Goal: Information Seeking & Learning: Understand process/instructions

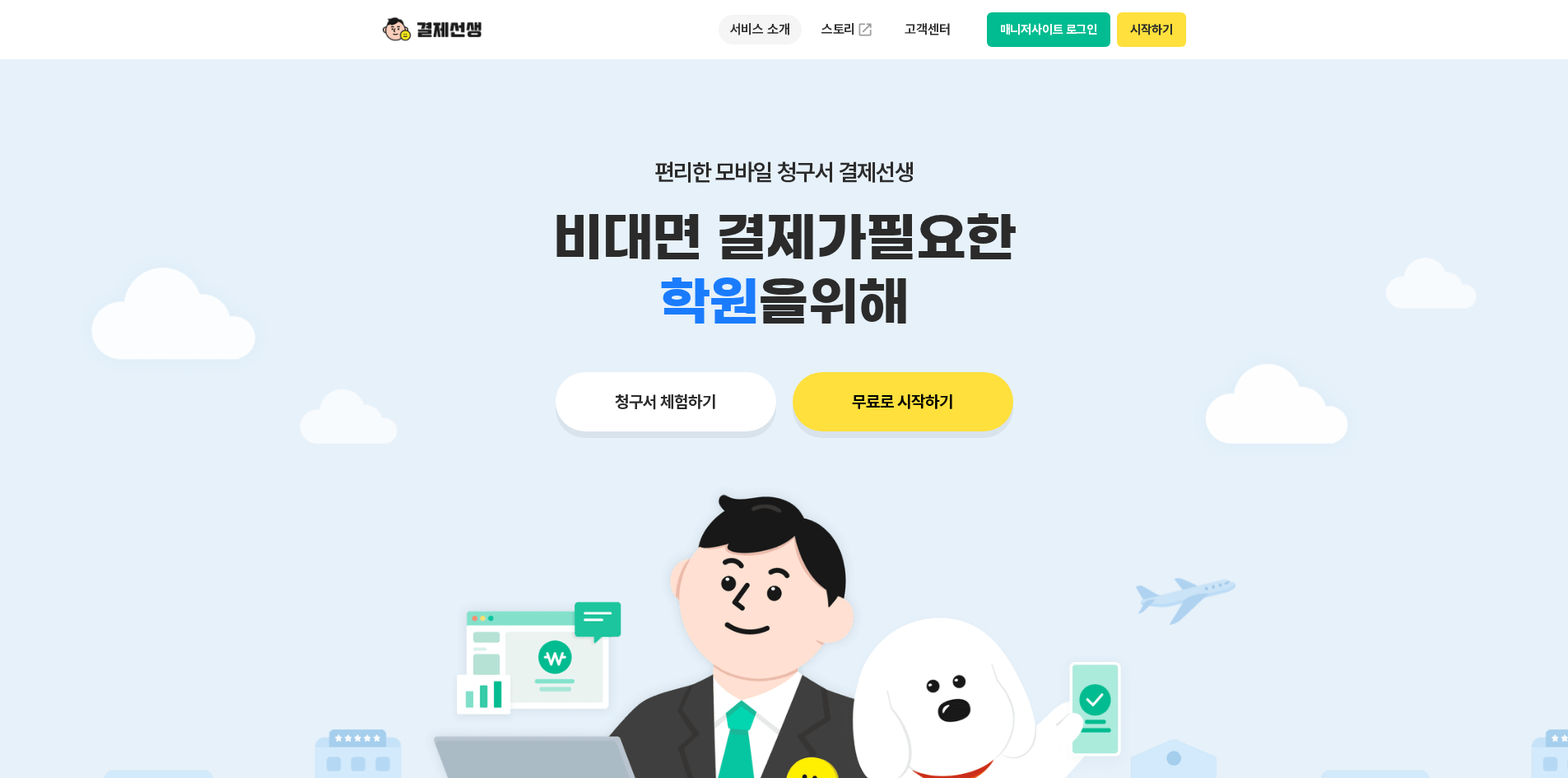
click at [779, 35] on p "서비스 소개" at bounding box center [760, 29] width 83 height 29
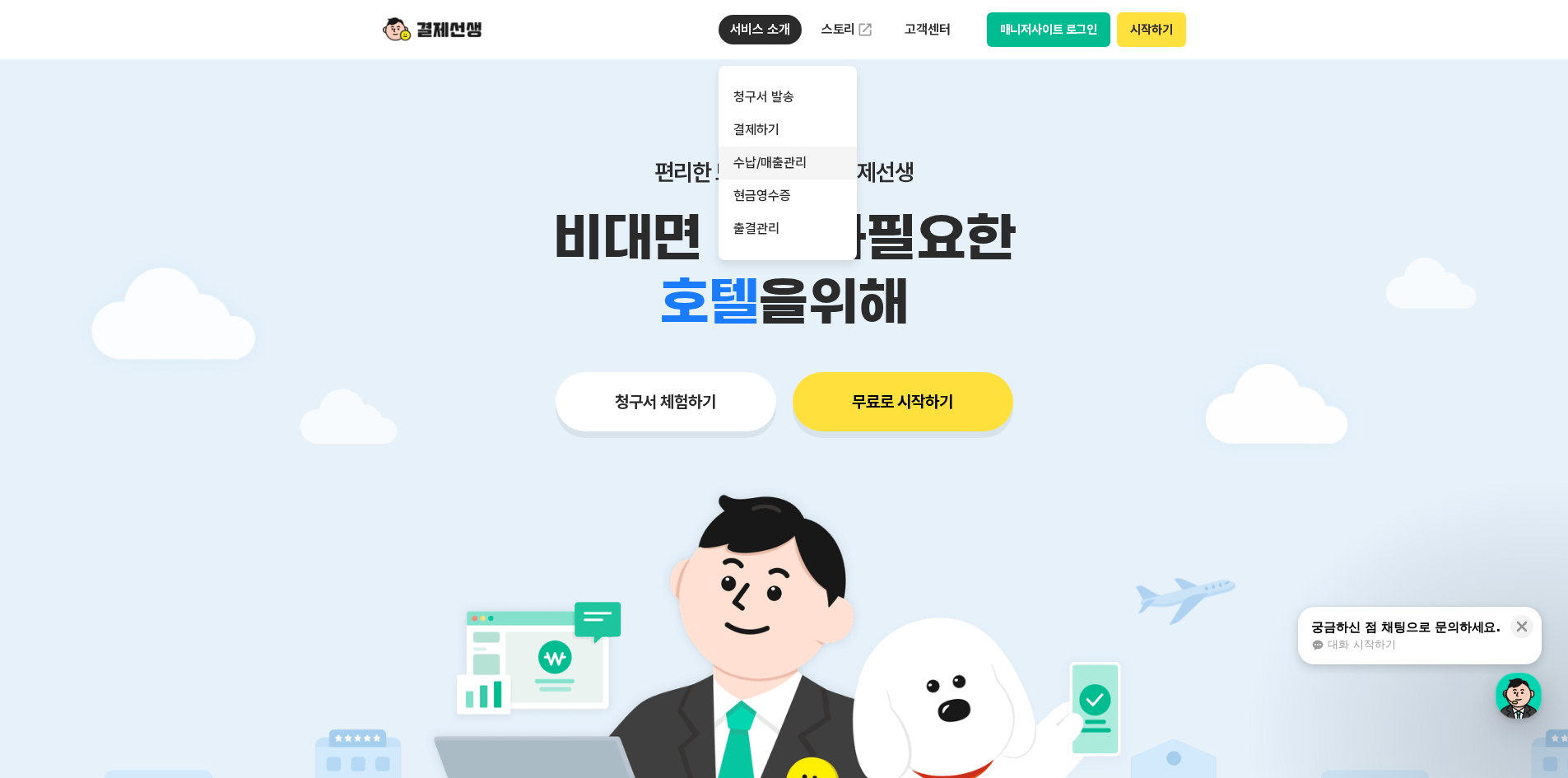
click at [760, 160] on link "수납/매출관리" at bounding box center [787, 163] width 138 height 33
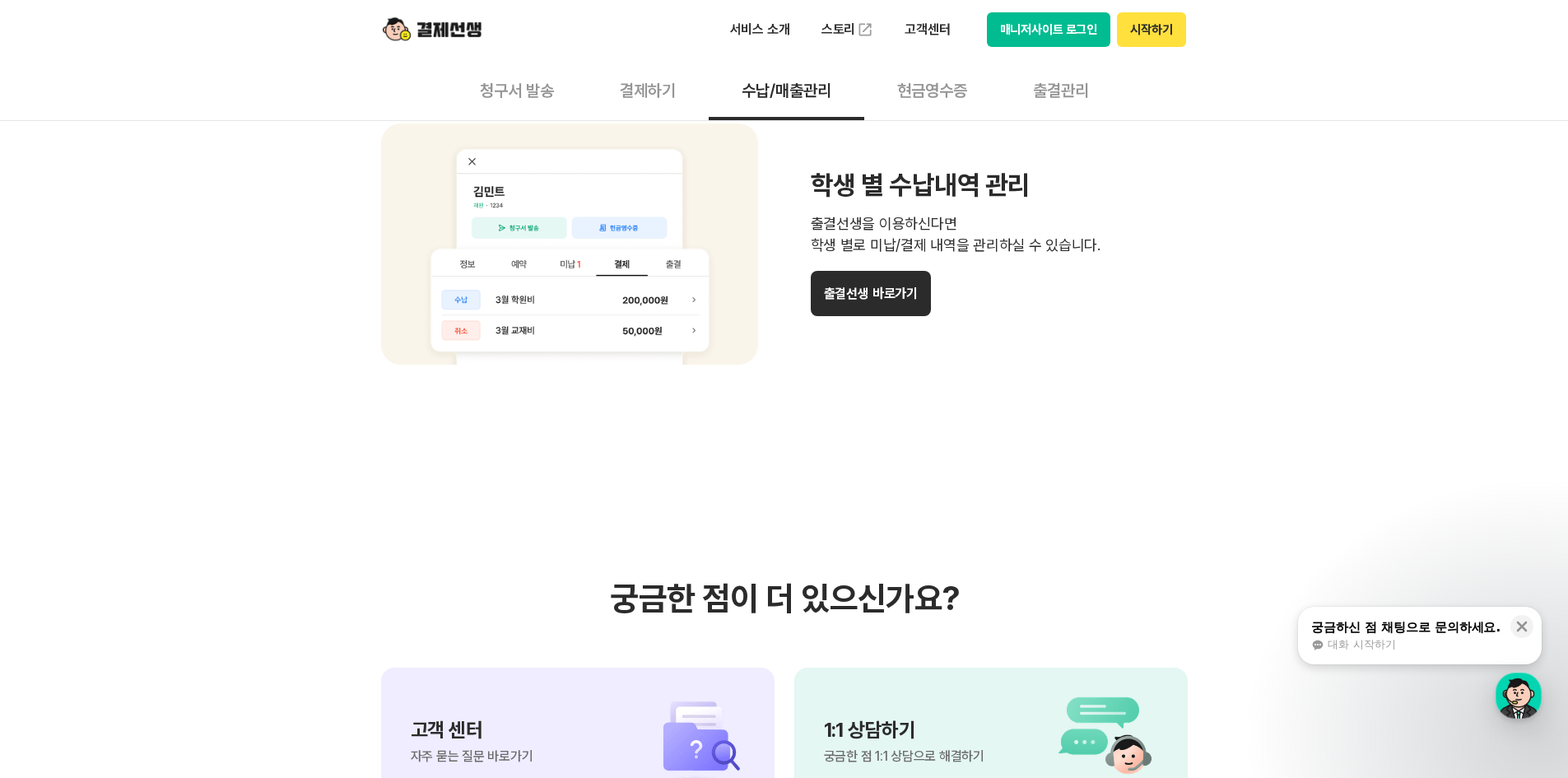
scroll to position [1481, 0]
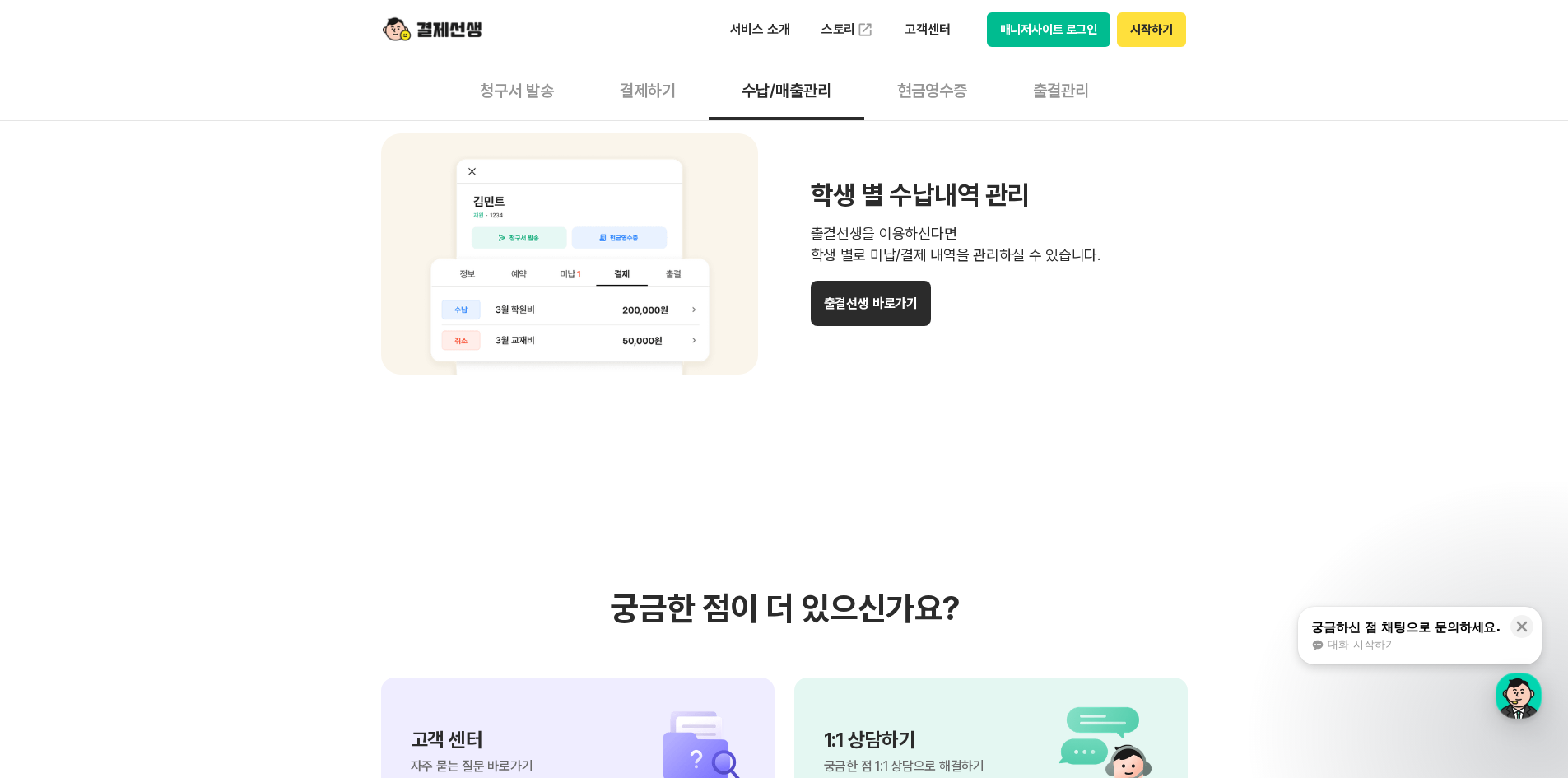
click at [559, 83] on button "청구서 발송" at bounding box center [517, 90] width 140 height 60
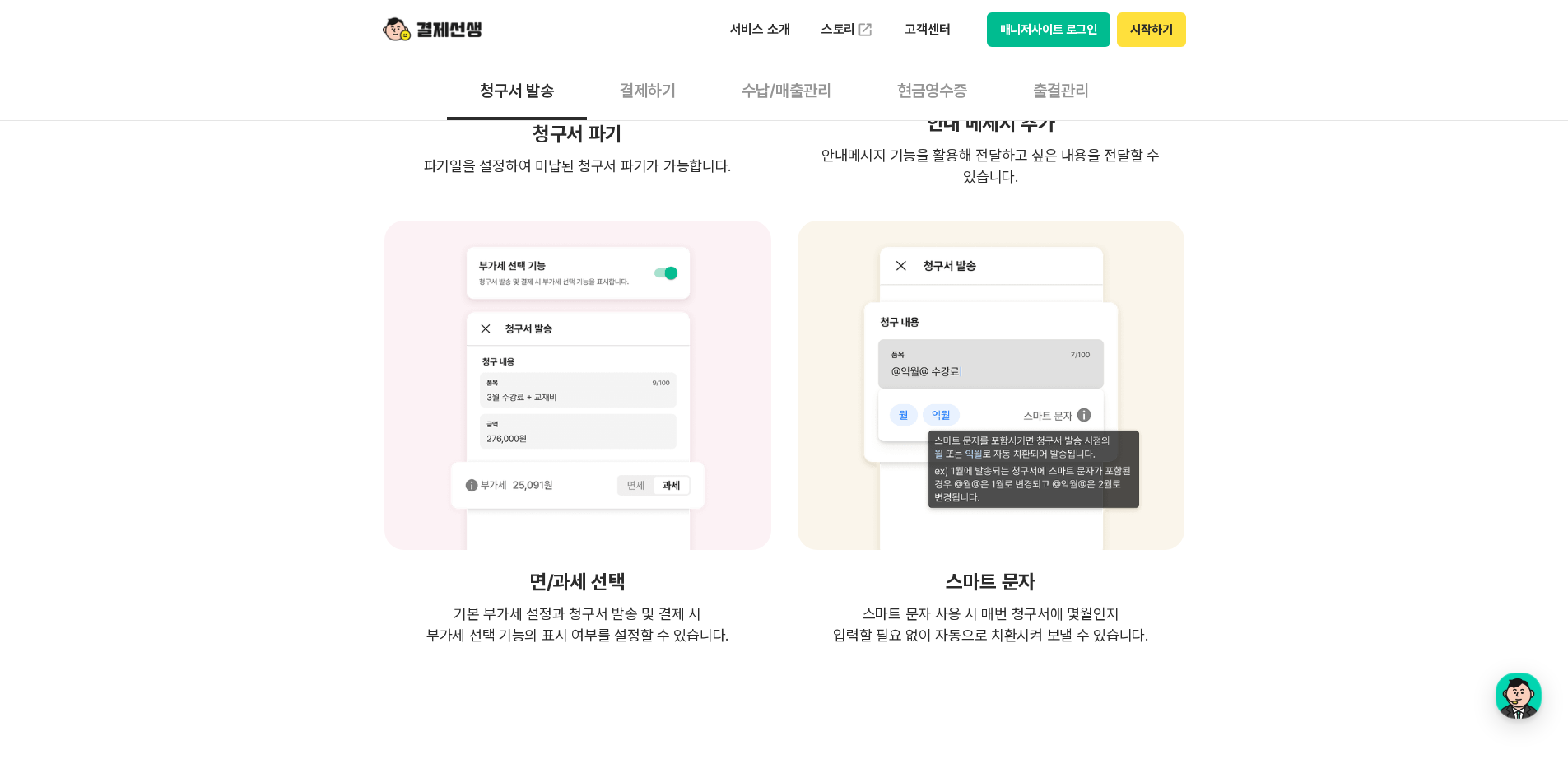
scroll to position [3044, 0]
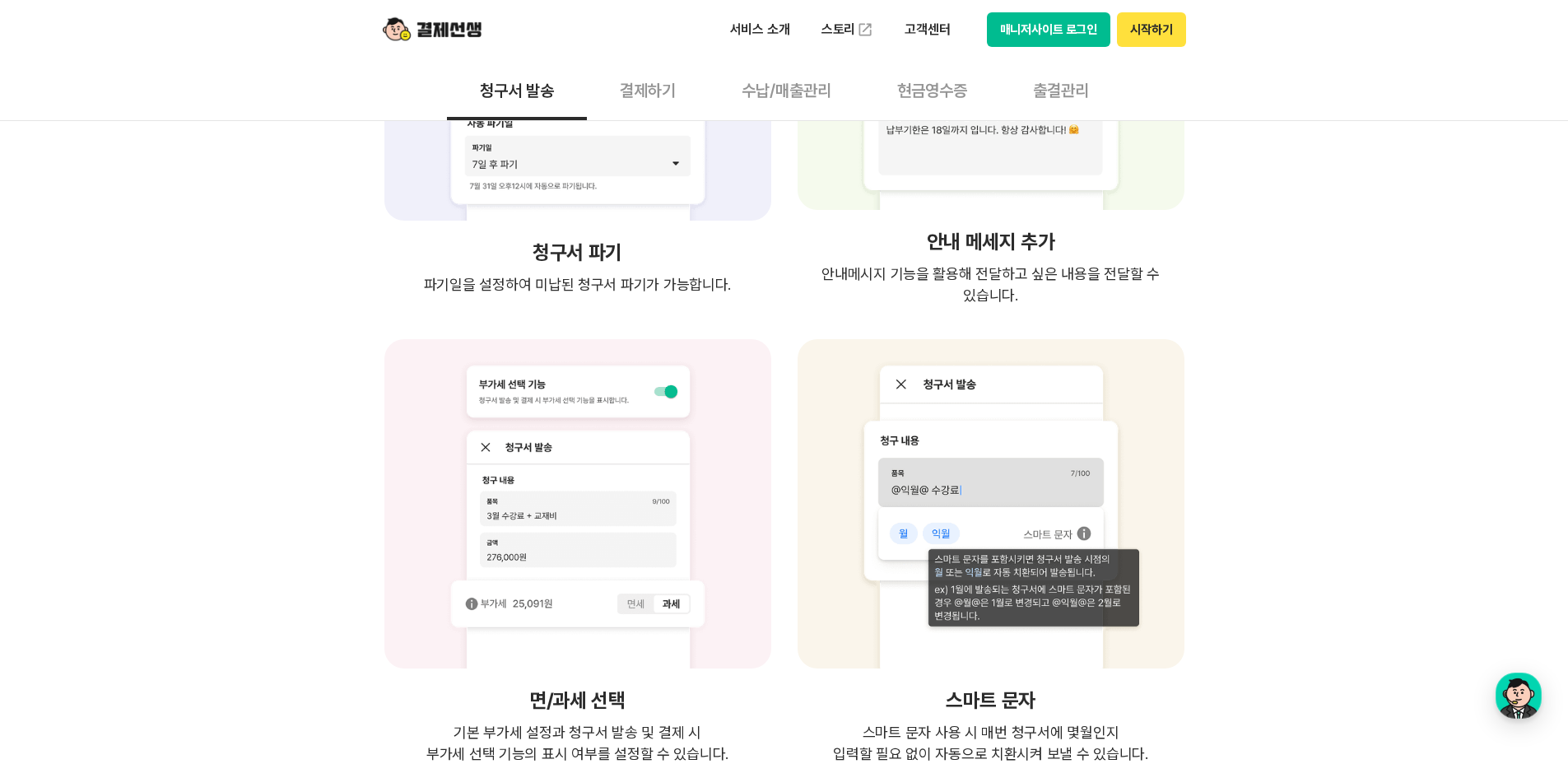
click at [654, 82] on button "결제하기" at bounding box center [647, 90] width 122 height 60
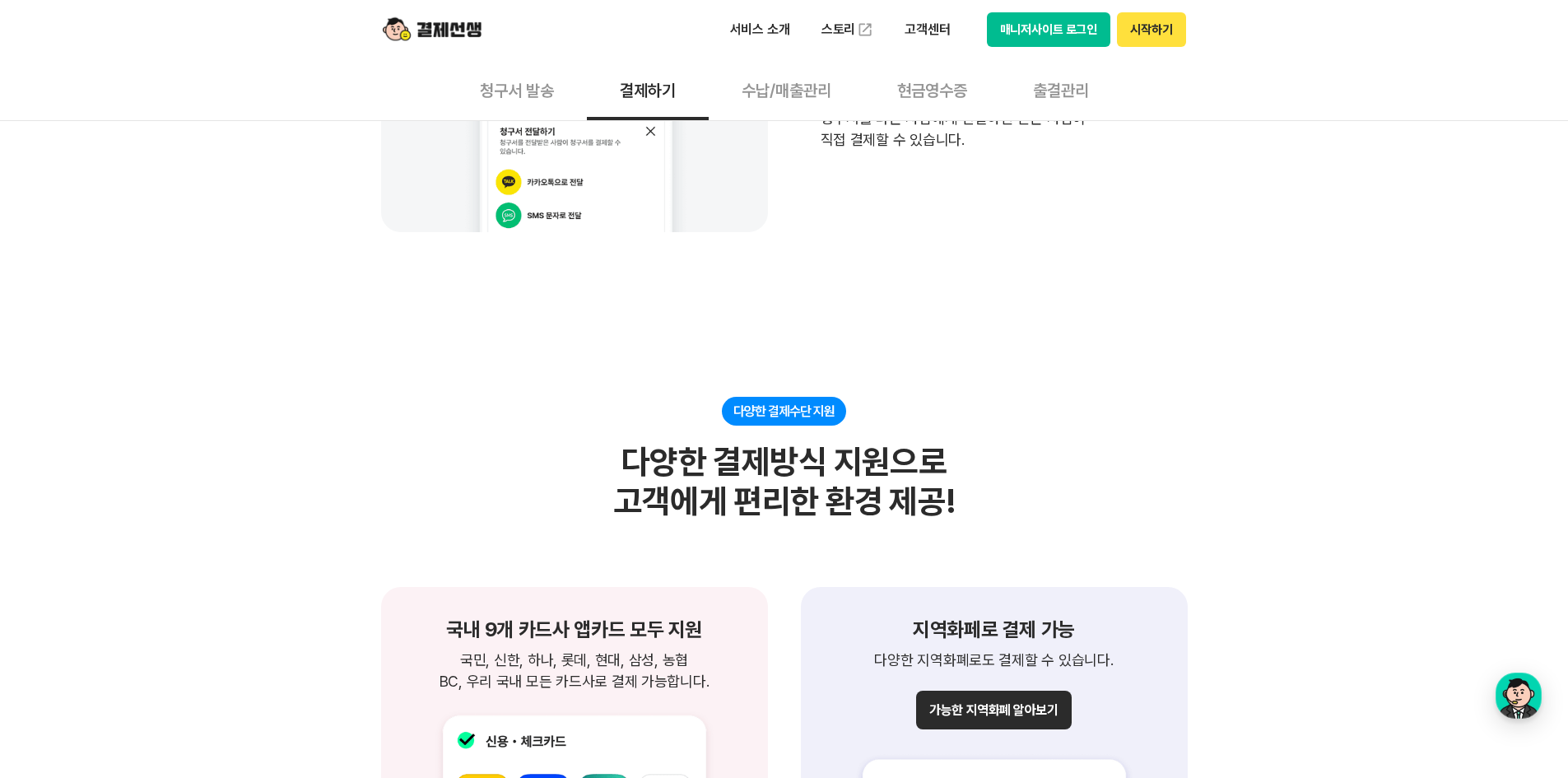
scroll to position [1070, 0]
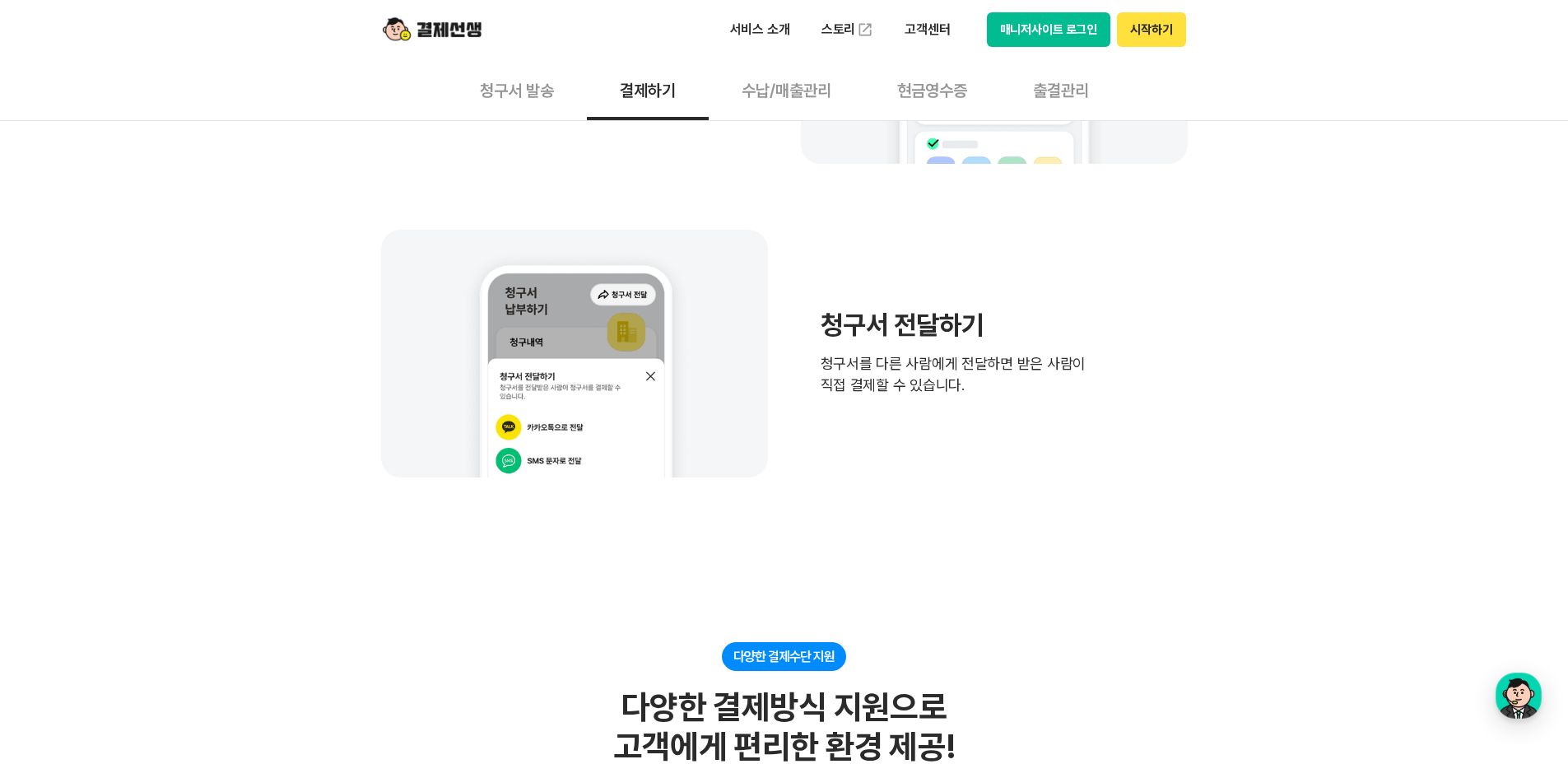
click at [787, 94] on button "수납/매출관리" at bounding box center [786, 90] width 156 height 60
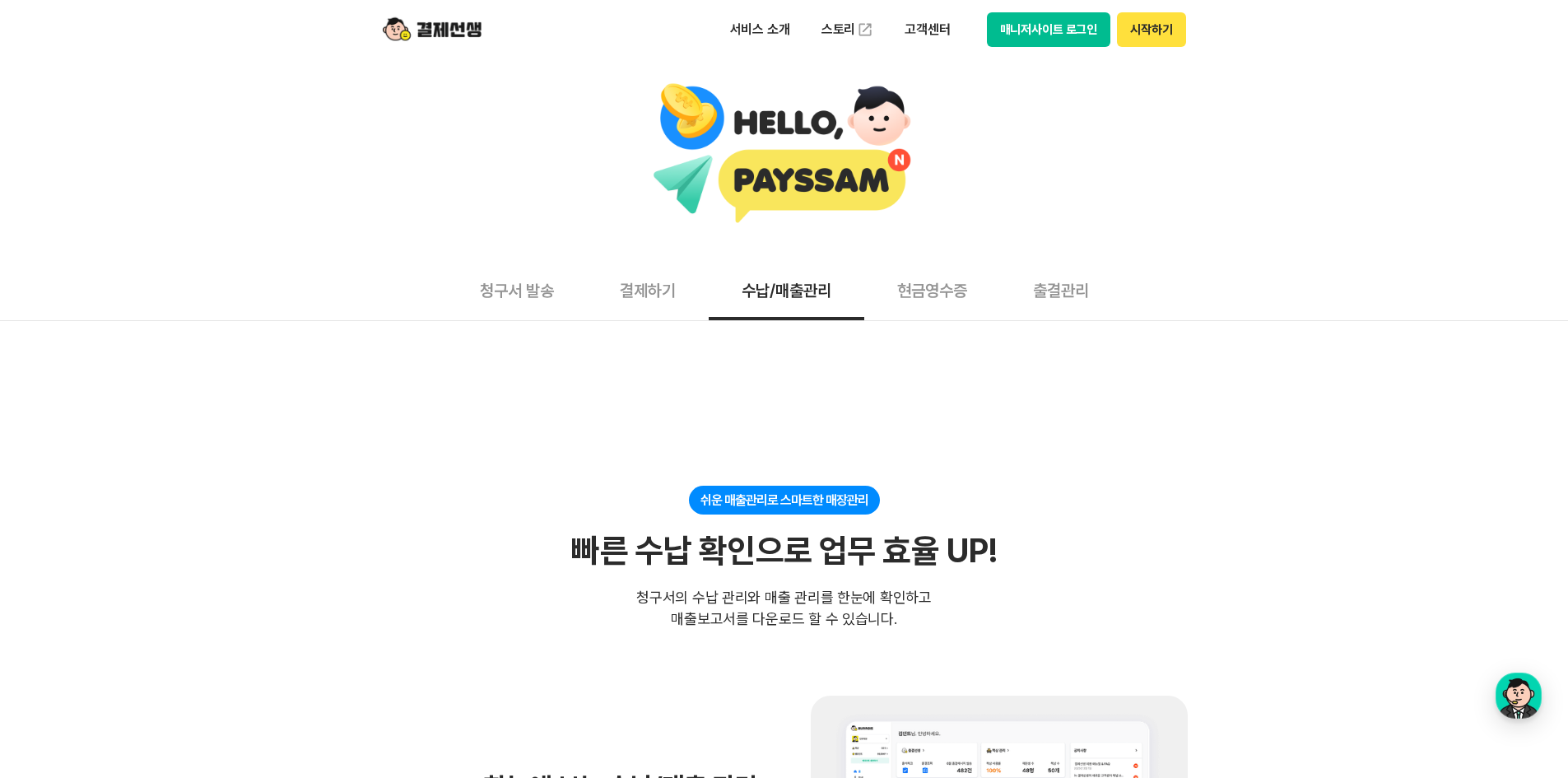
click at [1088, 291] on button "출결관리" at bounding box center [1061, 290] width 122 height 60
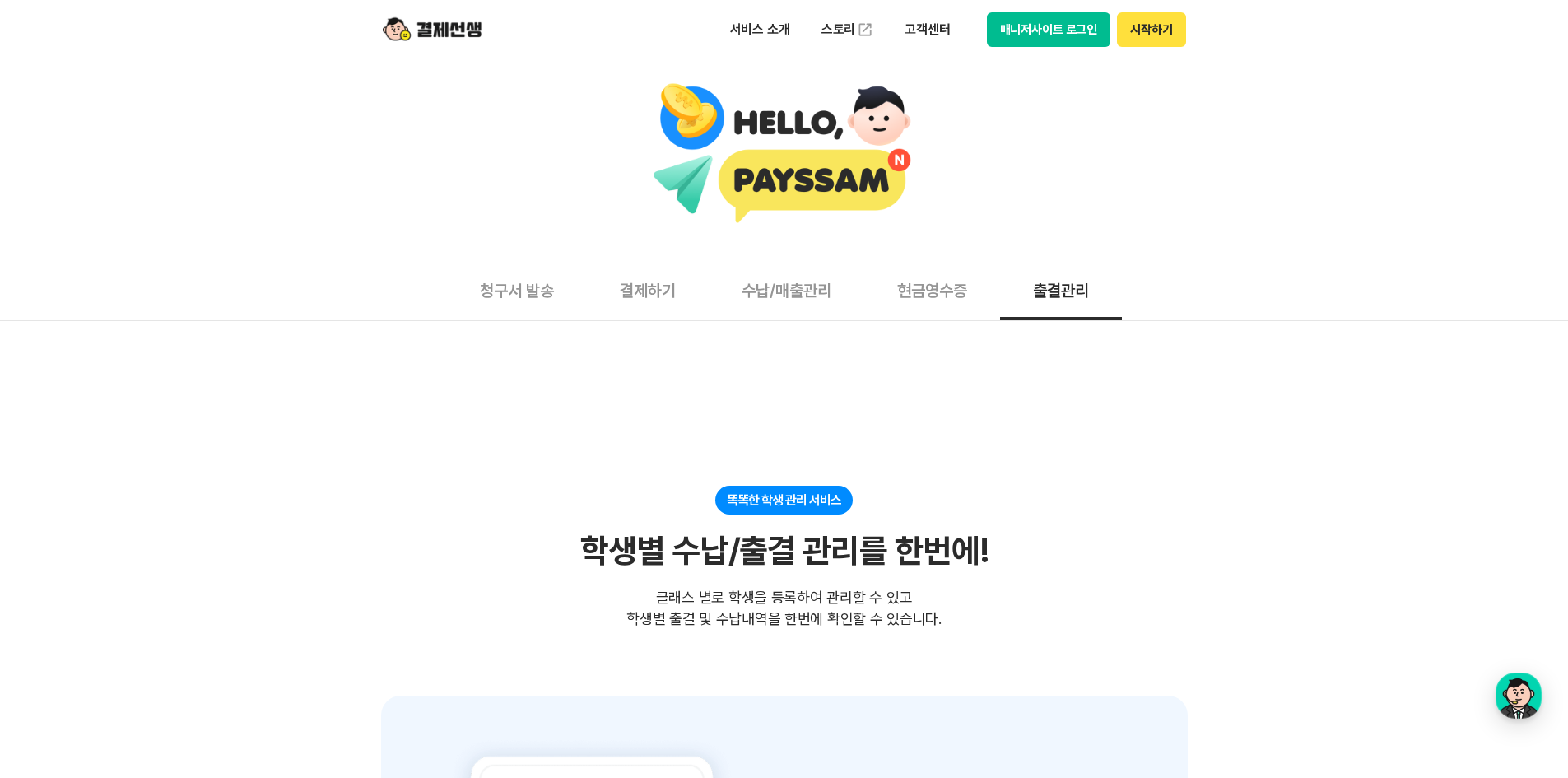
click at [669, 296] on button "결제하기" at bounding box center [647, 290] width 122 height 60
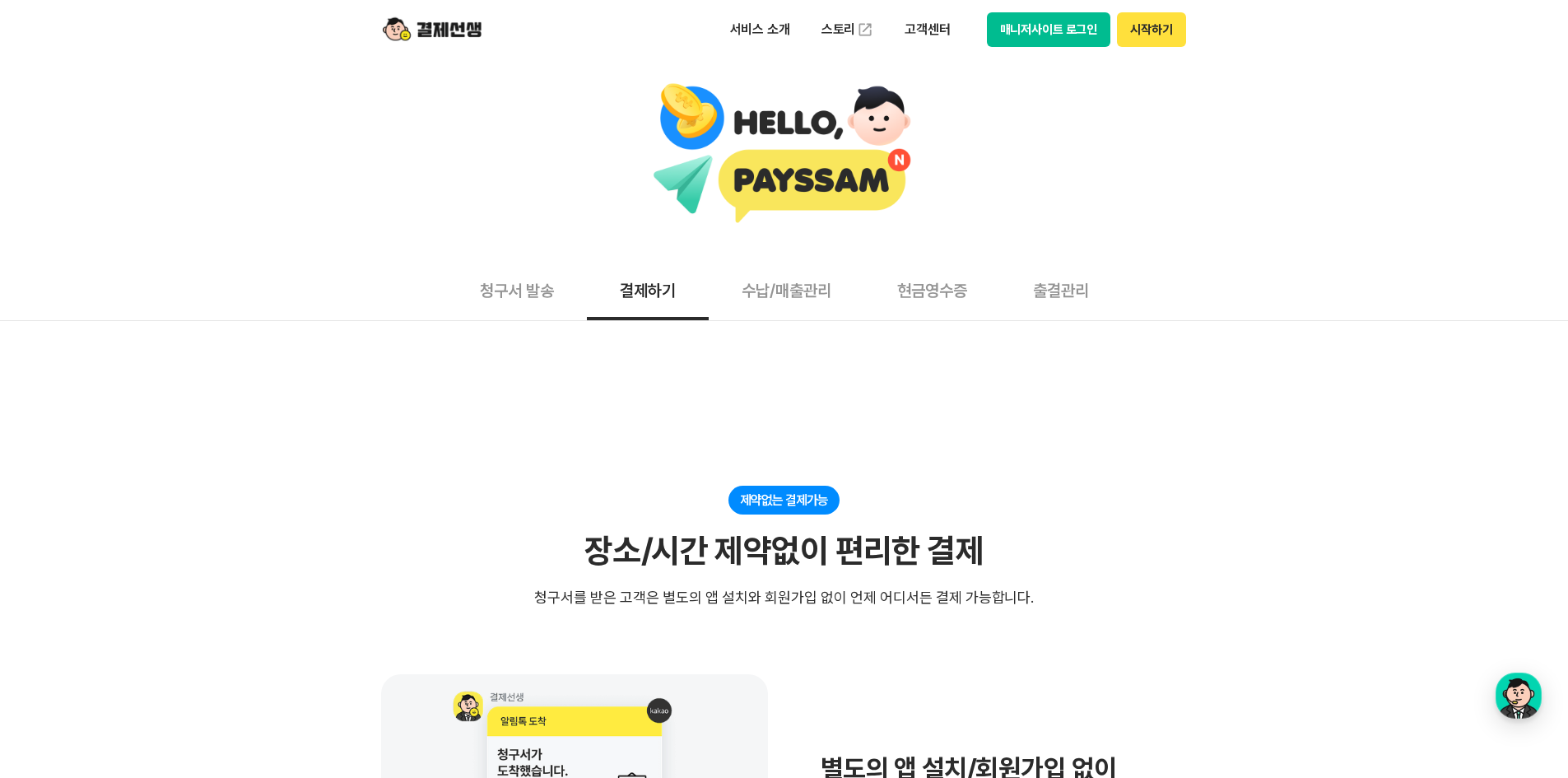
click at [791, 278] on button "수납/매출관리" at bounding box center [786, 290] width 156 height 60
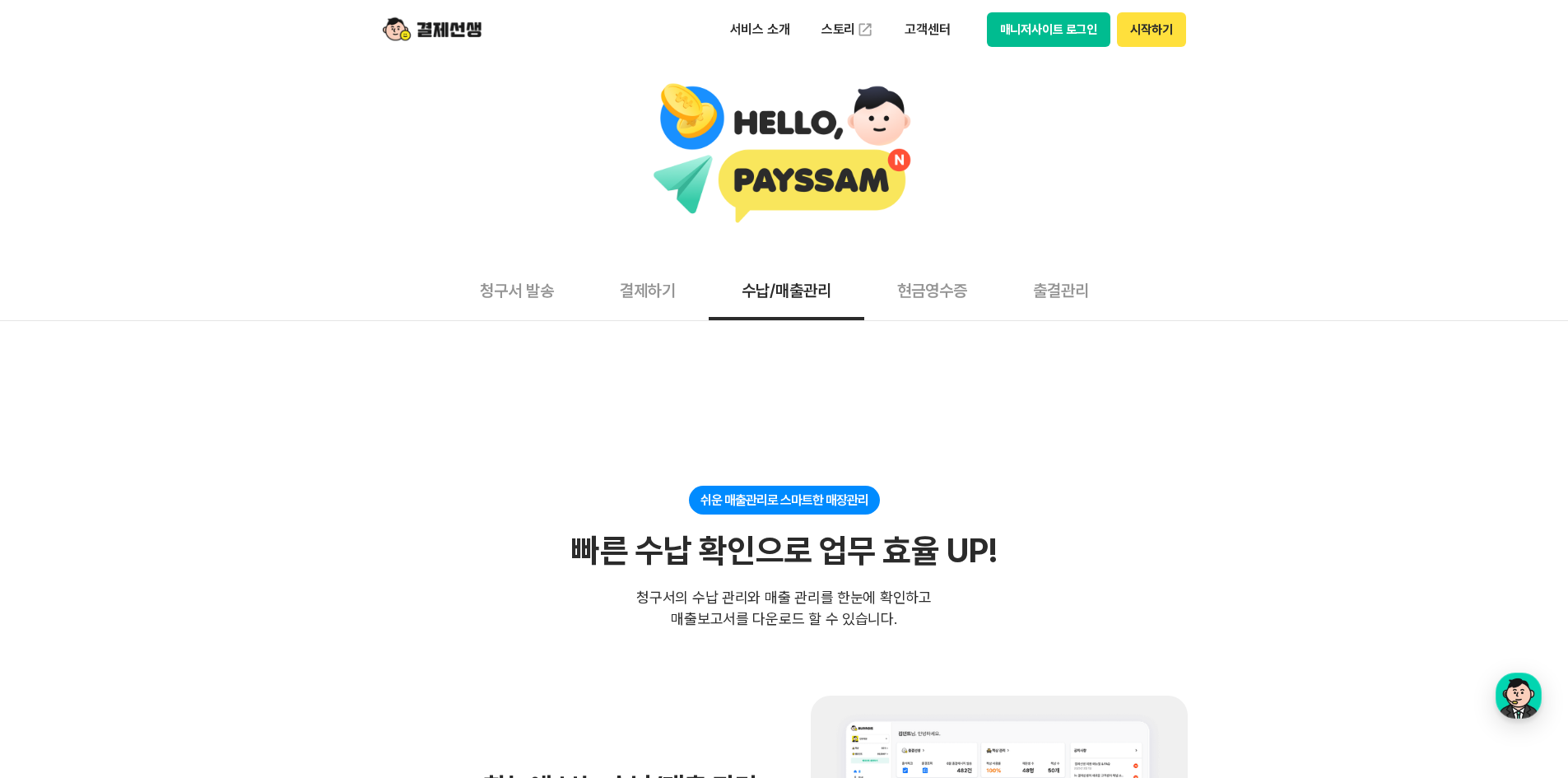
click at [1061, 296] on button "출결관리" at bounding box center [1061, 290] width 122 height 60
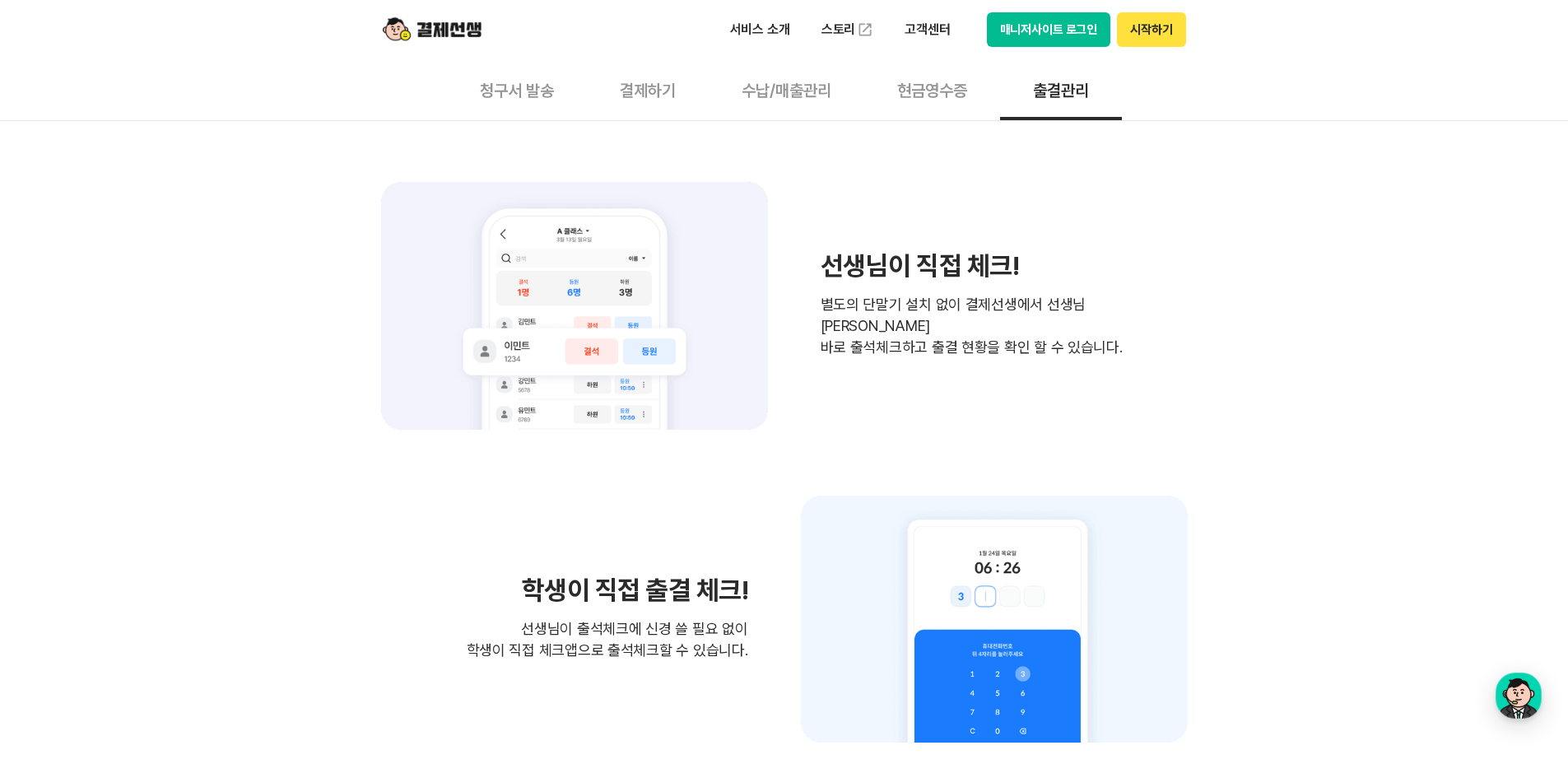
scroll to position [1975, 0]
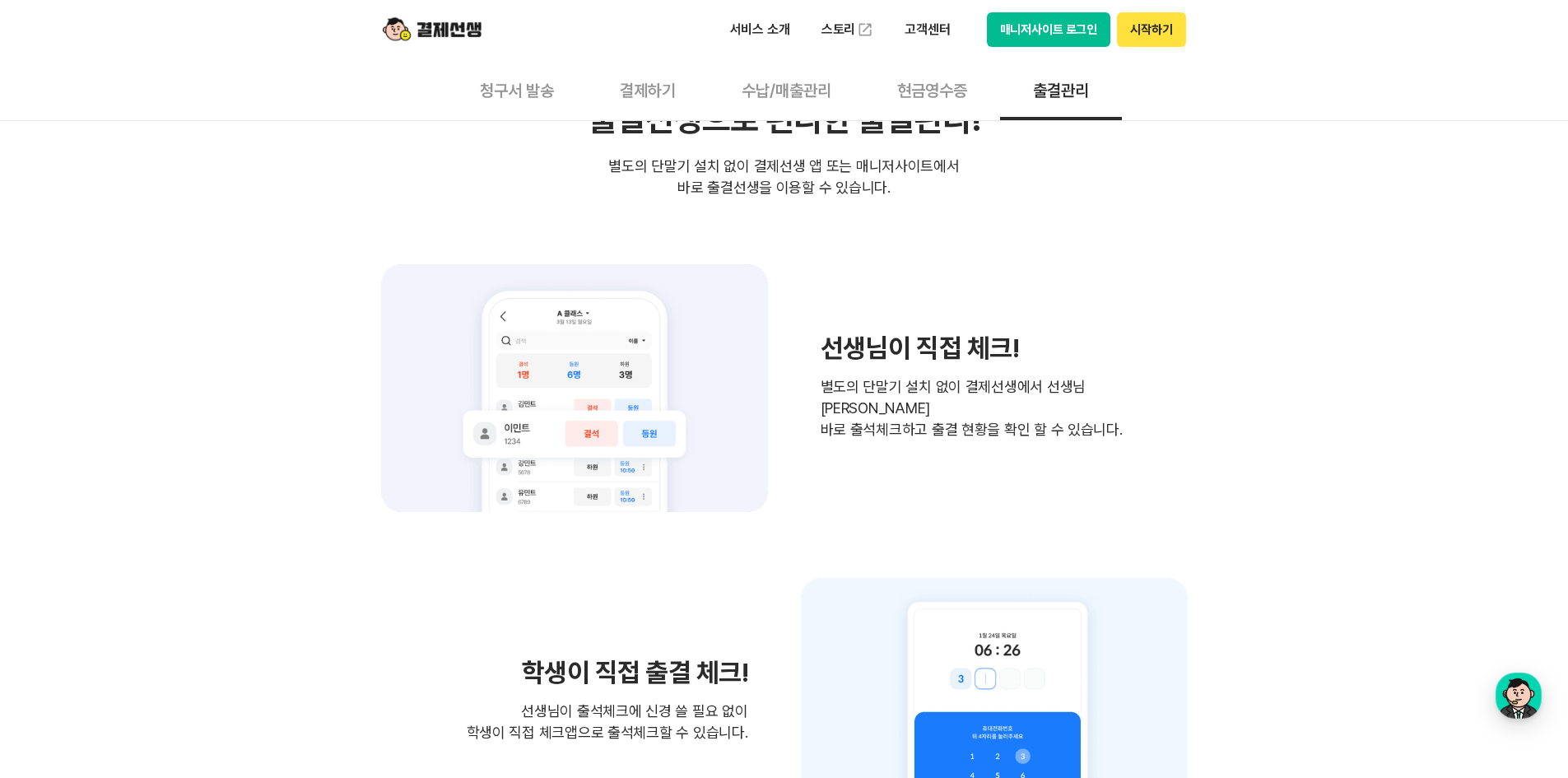
click at [936, 84] on button "현금영수증" at bounding box center [932, 90] width 136 height 60
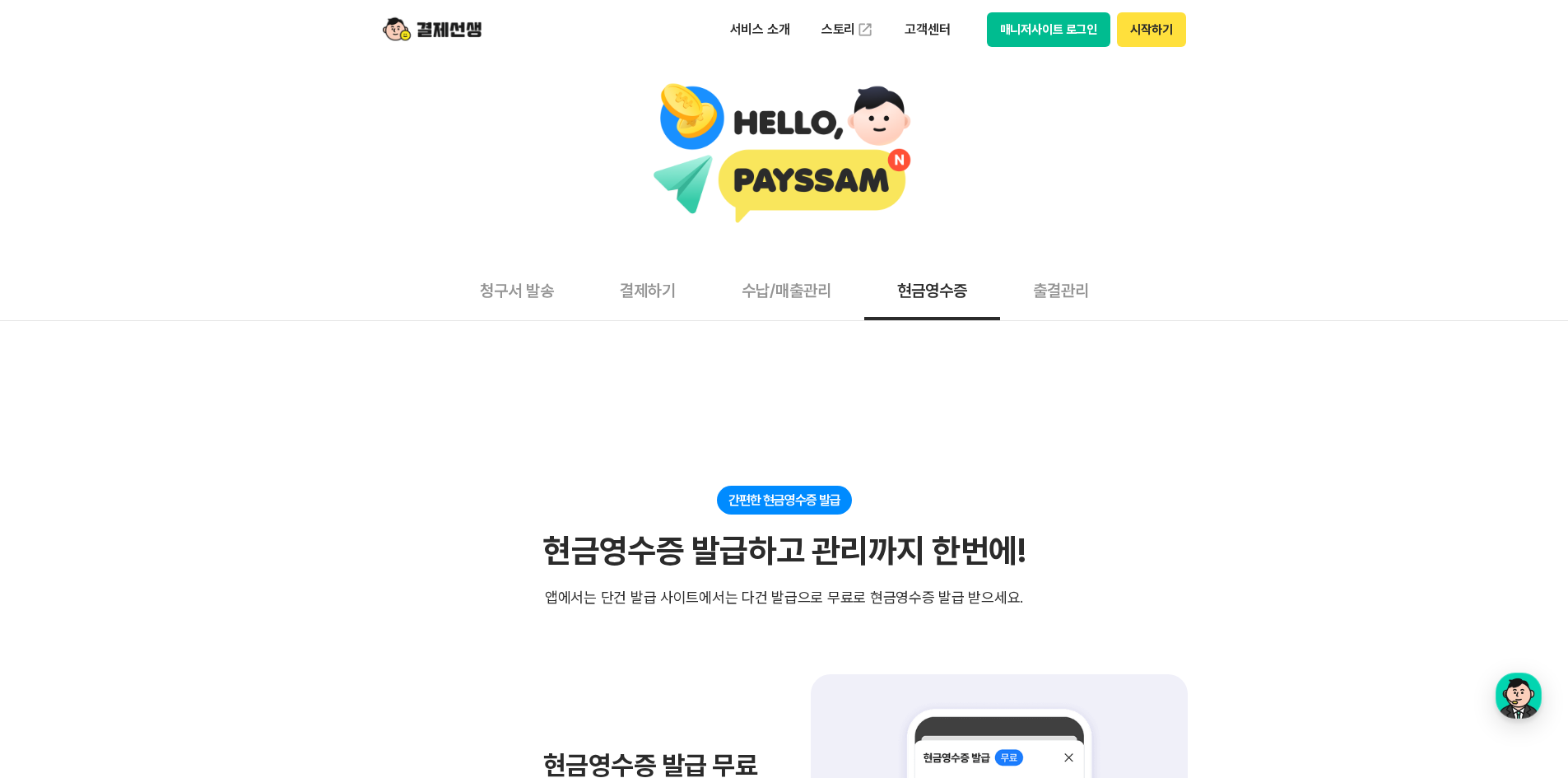
click at [1045, 21] on button "매니저사이트 로그인" at bounding box center [1049, 29] width 125 height 35
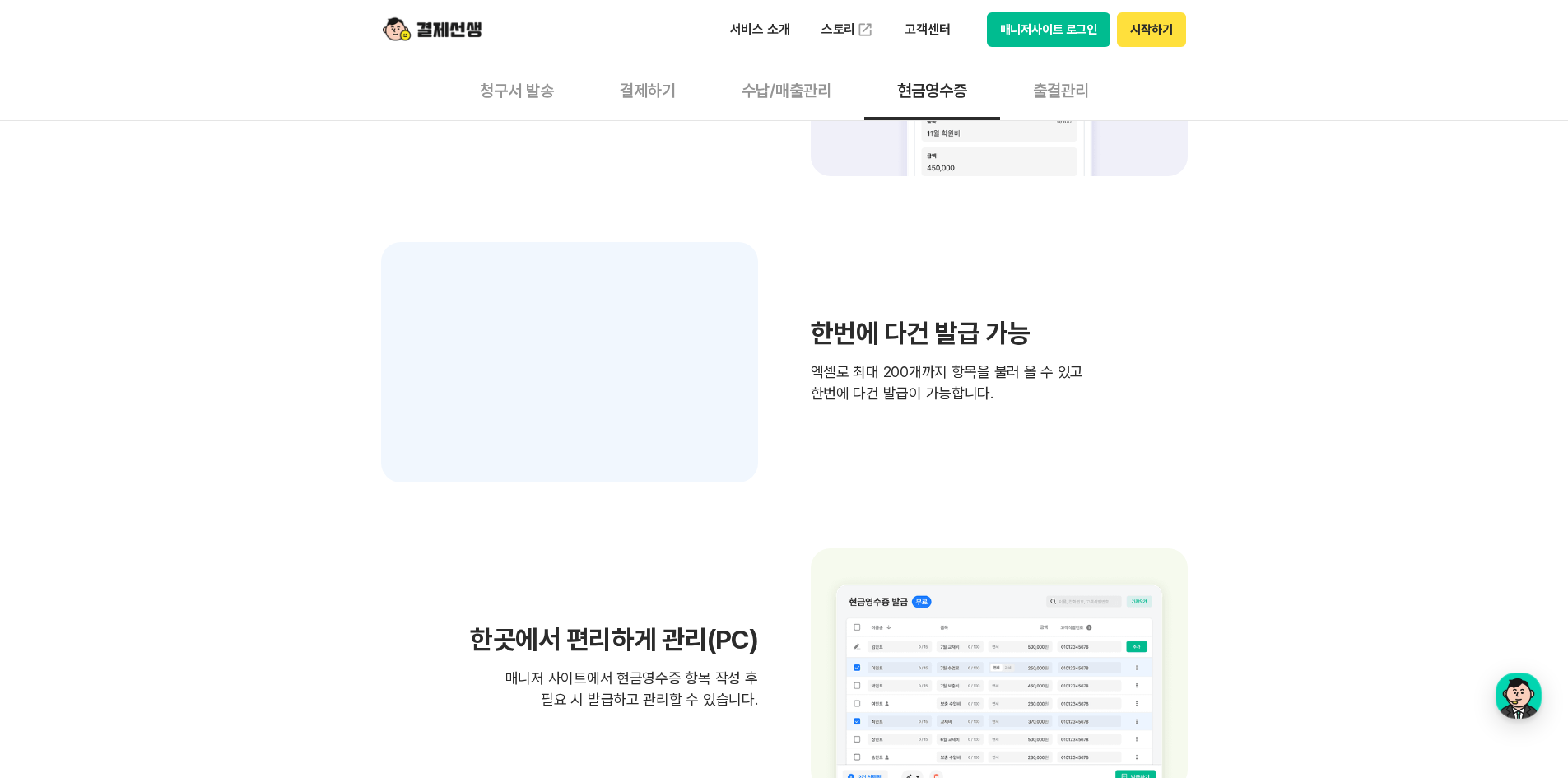
scroll to position [493, 0]
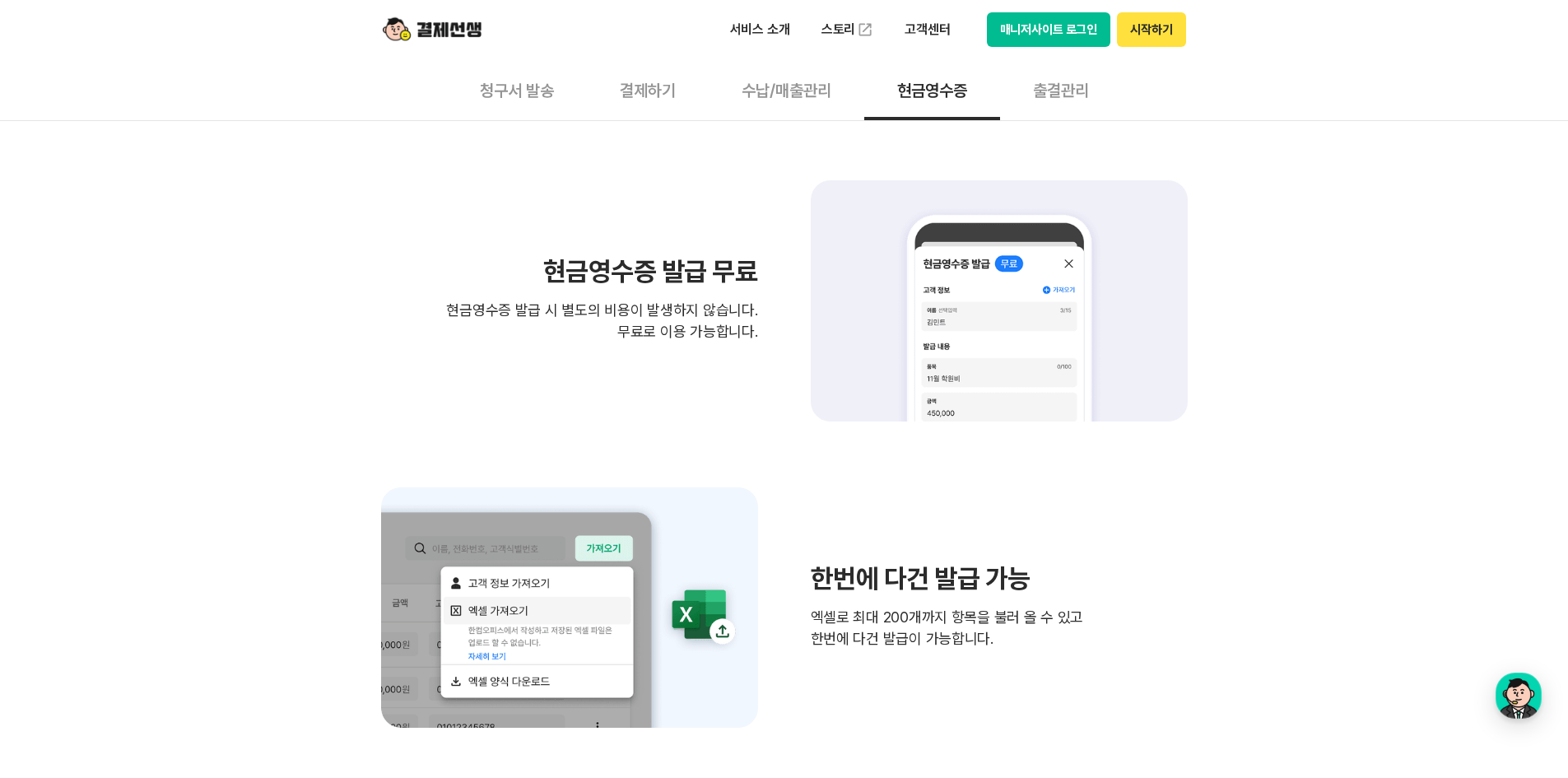
click at [660, 78] on button "결제하기" at bounding box center [647, 90] width 122 height 60
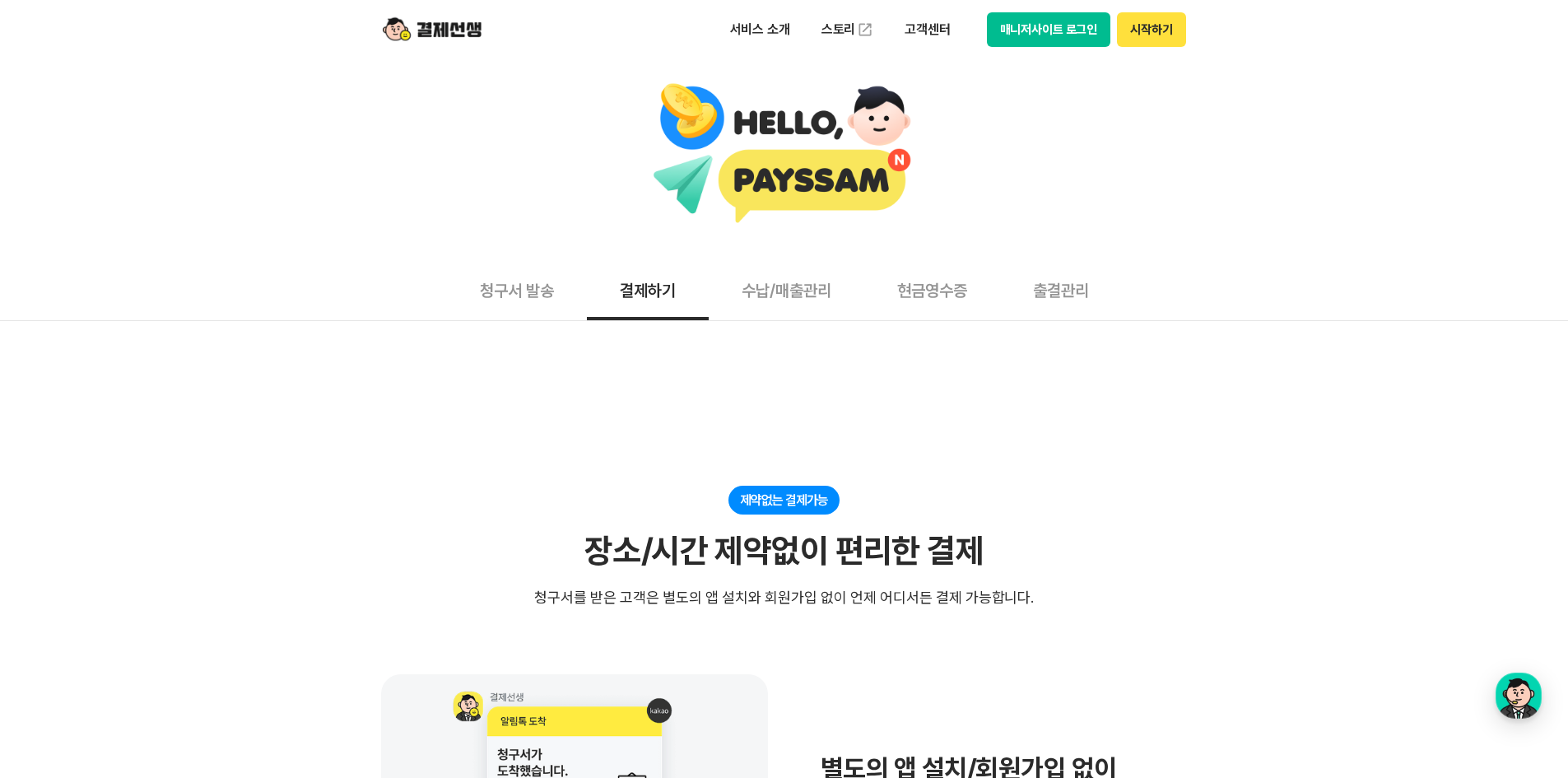
click at [778, 283] on button "수납/매출관리" at bounding box center [786, 290] width 156 height 60
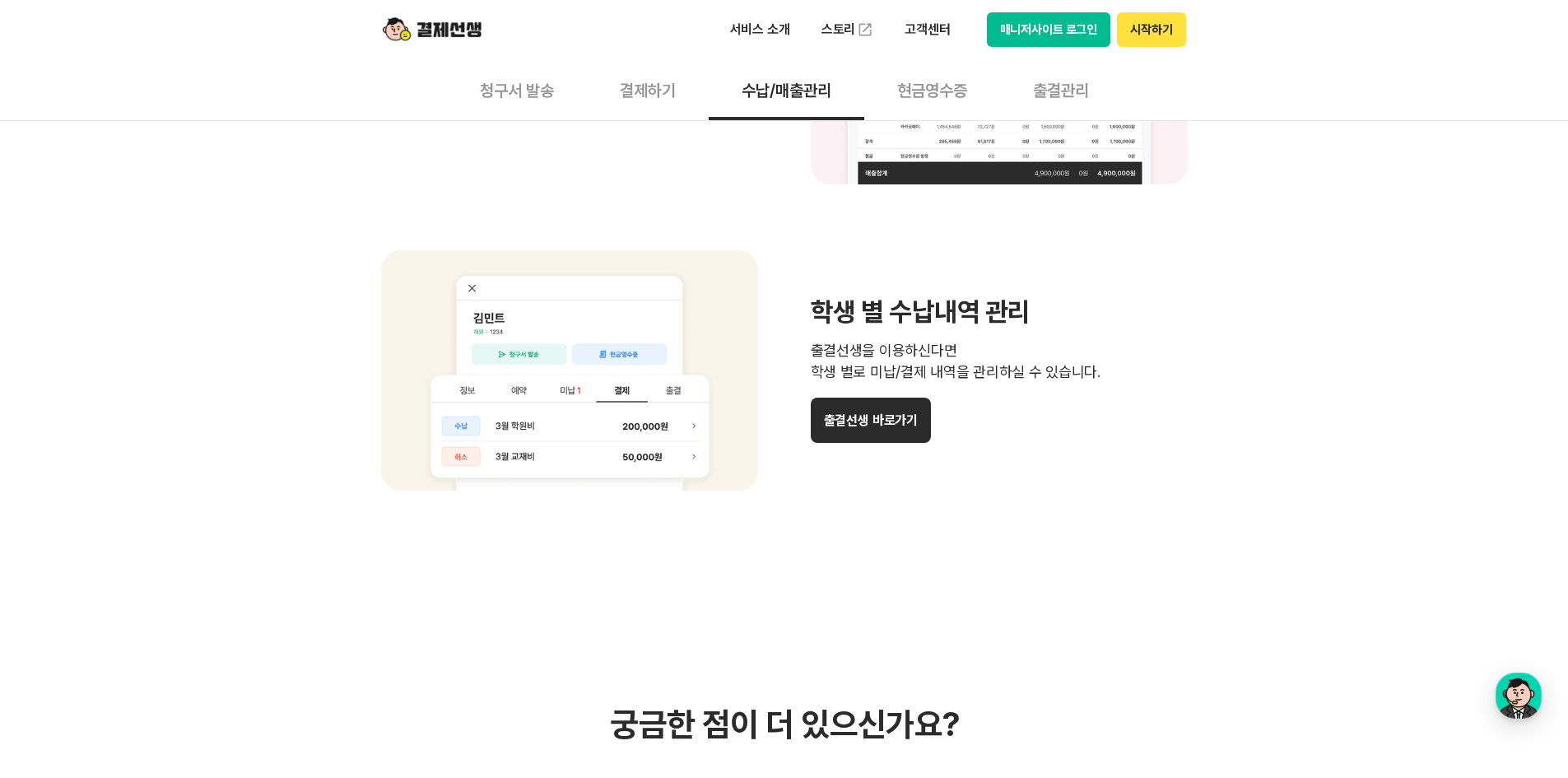
scroll to position [1399, 0]
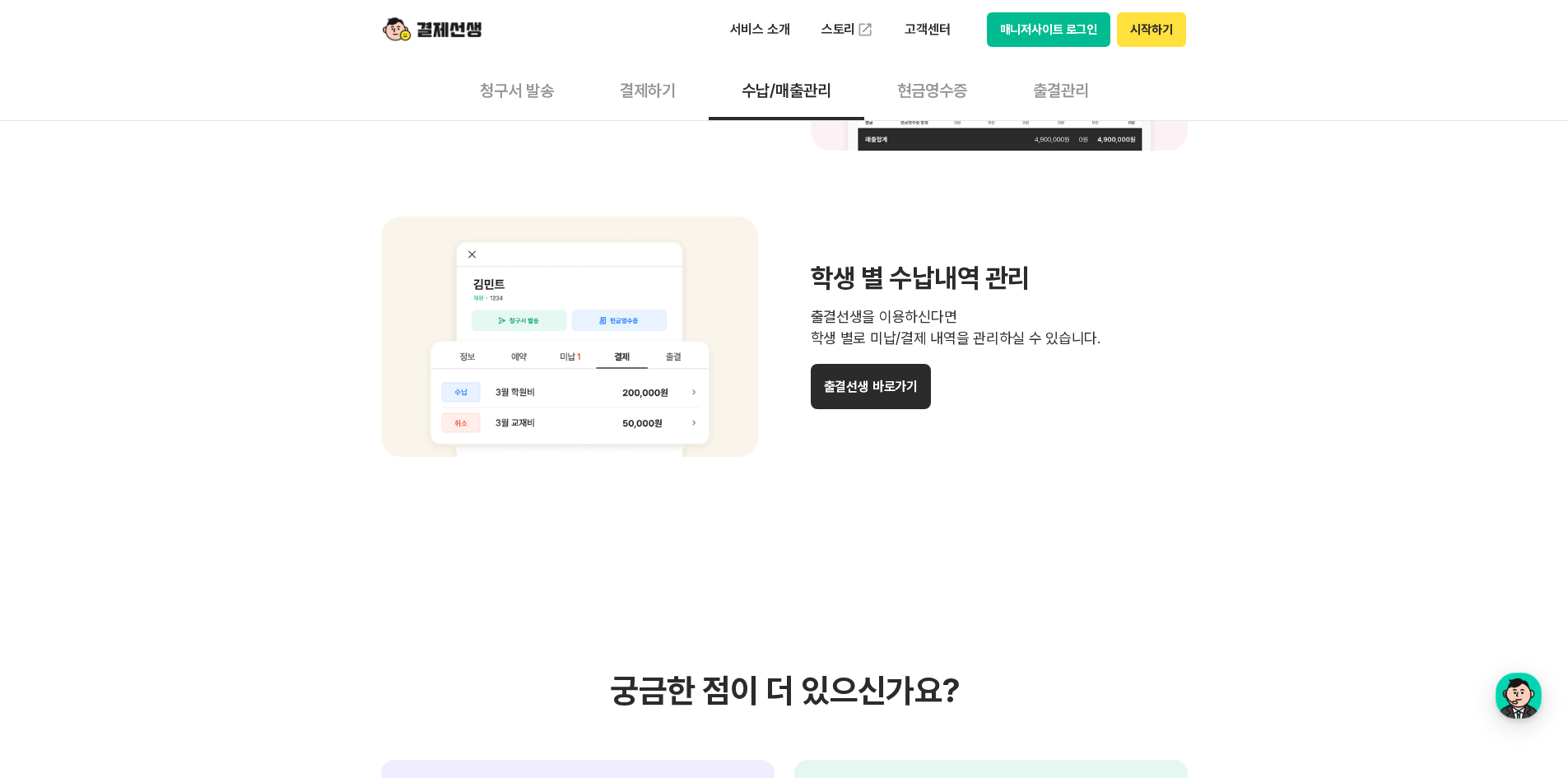
click at [534, 87] on button "청구서 발송" at bounding box center [517, 90] width 140 height 60
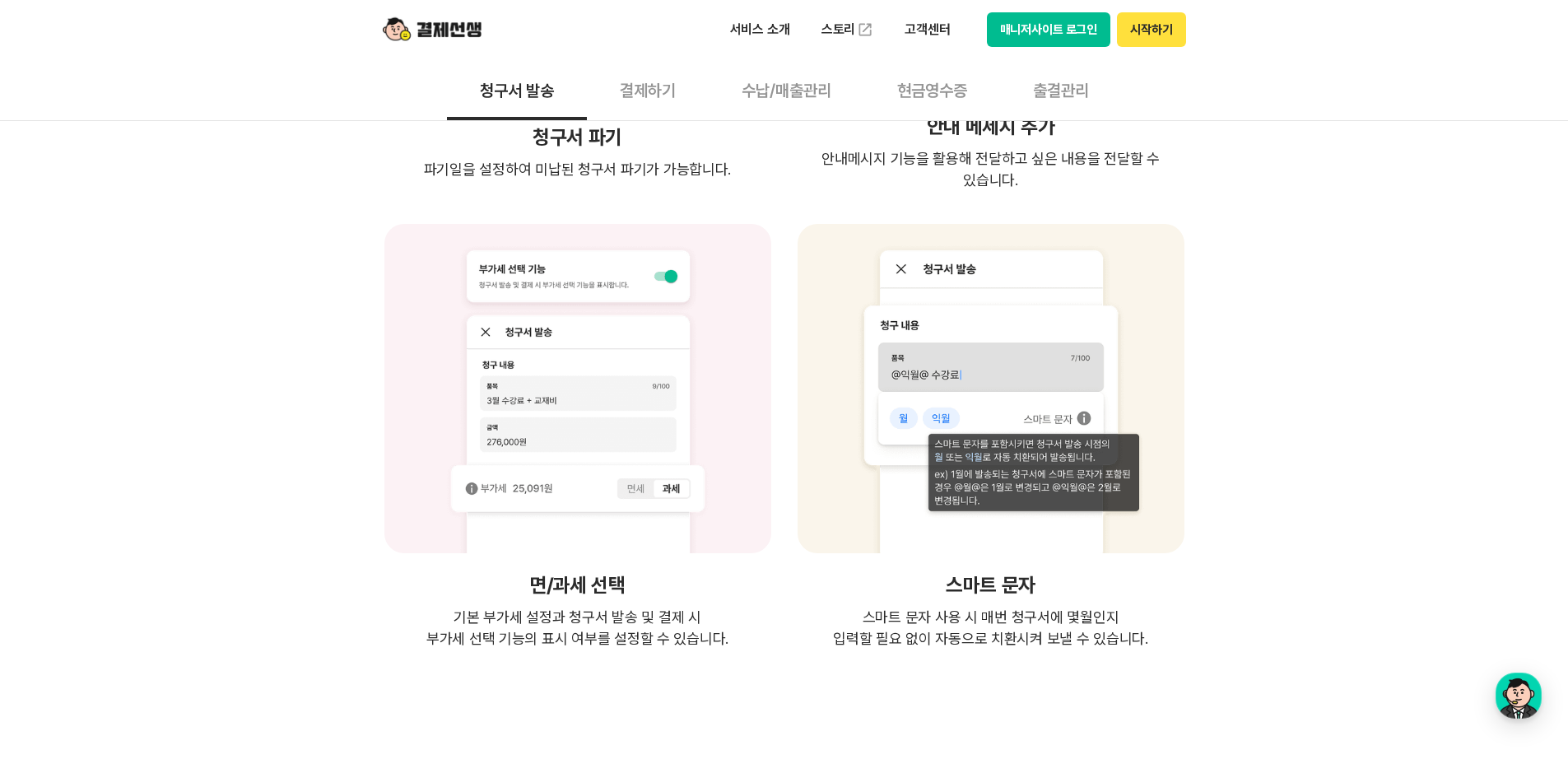
scroll to position [3044, 0]
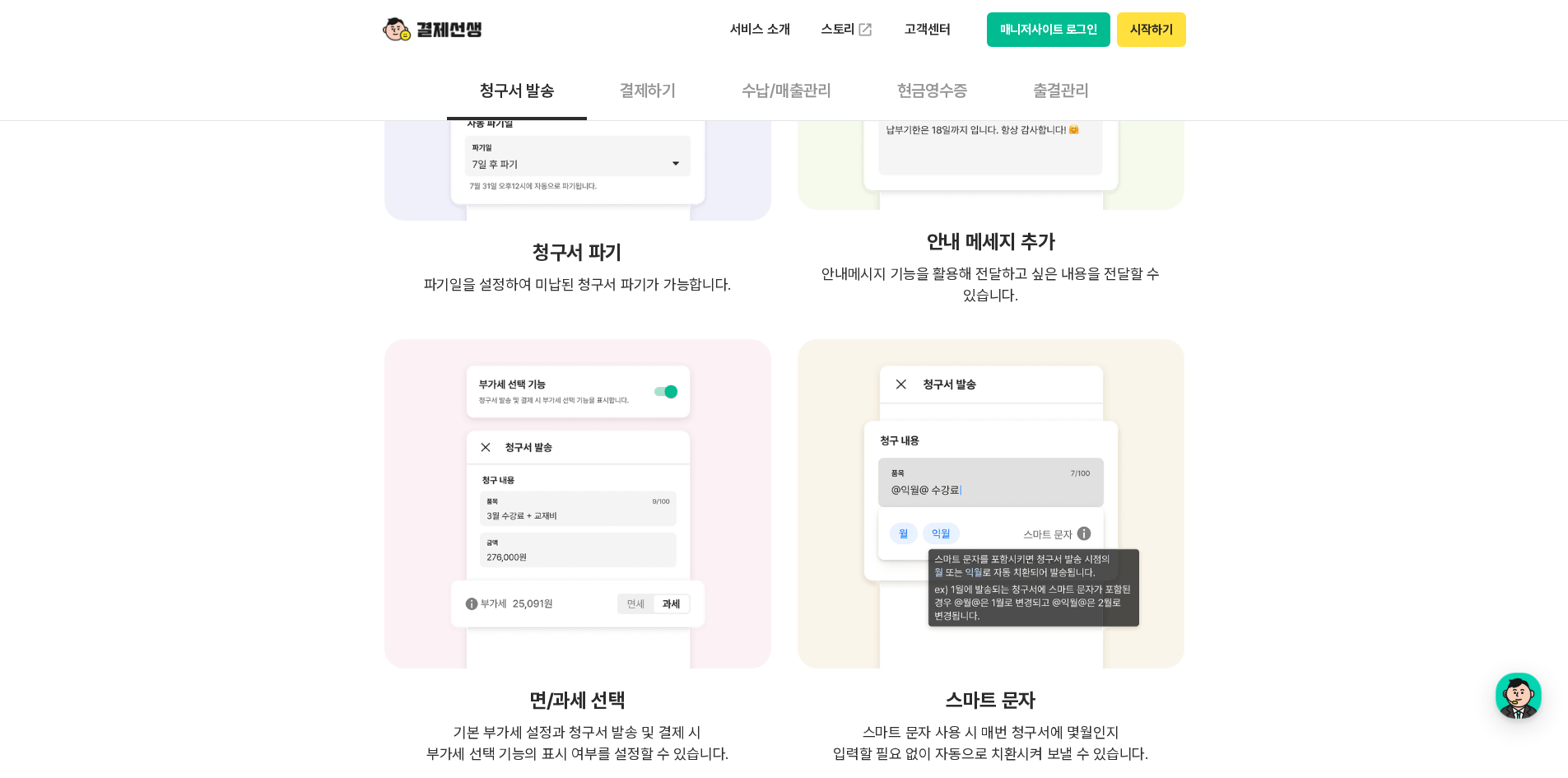
click at [756, 99] on button "수납/매출관리" at bounding box center [786, 90] width 156 height 60
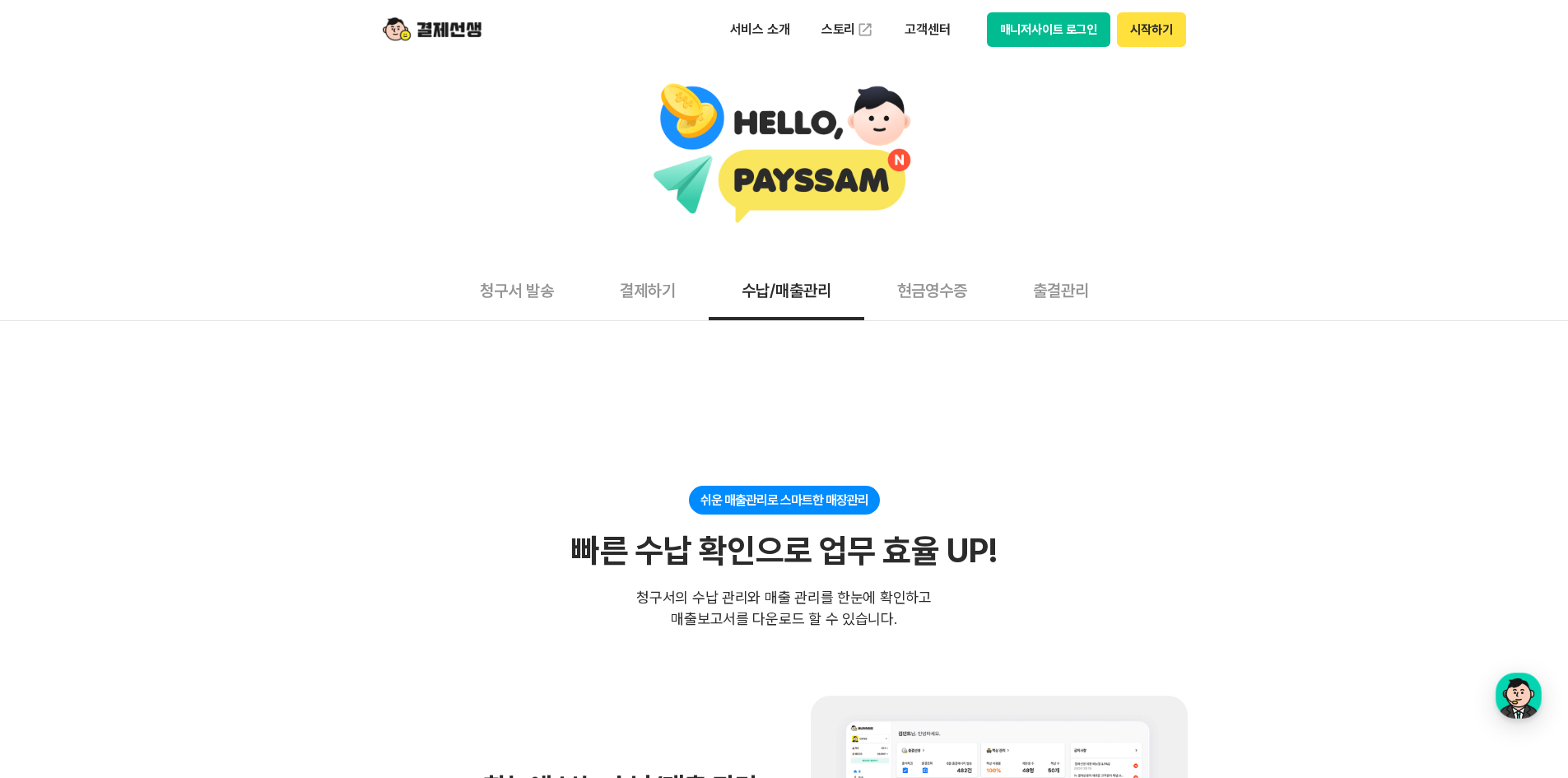
click at [642, 281] on button "결제하기" at bounding box center [647, 290] width 122 height 60
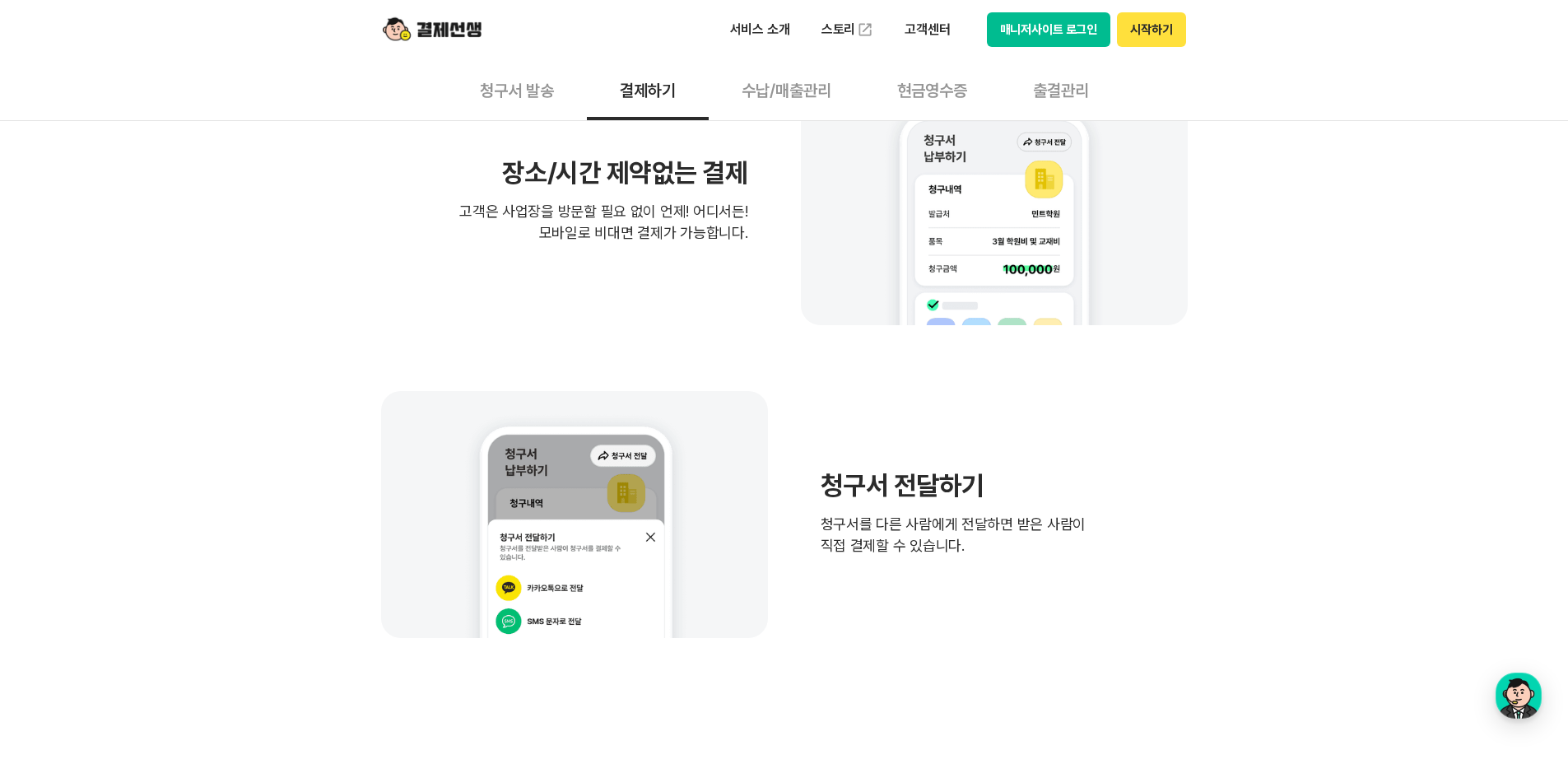
scroll to position [905, 0]
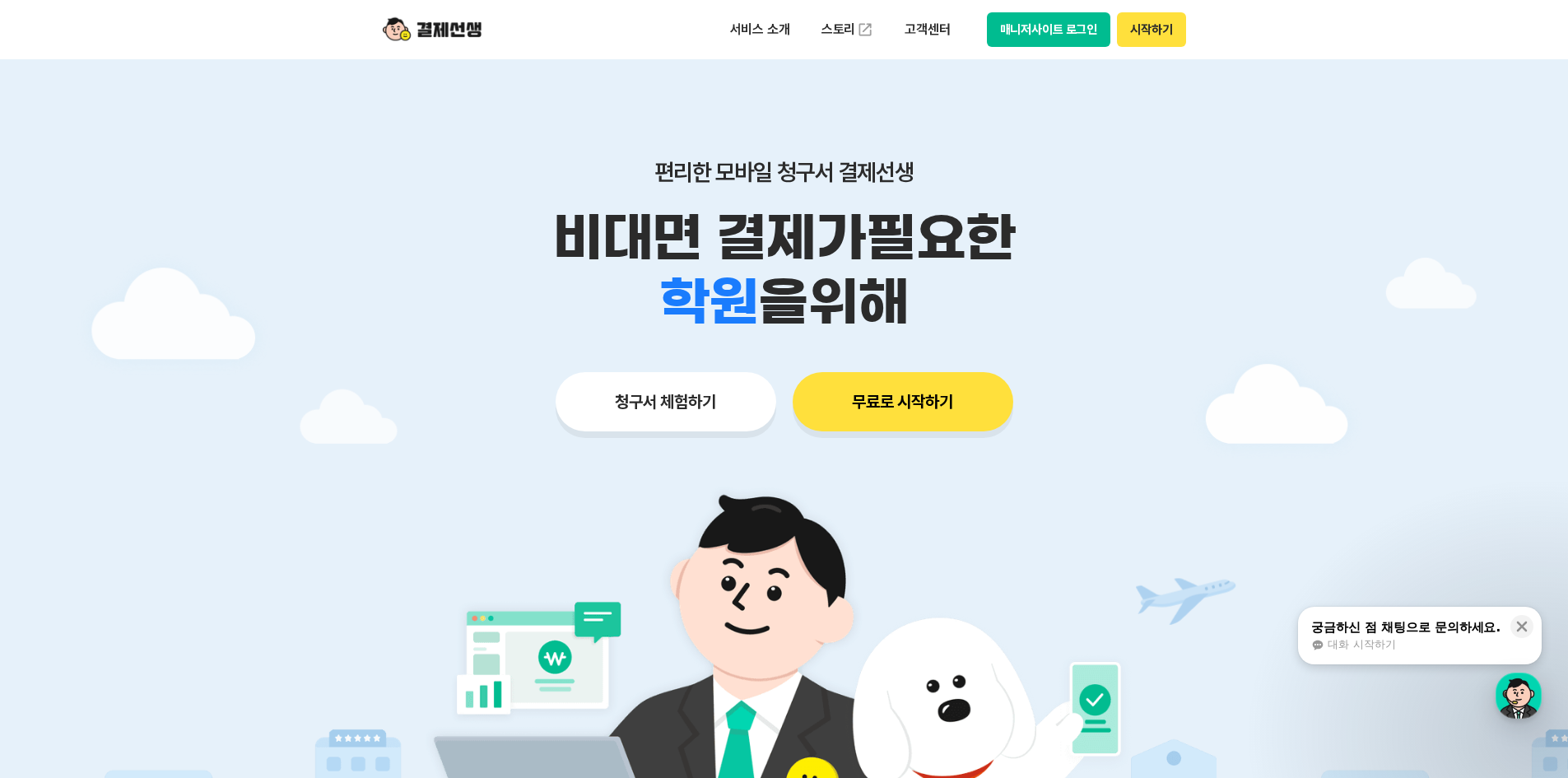
click at [1149, 27] on button "시작하기" at bounding box center [1151, 29] width 68 height 35
click at [1005, 23] on button "매니저사이트 로그인" at bounding box center [1049, 29] width 125 height 35
click at [788, 26] on p "서비스 소개" at bounding box center [760, 29] width 83 height 29
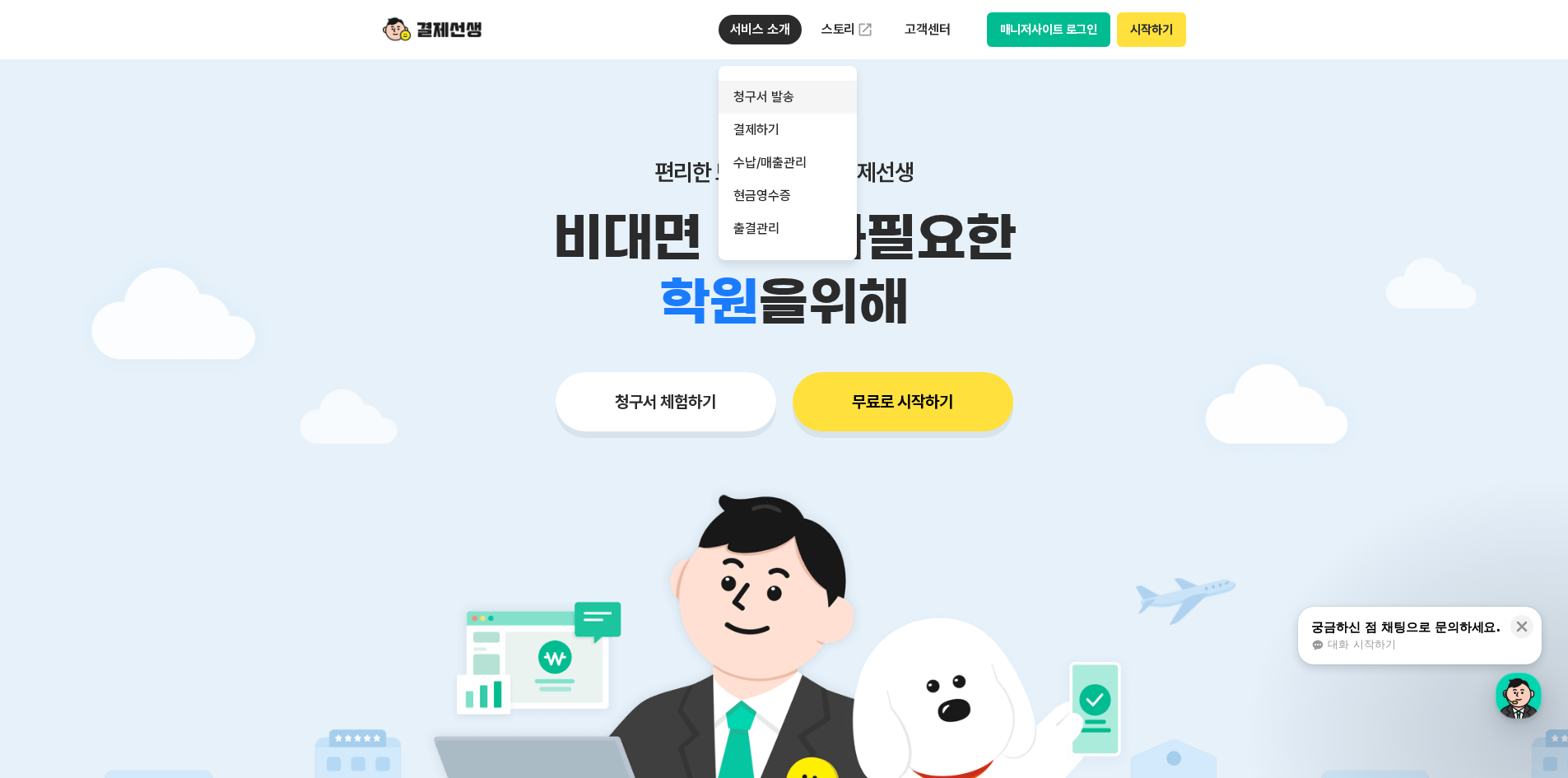
click at [764, 90] on link "청구서 발송" at bounding box center [787, 97] width 138 height 33
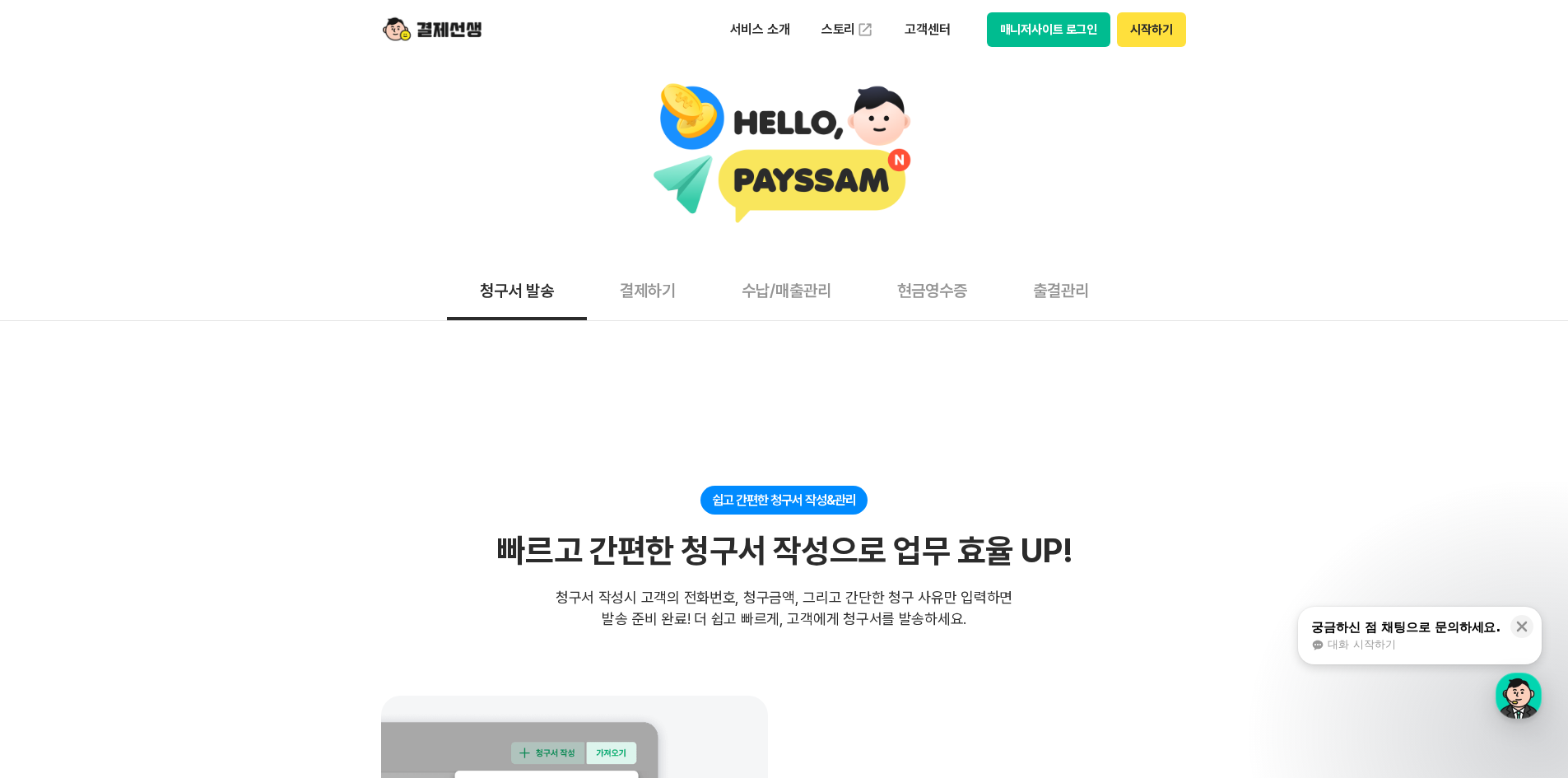
click at [658, 288] on button "결제하기" at bounding box center [647, 290] width 122 height 60
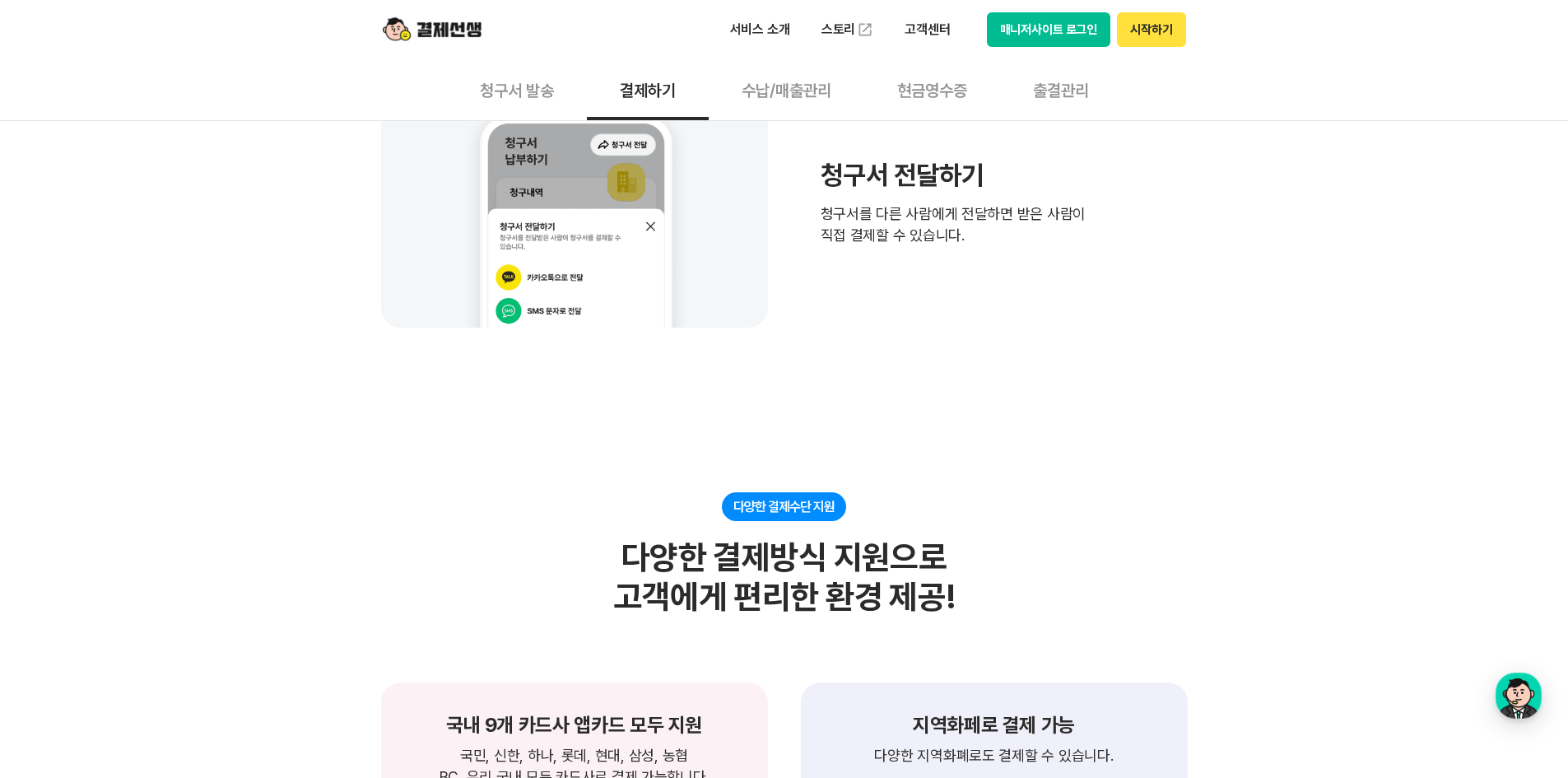
scroll to position [1152, 0]
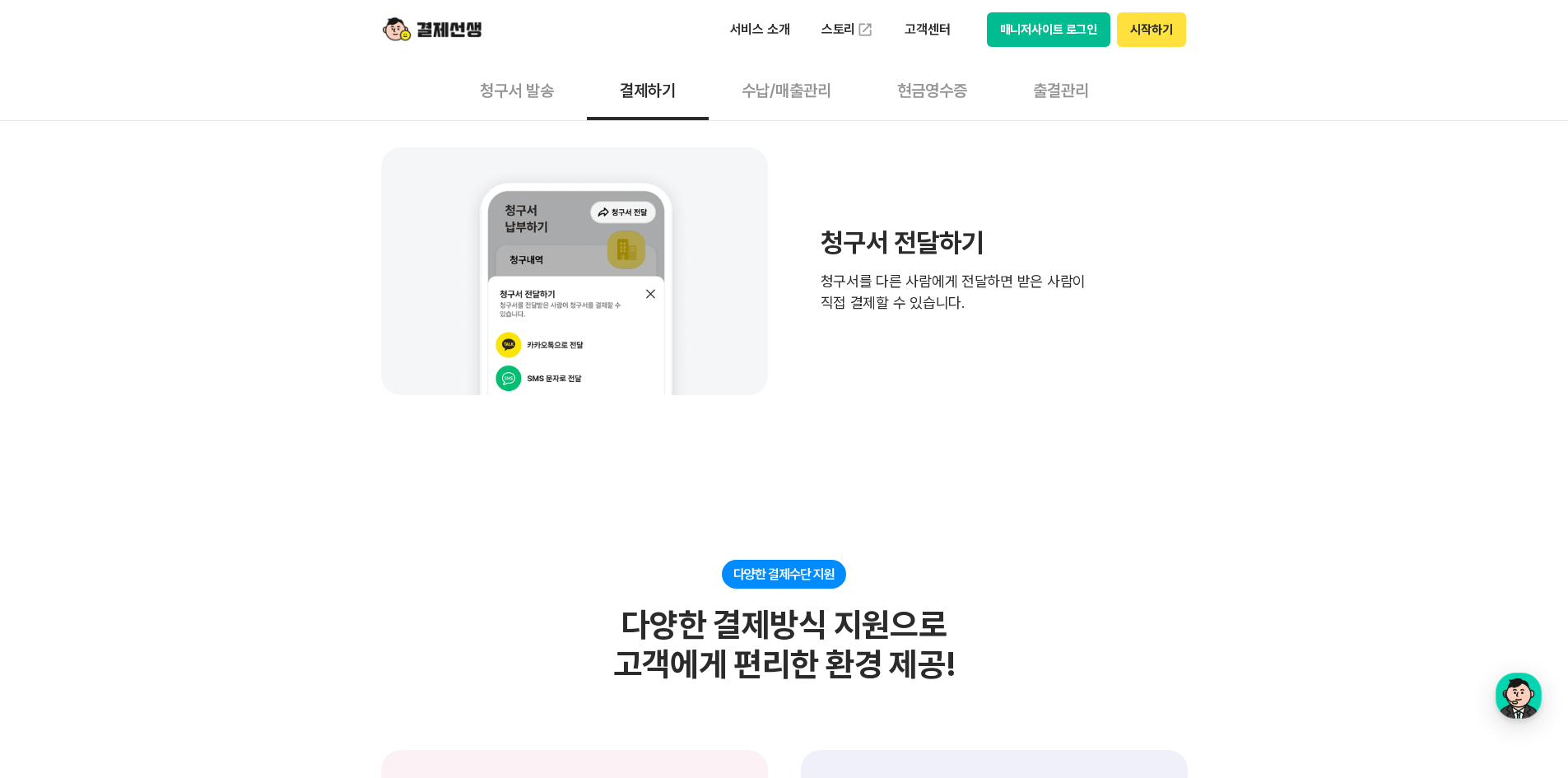
click at [593, 312] on img at bounding box center [575, 271] width 387 height 247
click at [632, 282] on img at bounding box center [575, 271] width 387 height 247
drag, startPoint x: 901, startPoint y: 281, endPoint x: 1060, endPoint y: 324, distance: 164.7
click at [1060, 324] on div "청구서 전달하기 청구서를 다른 사람에게 전달하면 받은 사람이 직접 결제할 수 있습니다." at bounding box center [784, 271] width 807 height 247
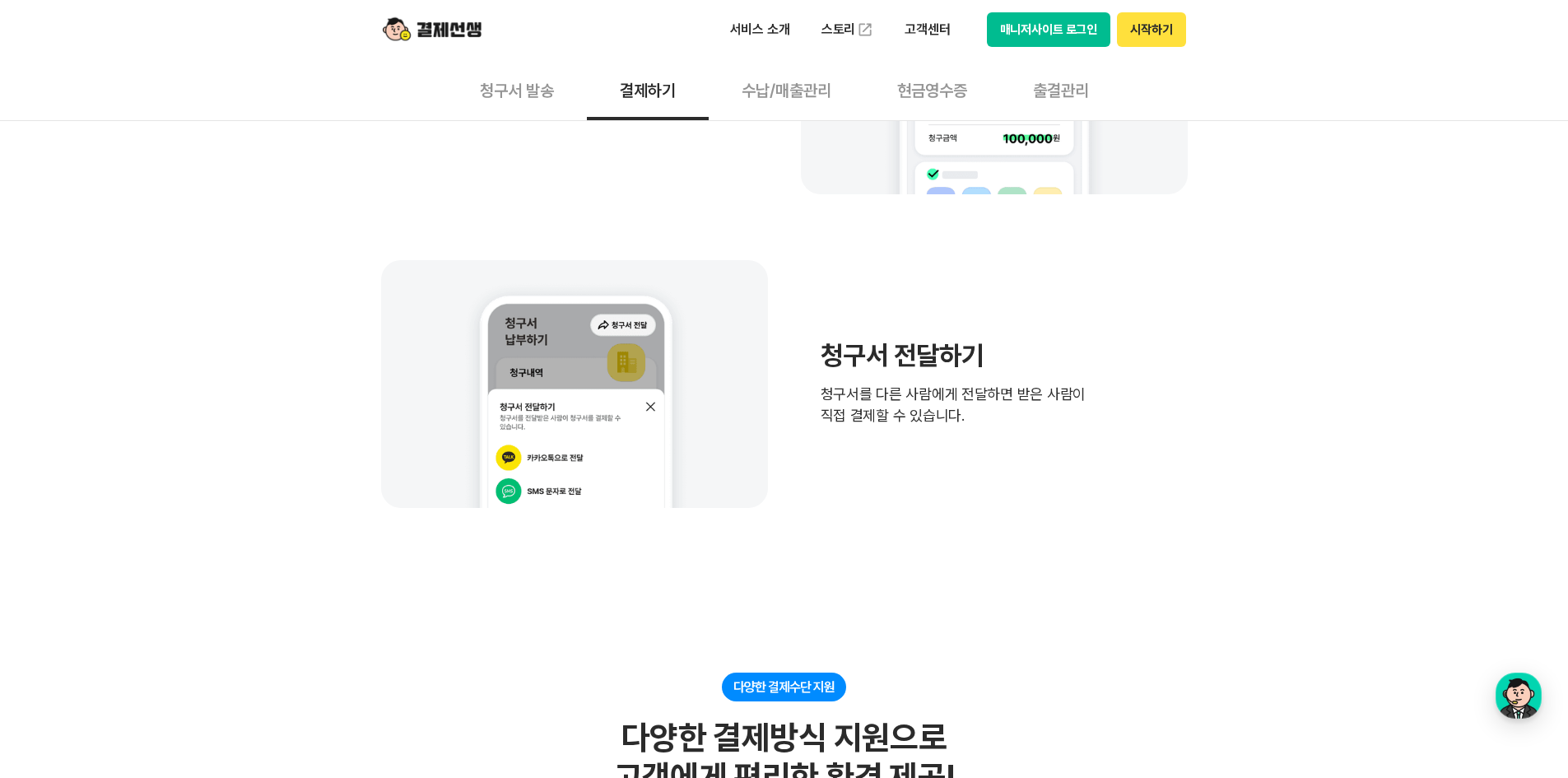
scroll to position [988, 0]
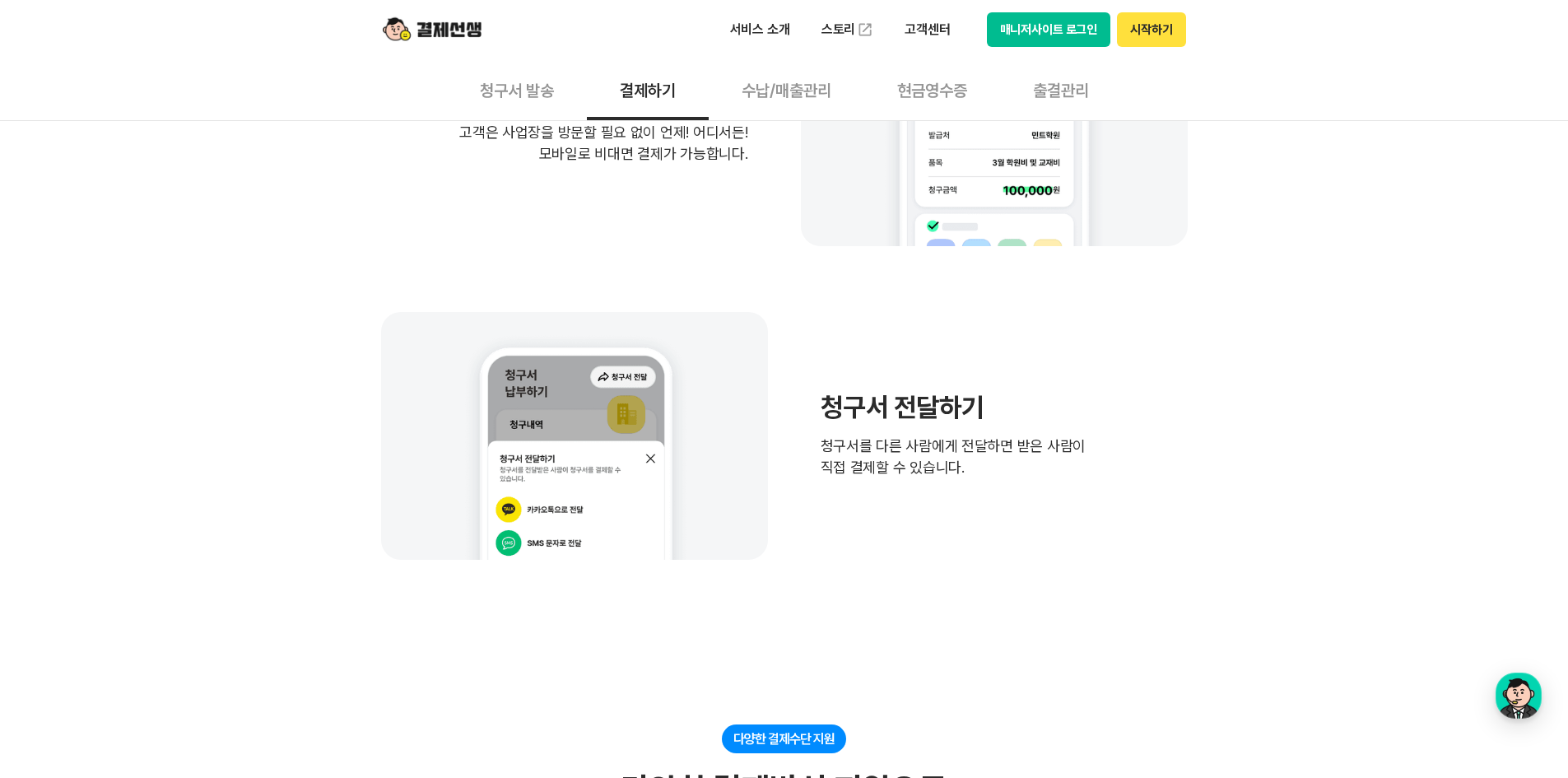
drag, startPoint x: 792, startPoint y: 405, endPoint x: 975, endPoint y: 497, distance: 204.8
click at [975, 497] on div "청구서 전달하기 청구서를 다른 사람에게 전달하면 받은 사람이 직접 결제할 수 있습니다." at bounding box center [784, 436] width 807 height 247
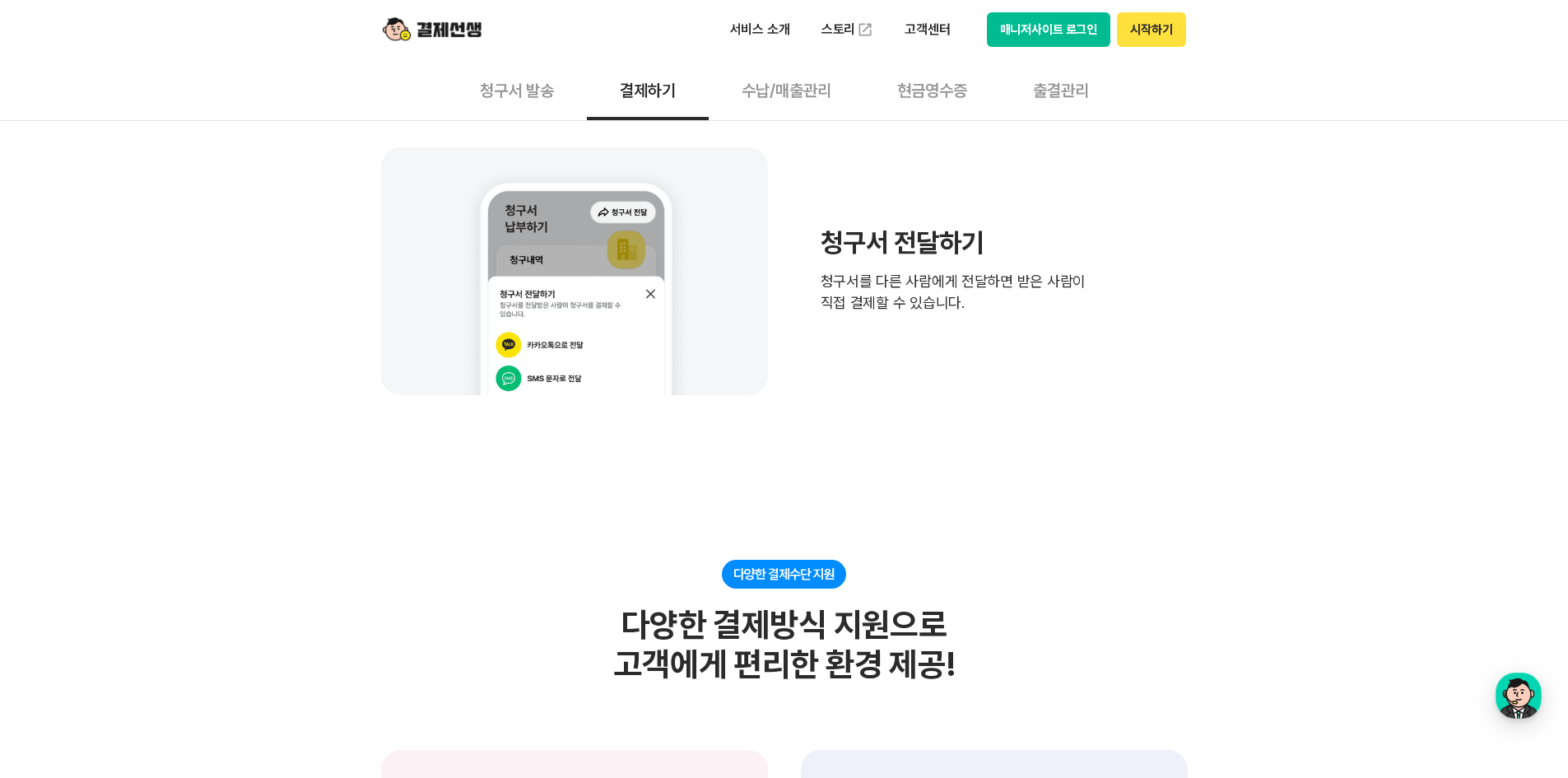
scroll to position [1070, 0]
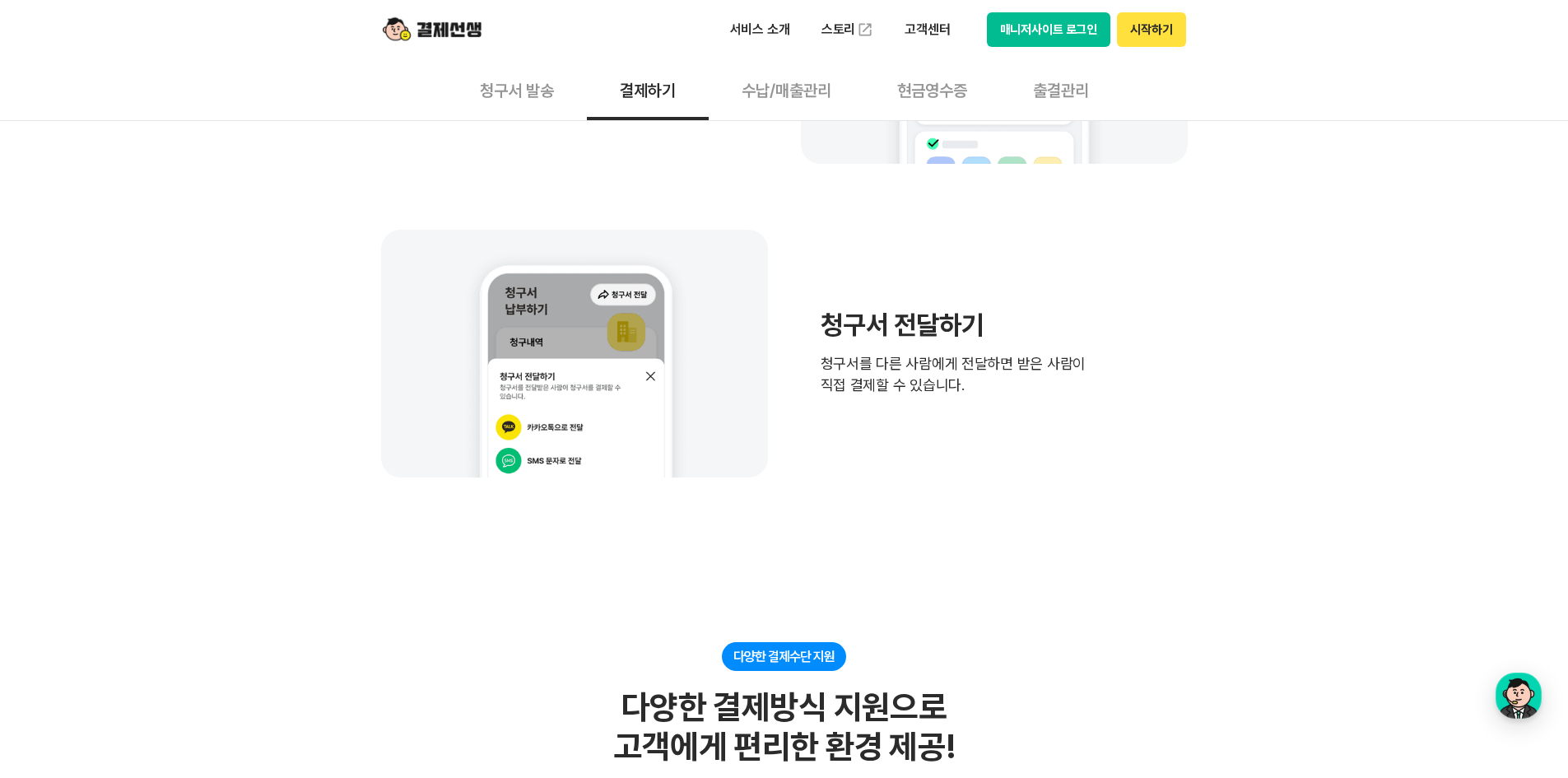
click at [859, 477] on div "청구서 전달하기 청구서를 다른 사람에게 전달하면 받은 사람이 직접 결제할 수 있습니다." at bounding box center [784, 353] width 807 height 247
click at [494, 87] on button "청구서 발송" at bounding box center [517, 90] width 140 height 60
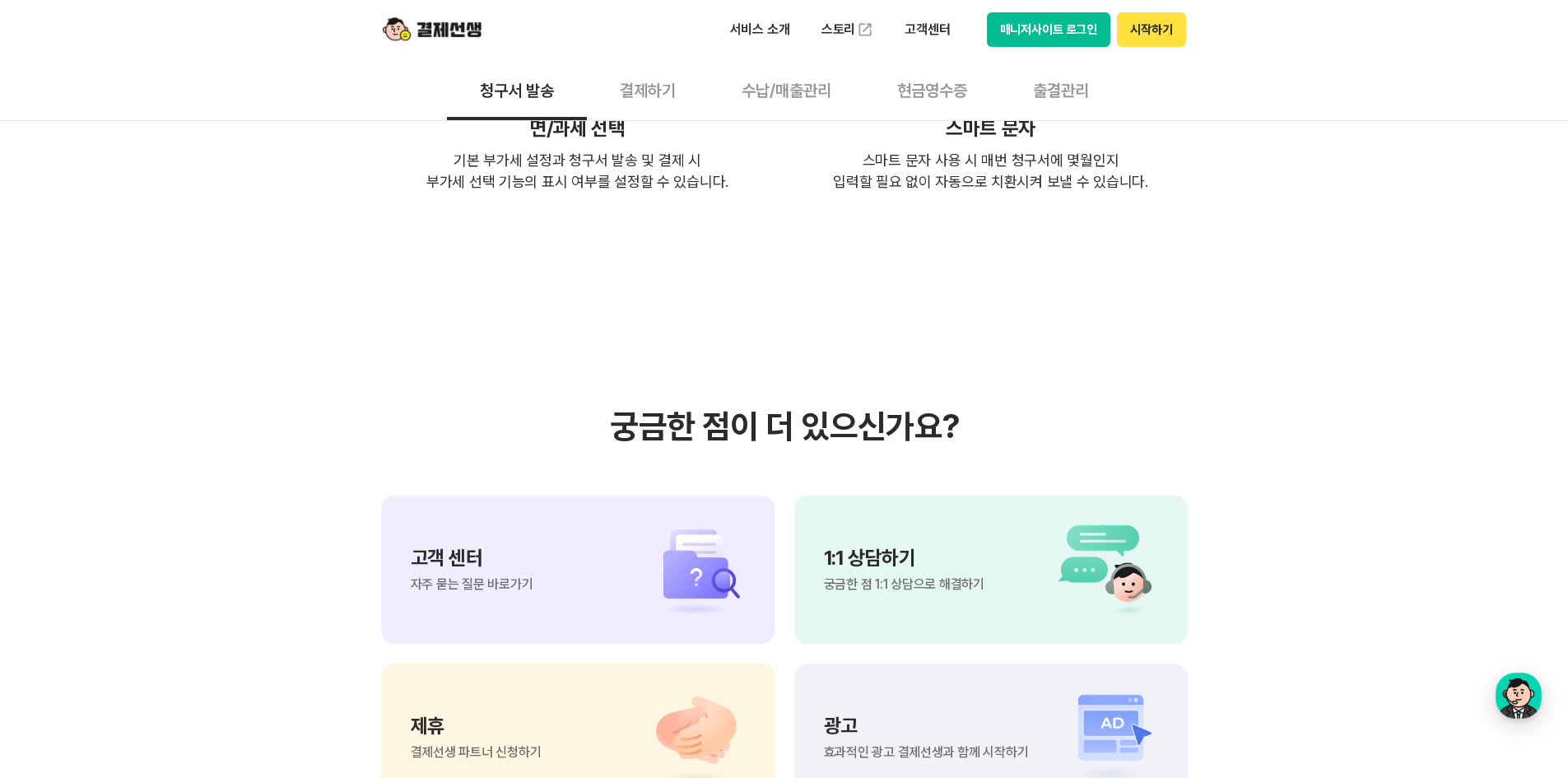
scroll to position [3621, 0]
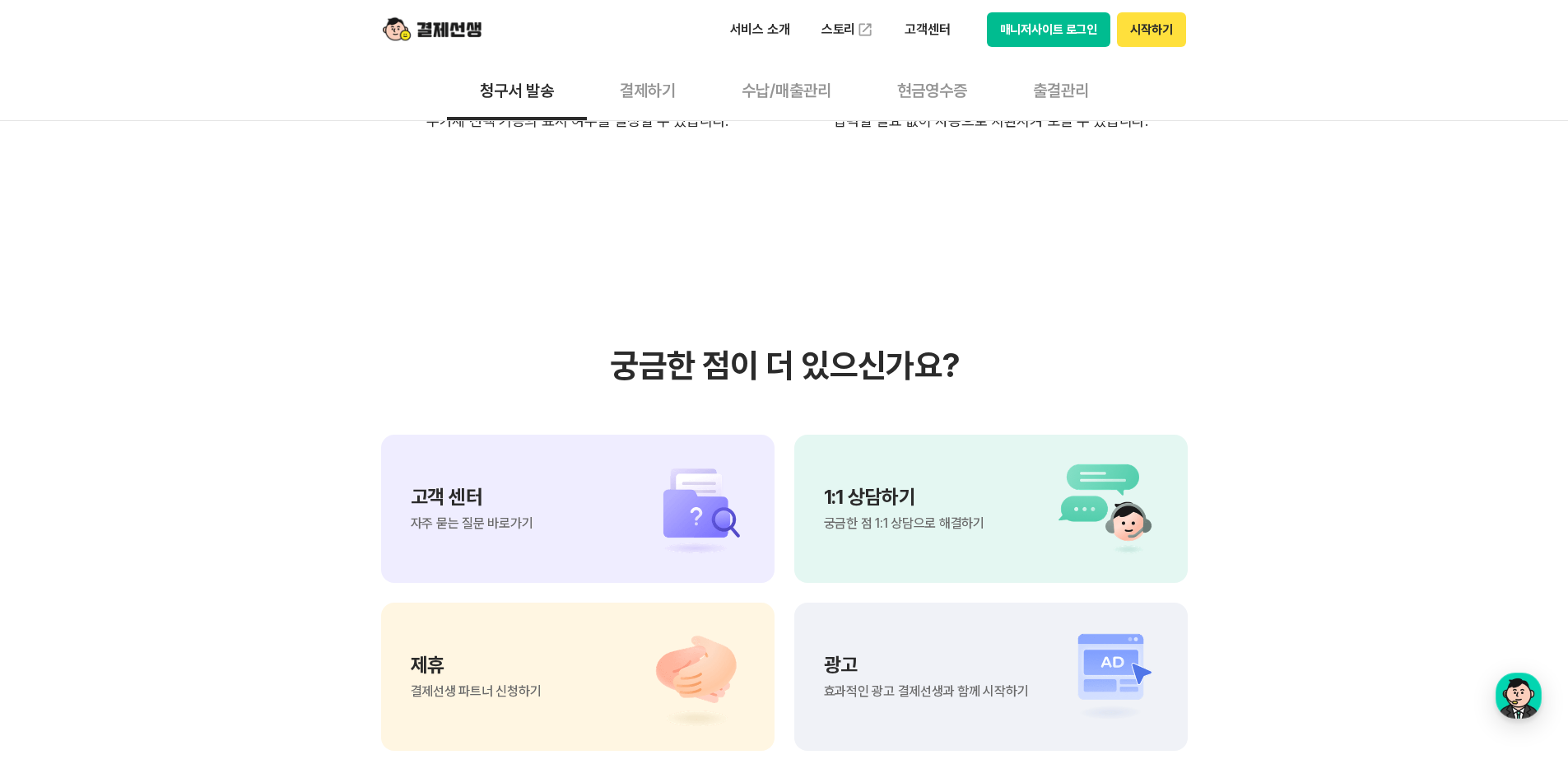
click at [940, 487] on p "1:1 상담하기" at bounding box center [904, 497] width 160 height 20
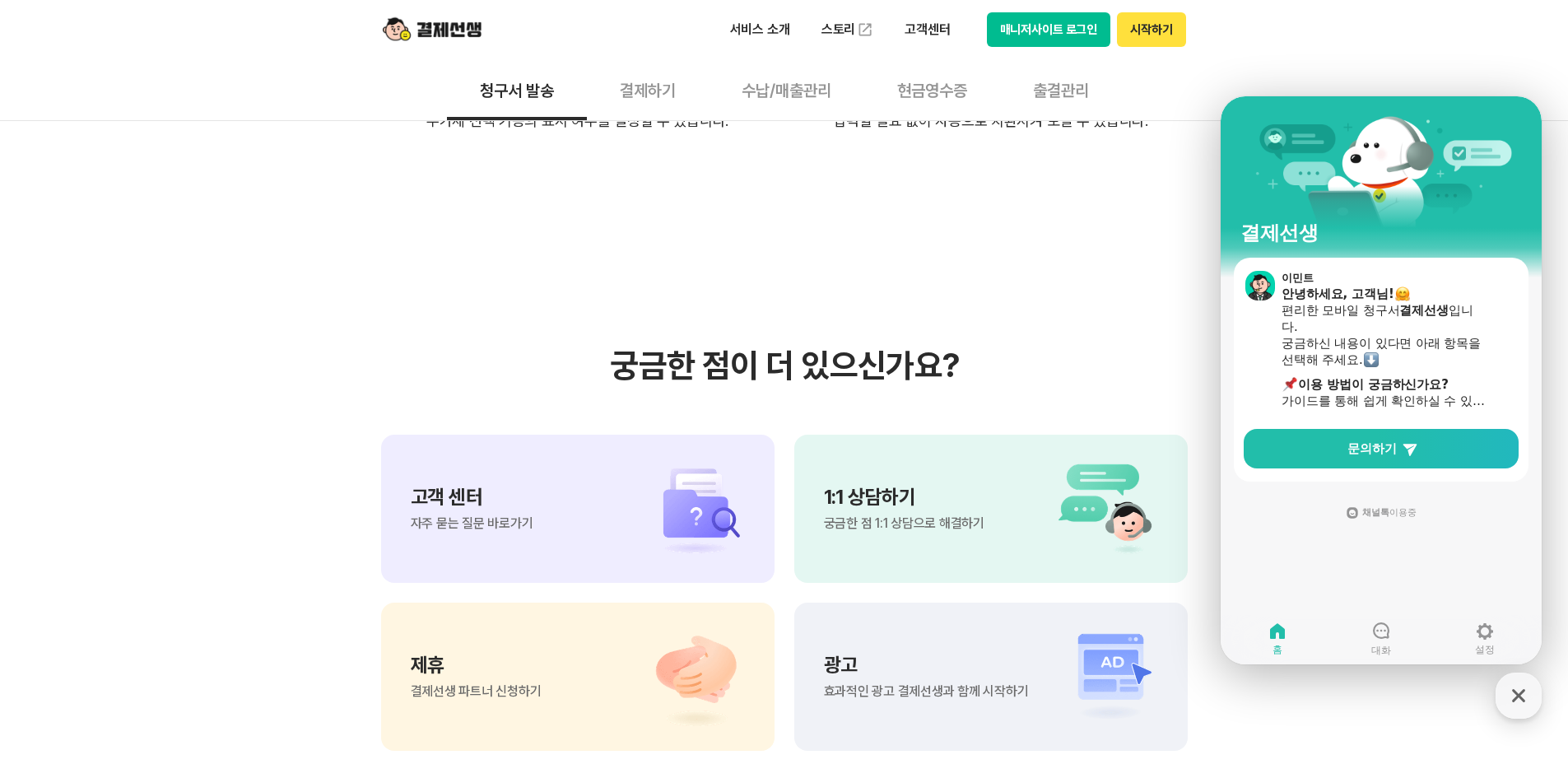
click at [647, 459] on img at bounding box center [688, 508] width 116 height 99
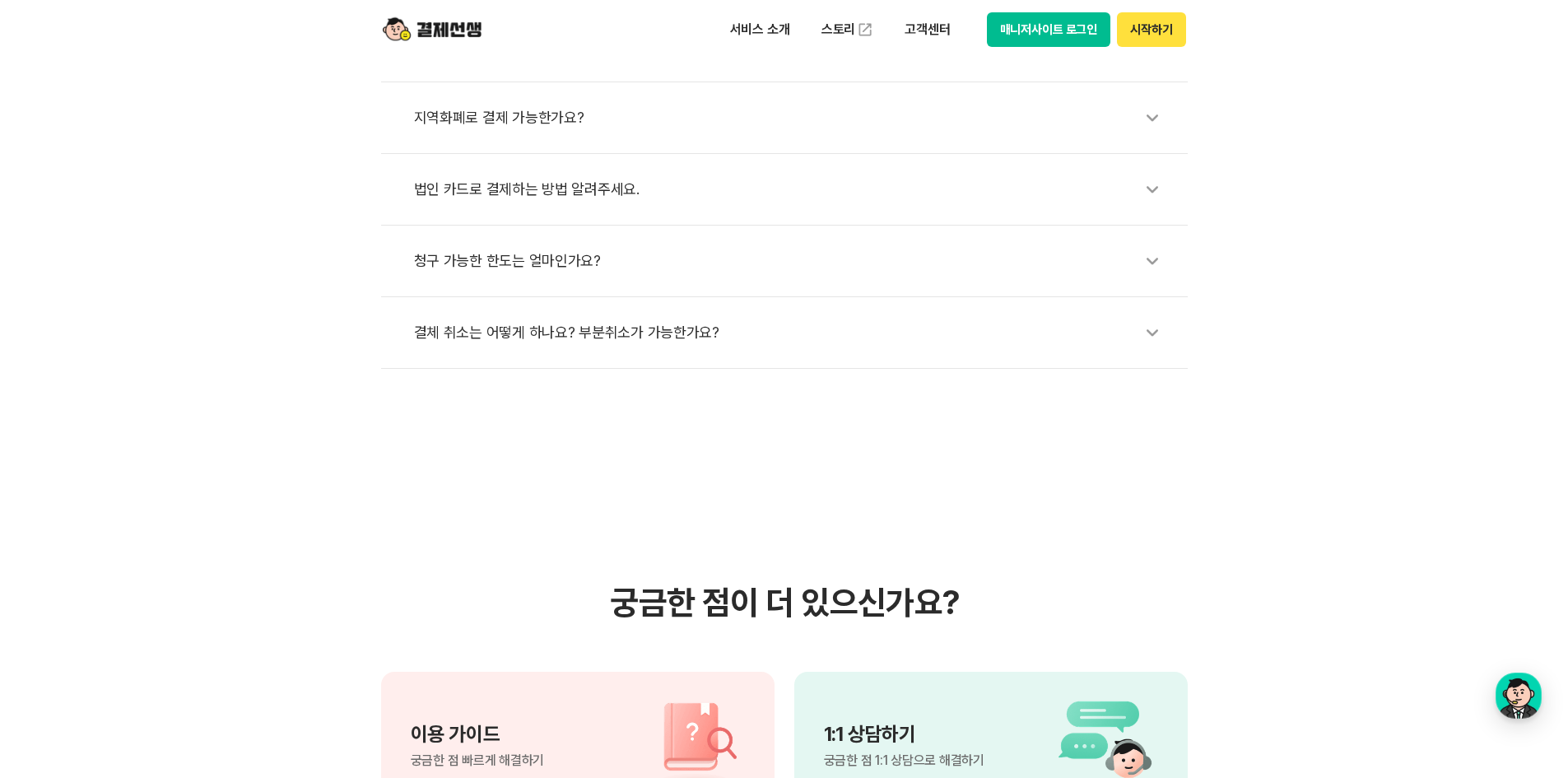
scroll to position [658, 0]
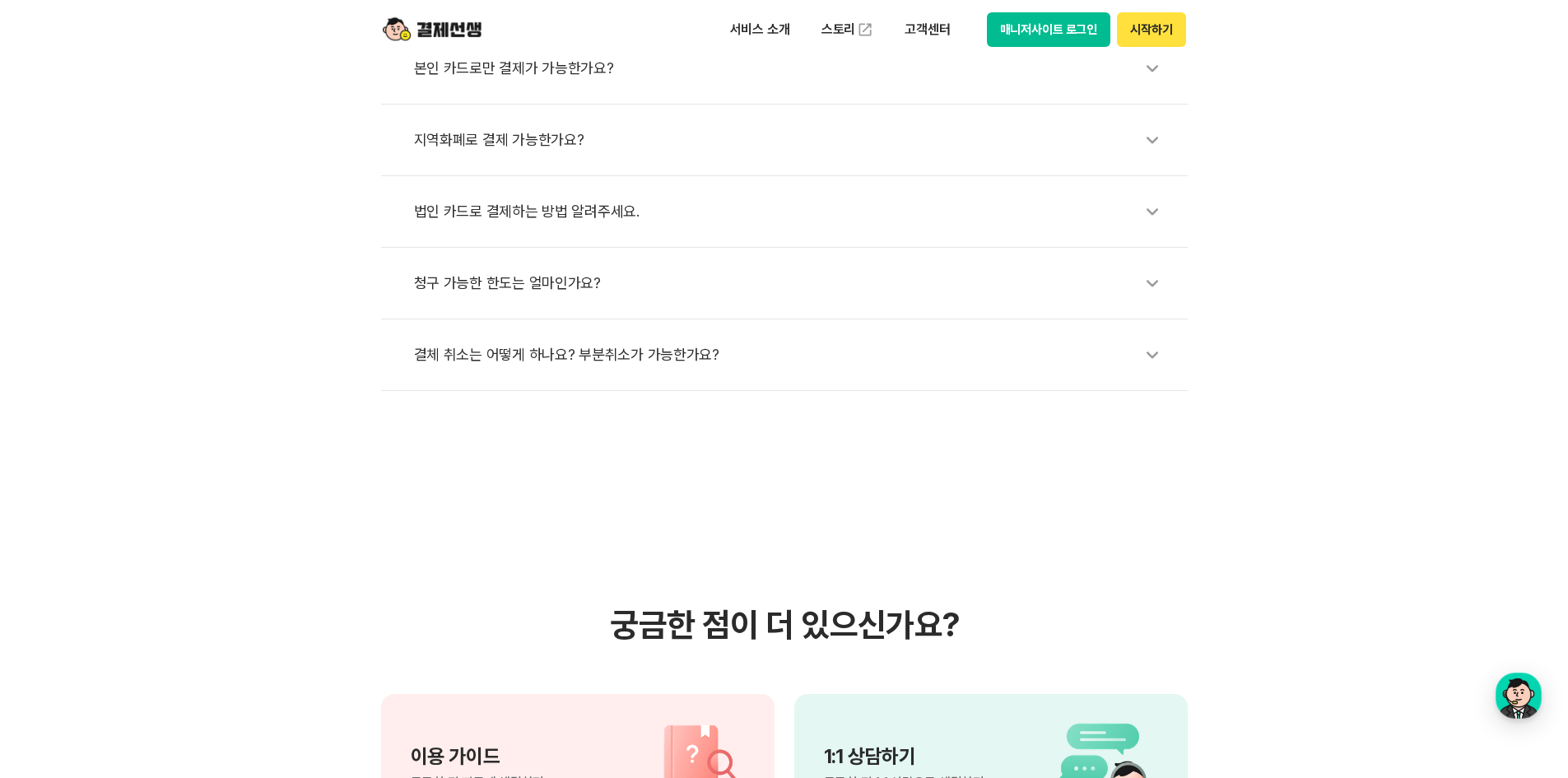
click at [1137, 364] on icon at bounding box center [1152, 355] width 38 height 38
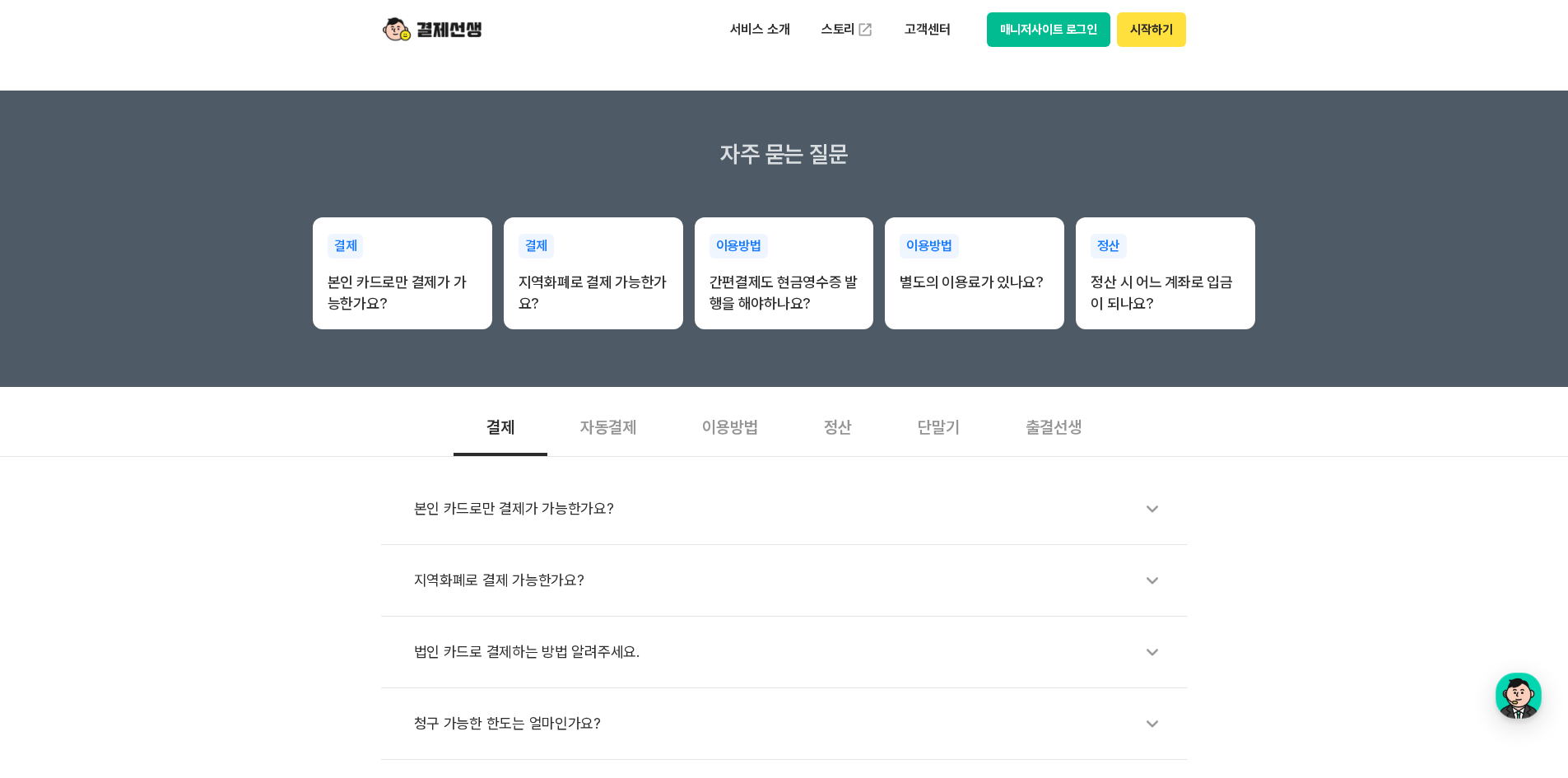
scroll to position [247, 0]
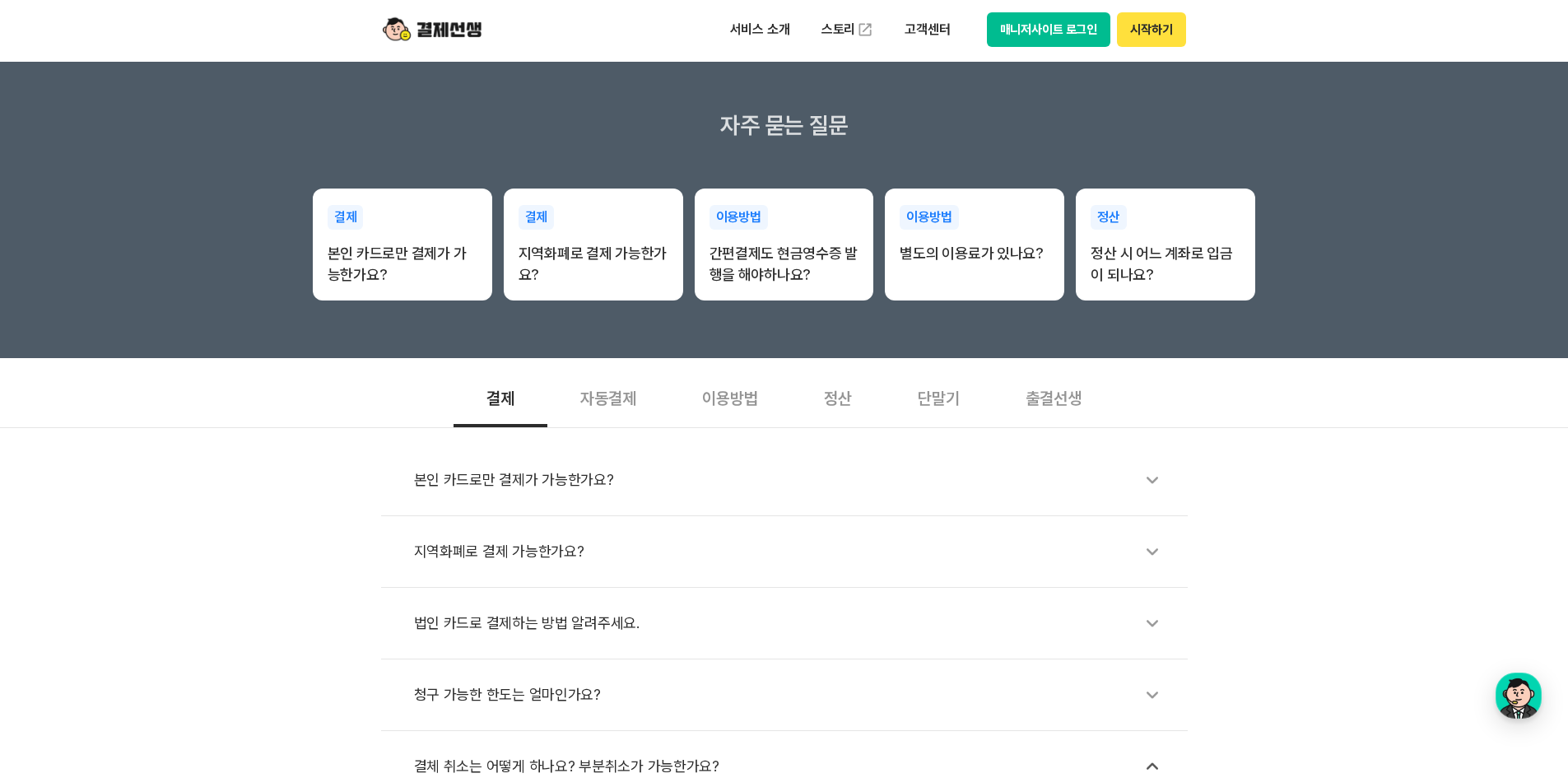
click at [722, 408] on div "이용방법" at bounding box center [729, 397] width 122 height 60
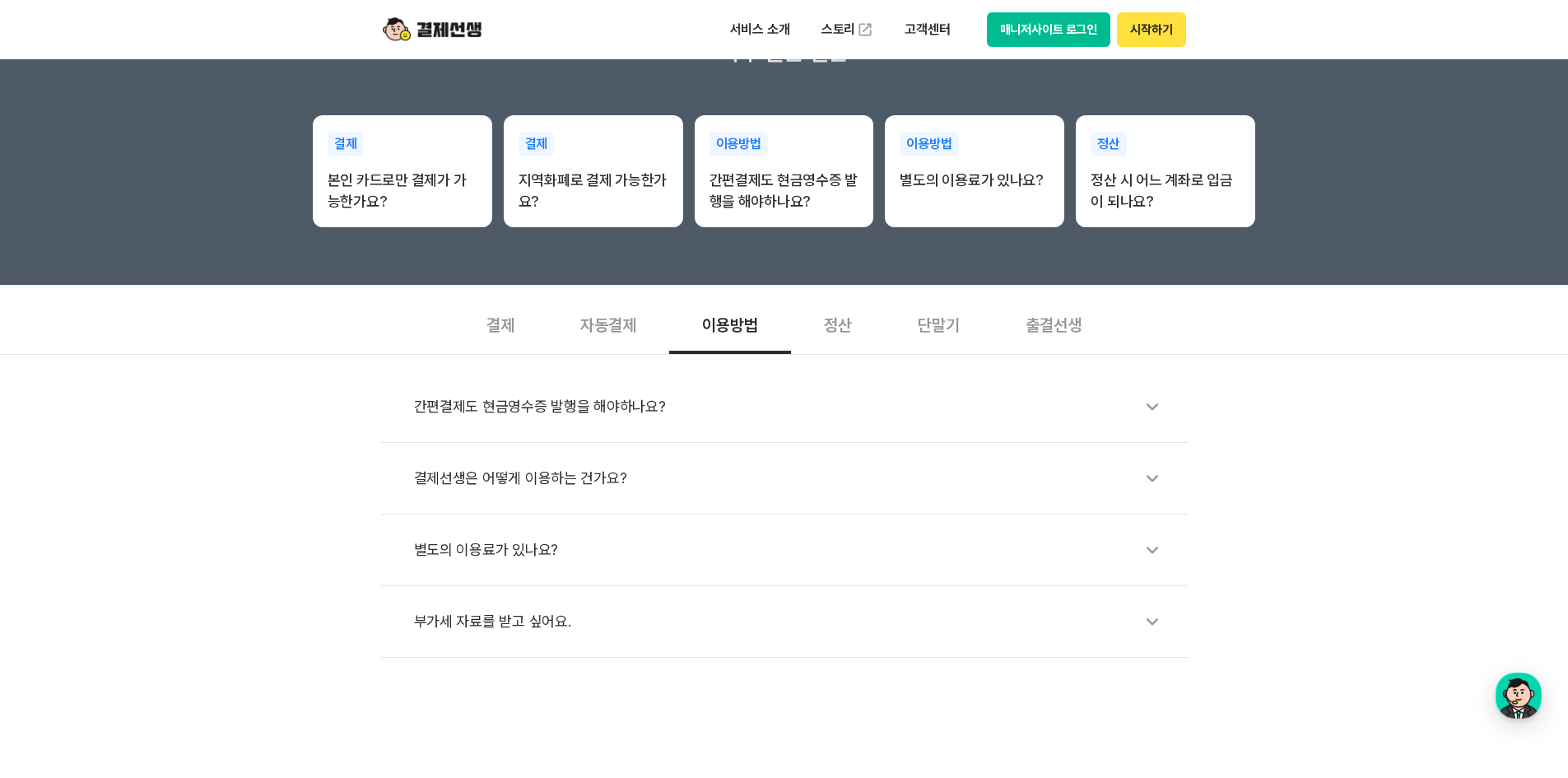
scroll to position [412, 0]
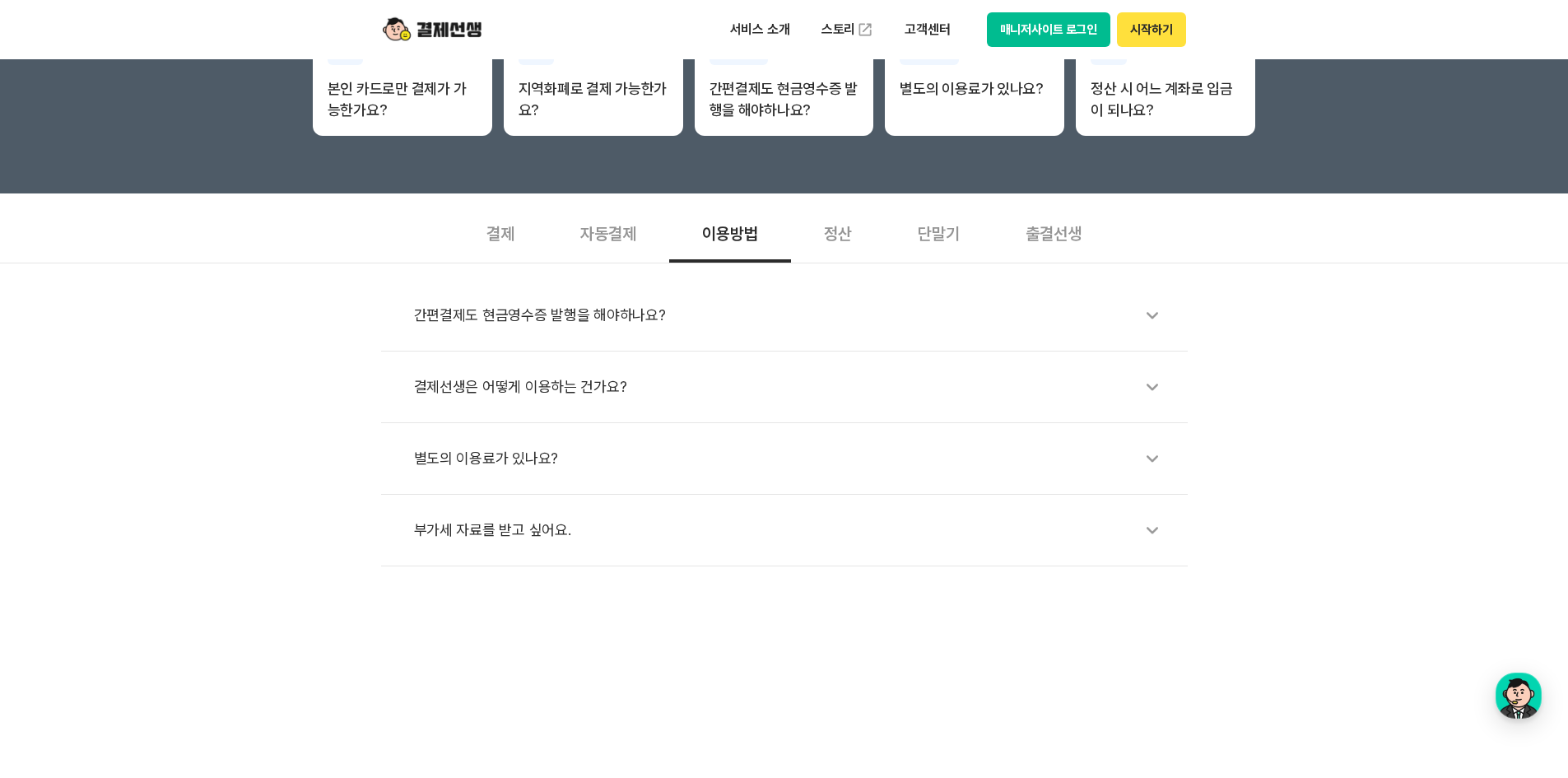
click at [524, 392] on div "결제선생은 어떻게 이용하는 건가요?" at bounding box center [792, 387] width 757 height 38
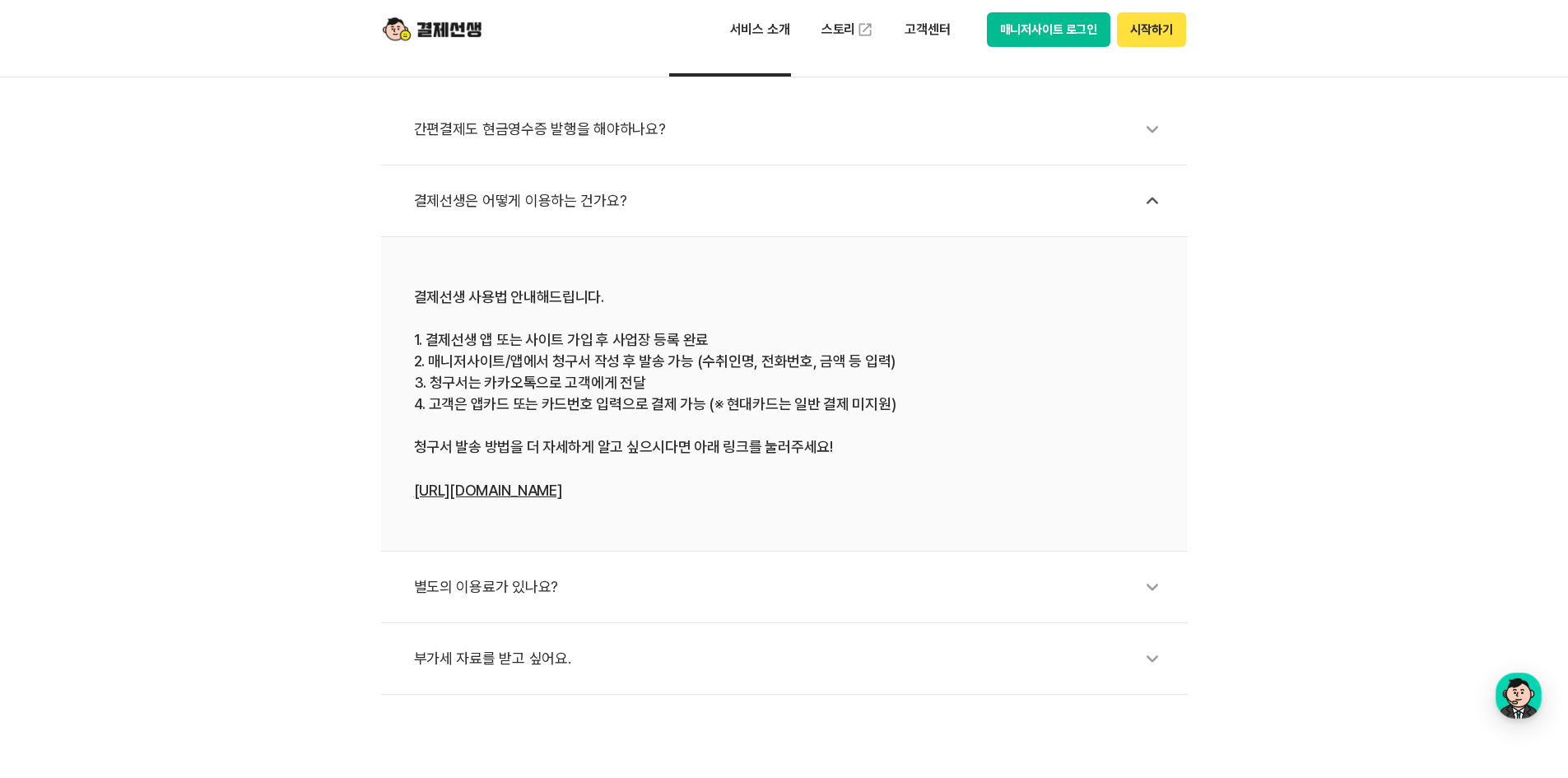
scroll to position [493, 0]
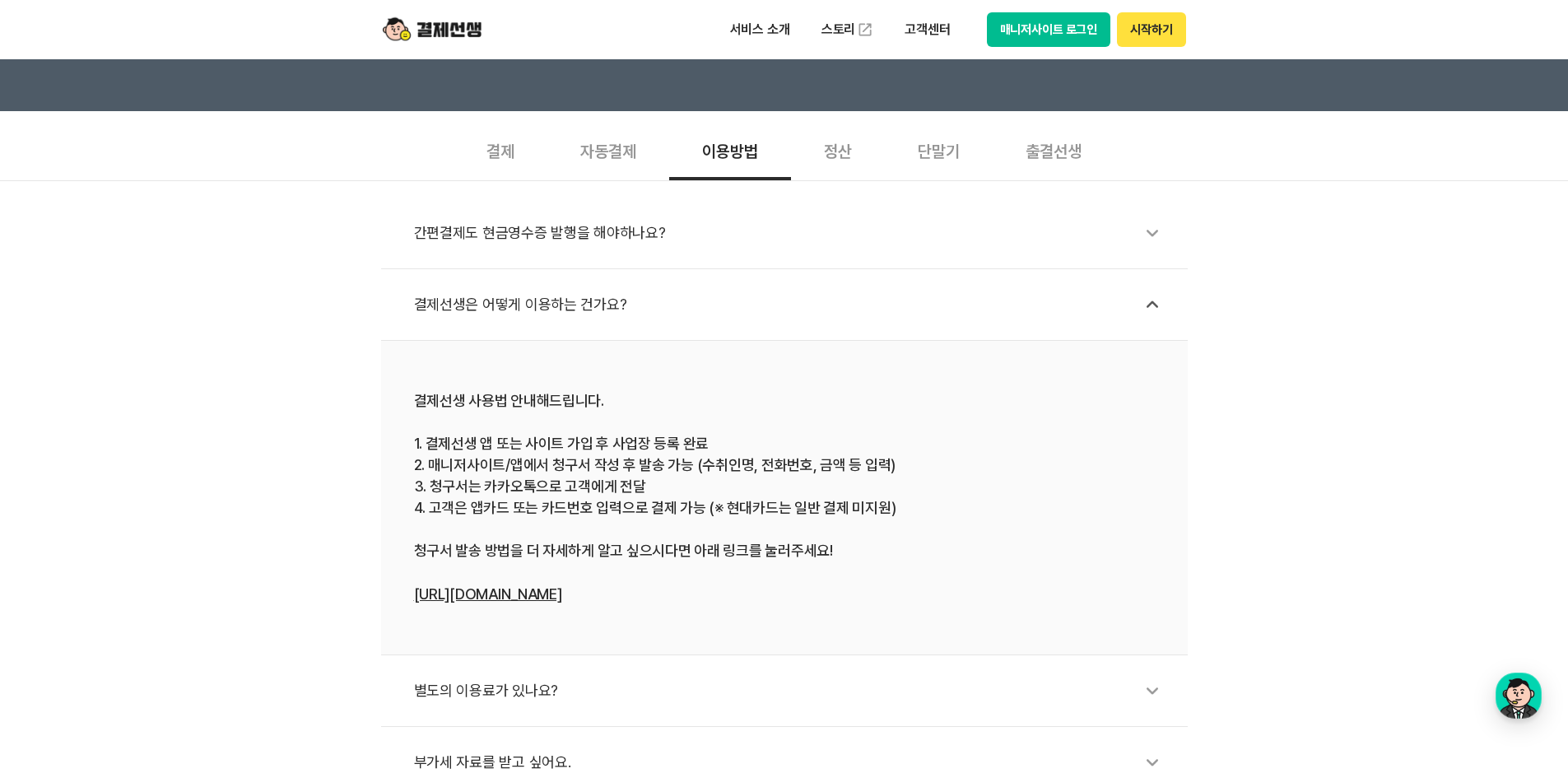
click at [660, 239] on div "간편결제도 현금영수증 발행을 해야하나요?" at bounding box center [792, 233] width 757 height 38
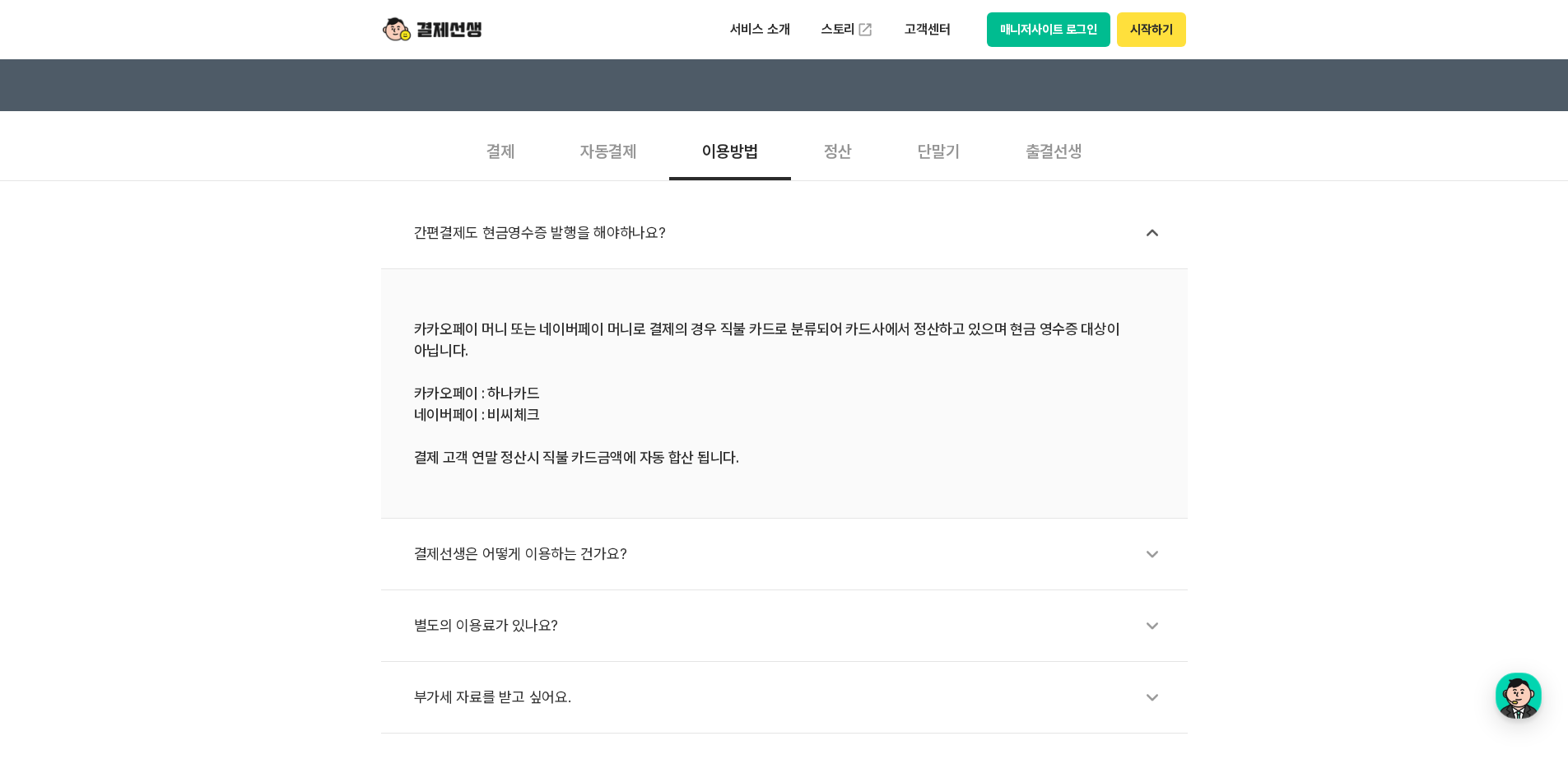
click at [840, 156] on div "정산" at bounding box center [838, 149] width 94 height 60
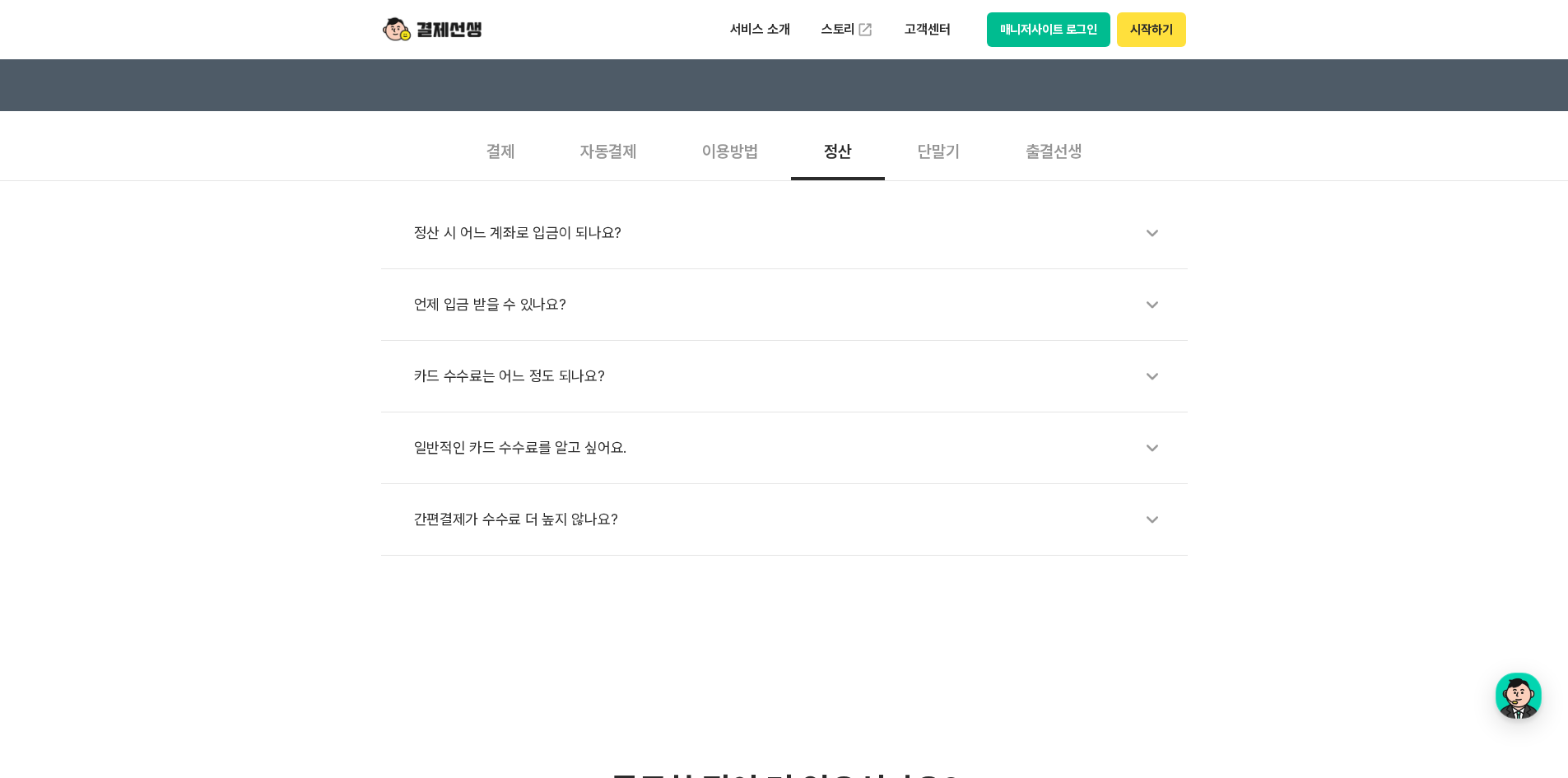
click at [856, 289] on div "언제 입금 받을 수 있나요?" at bounding box center [792, 304] width 757 height 38
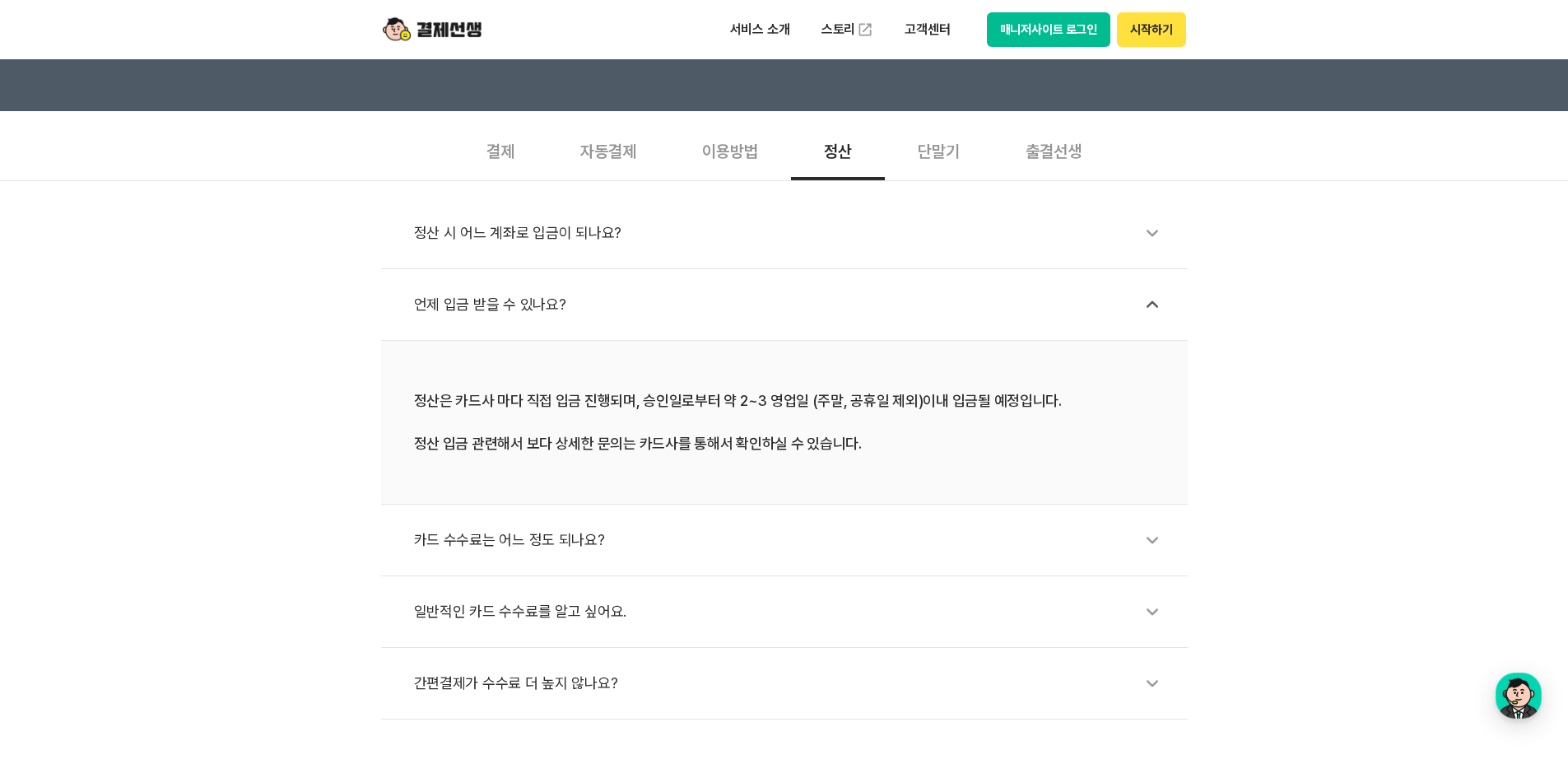
click at [937, 162] on div "단말기" at bounding box center [938, 149] width 108 height 60
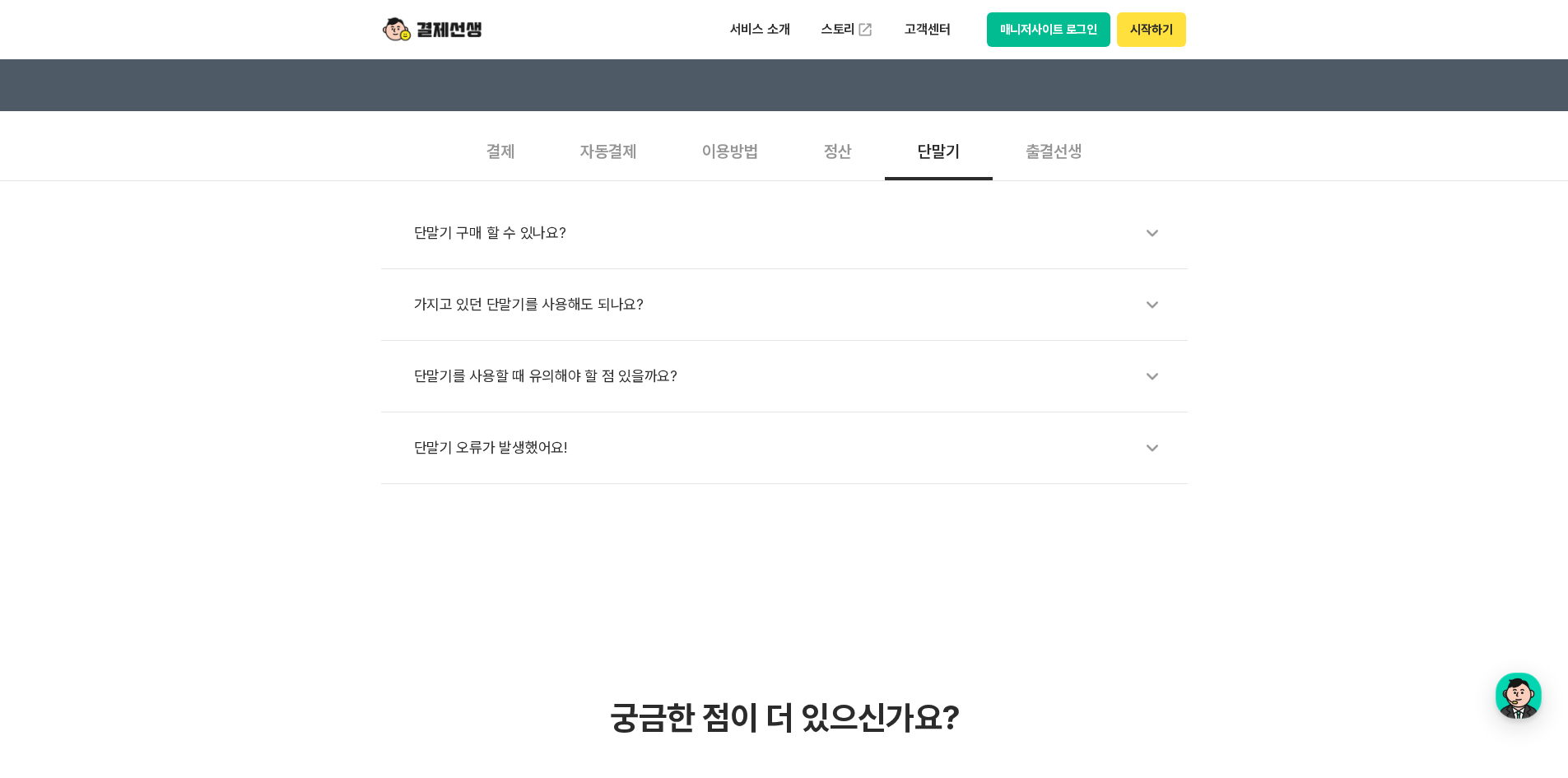
click at [1049, 151] on div "출결선생" at bounding box center [1053, 149] width 122 height 60
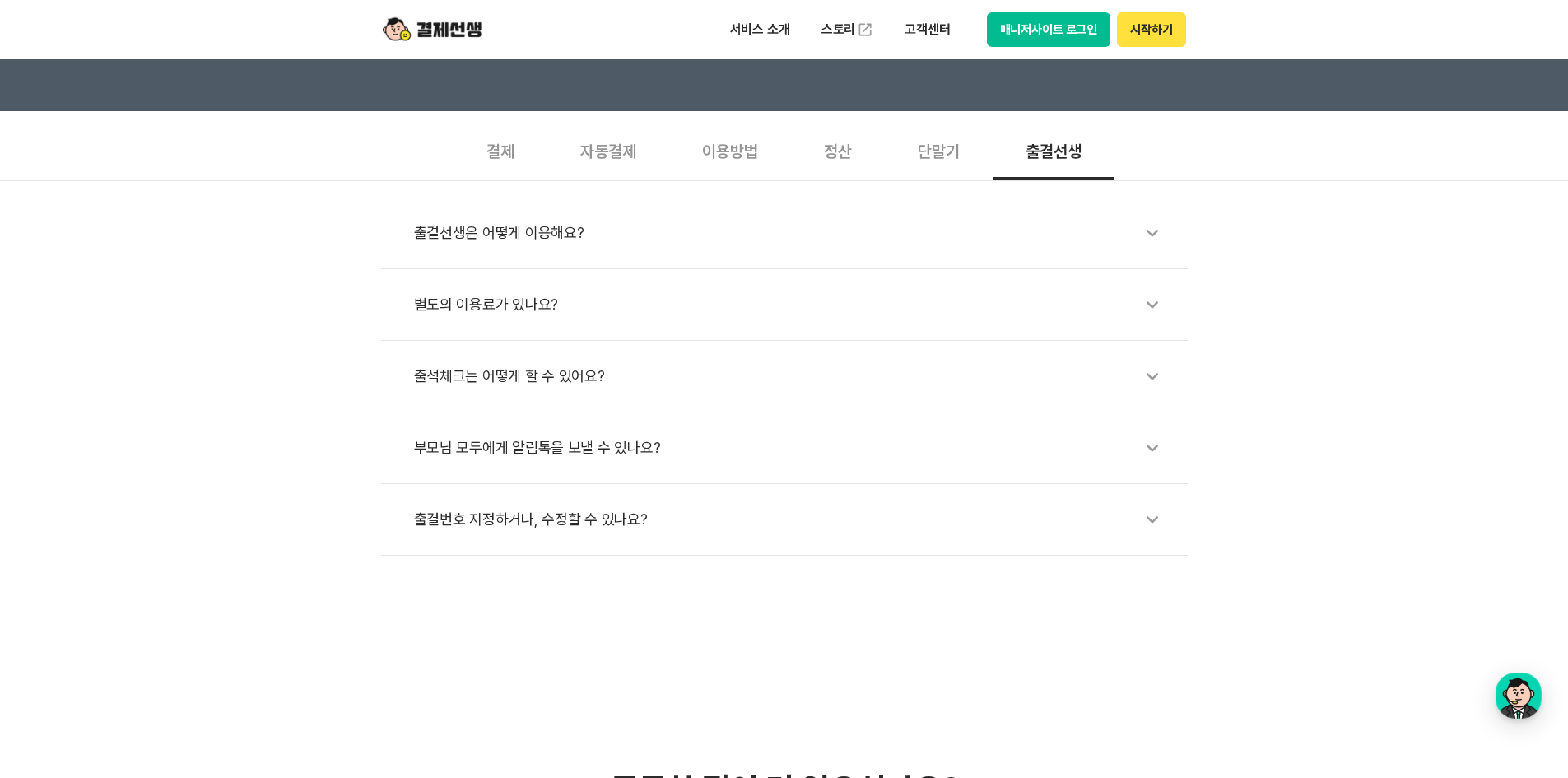
click at [939, 153] on div "단말기" at bounding box center [938, 149] width 108 height 60
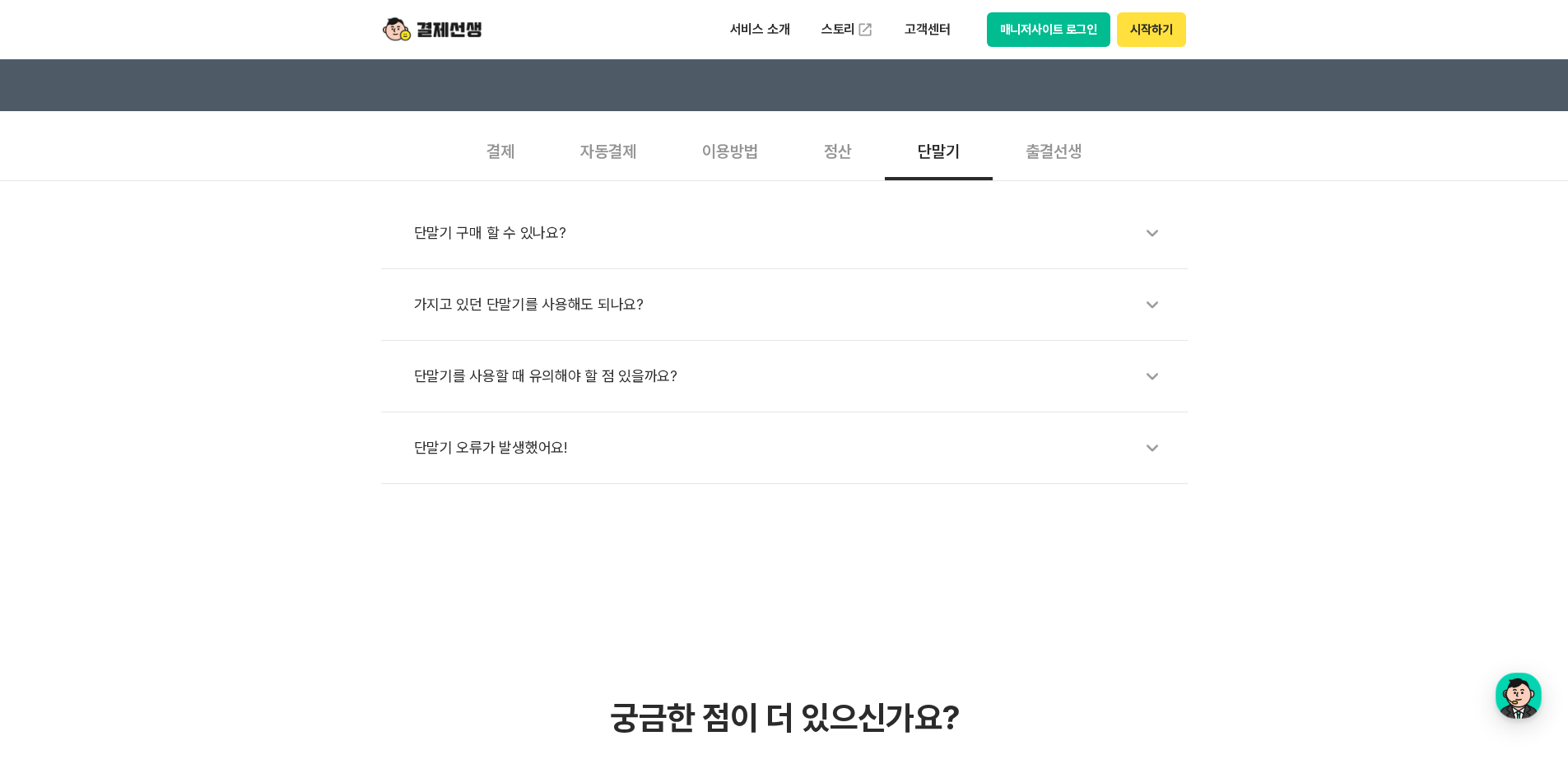
click at [1059, 239] on div "단말기 구매 할 수 있나요?" at bounding box center [792, 233] width 757 height 38
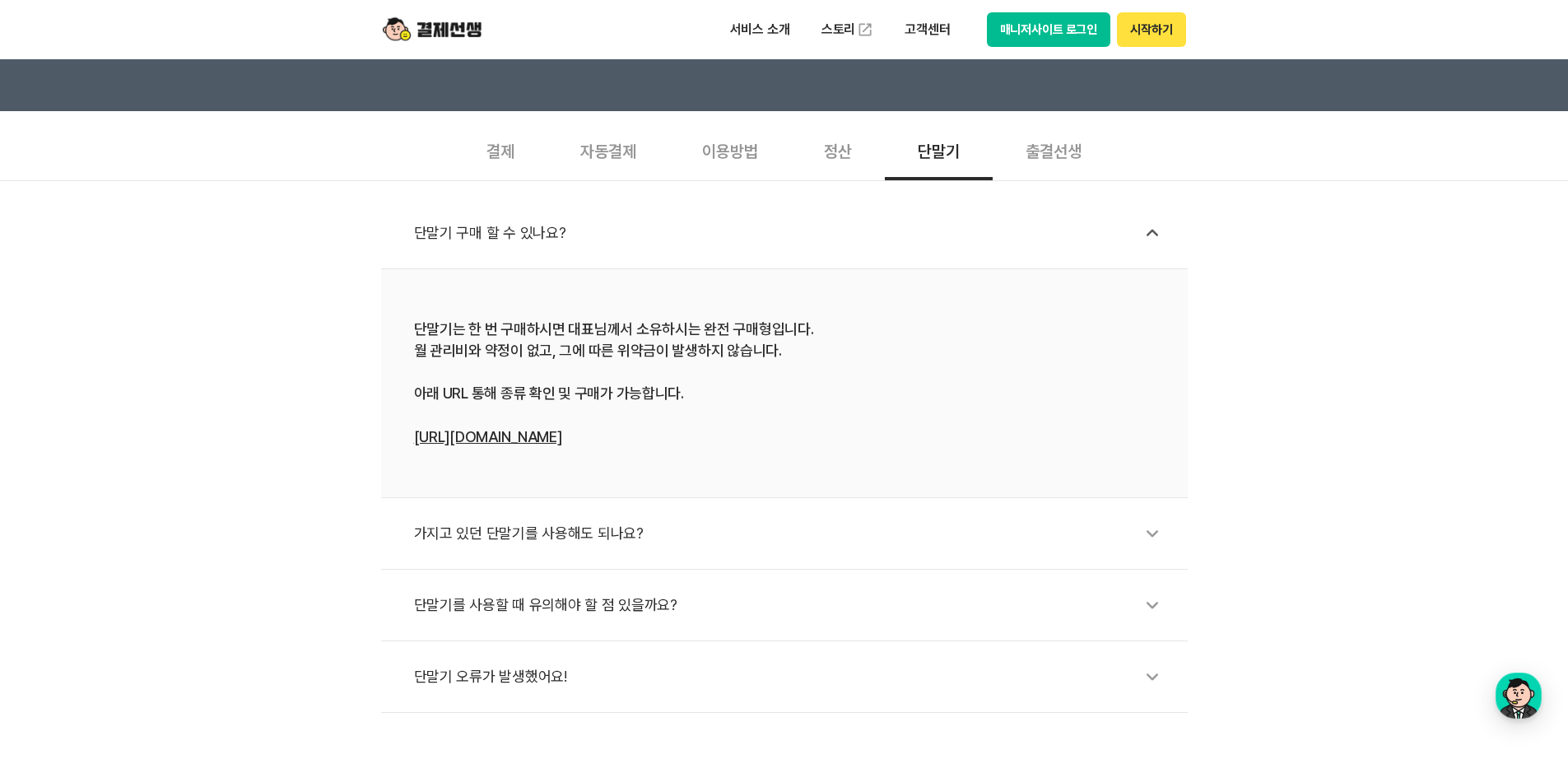
click at [1097, 559] on li "가지고 있던 단말기를 사용해도 되나요?" at bounding box center [784, 533] width 807 height 72
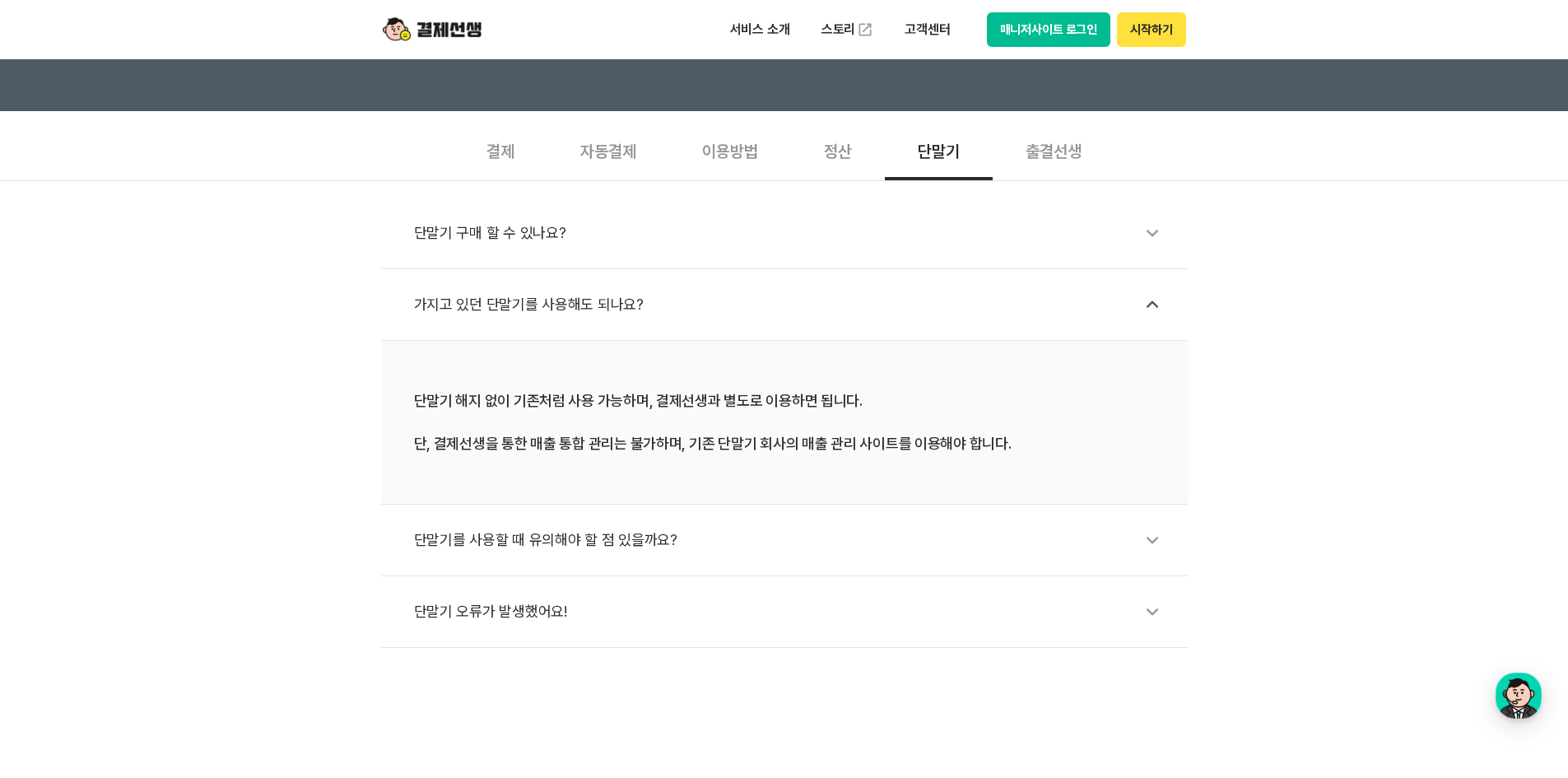
click at [726, 144] on div "이용방법" at bounding box center [729, 149] width 122 height 60
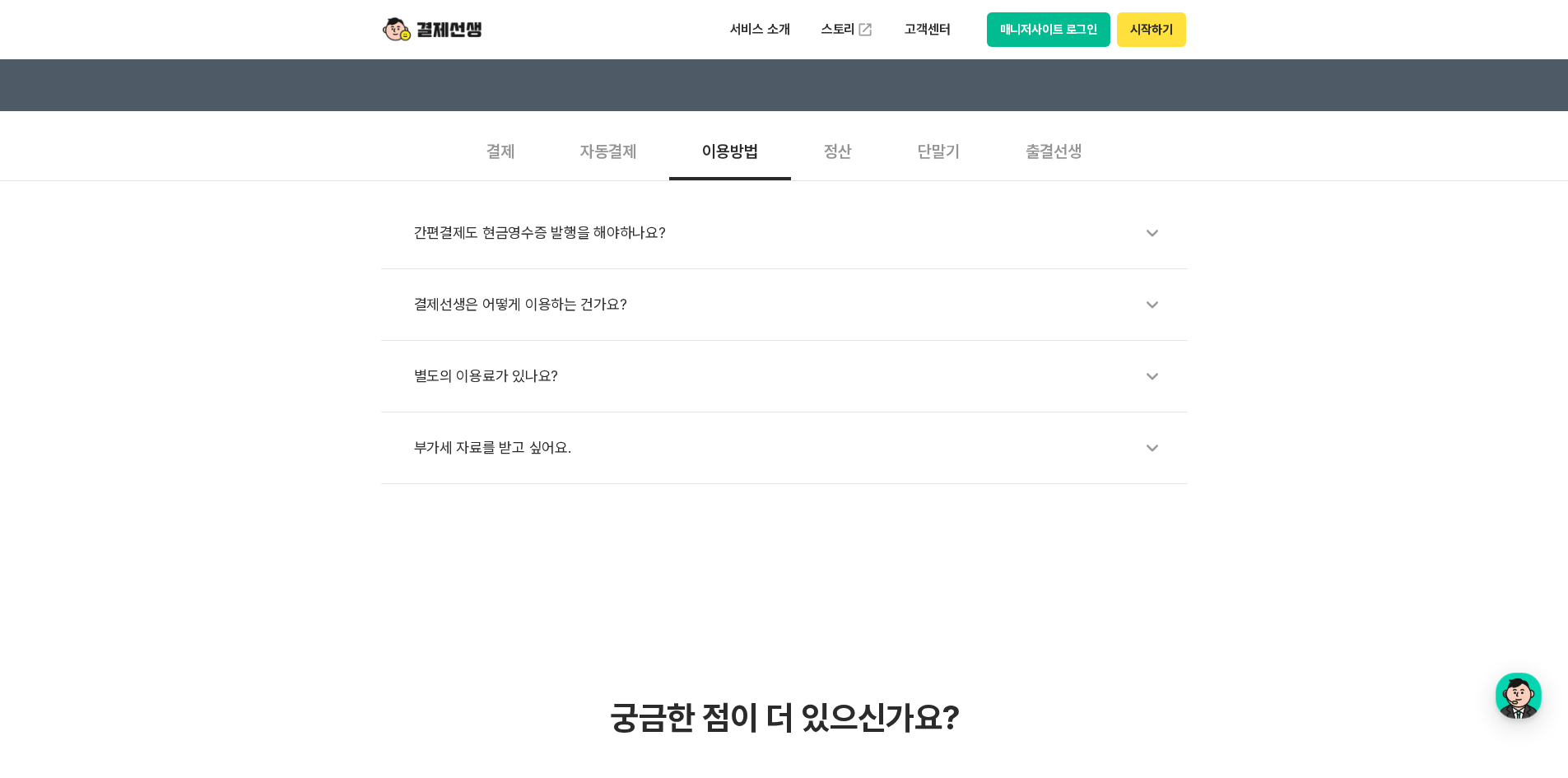
drag, startPoint x: 581, startPoint y: 311, endPoint x: 547, endPoint y: 304, distance: 34.7
click at [569, 308] on div "결제선생은 어떻게 이용하는 건가요?" at bounding box center [792, 304] width 757 height 38
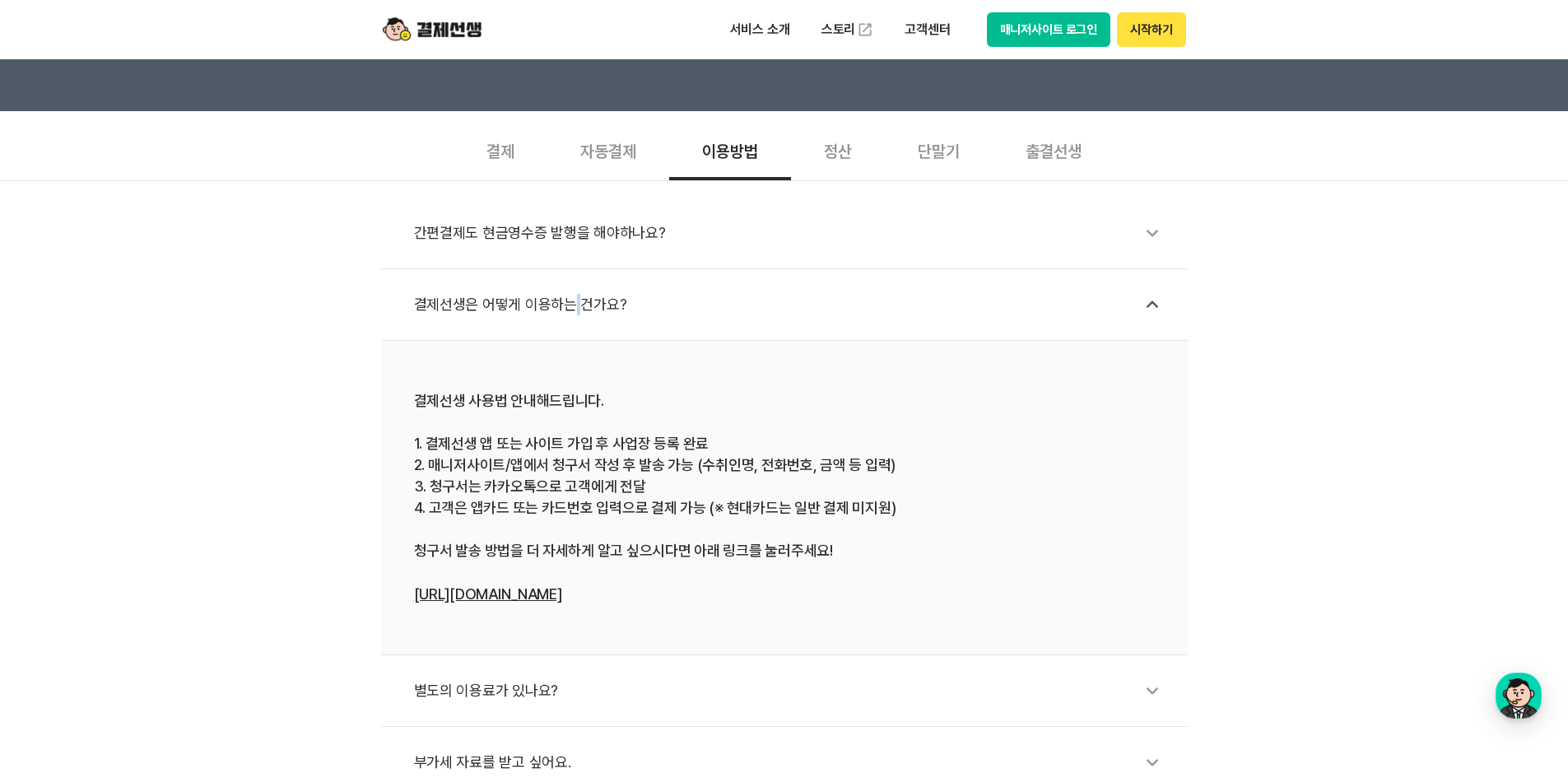
scroll to position [576, 0]
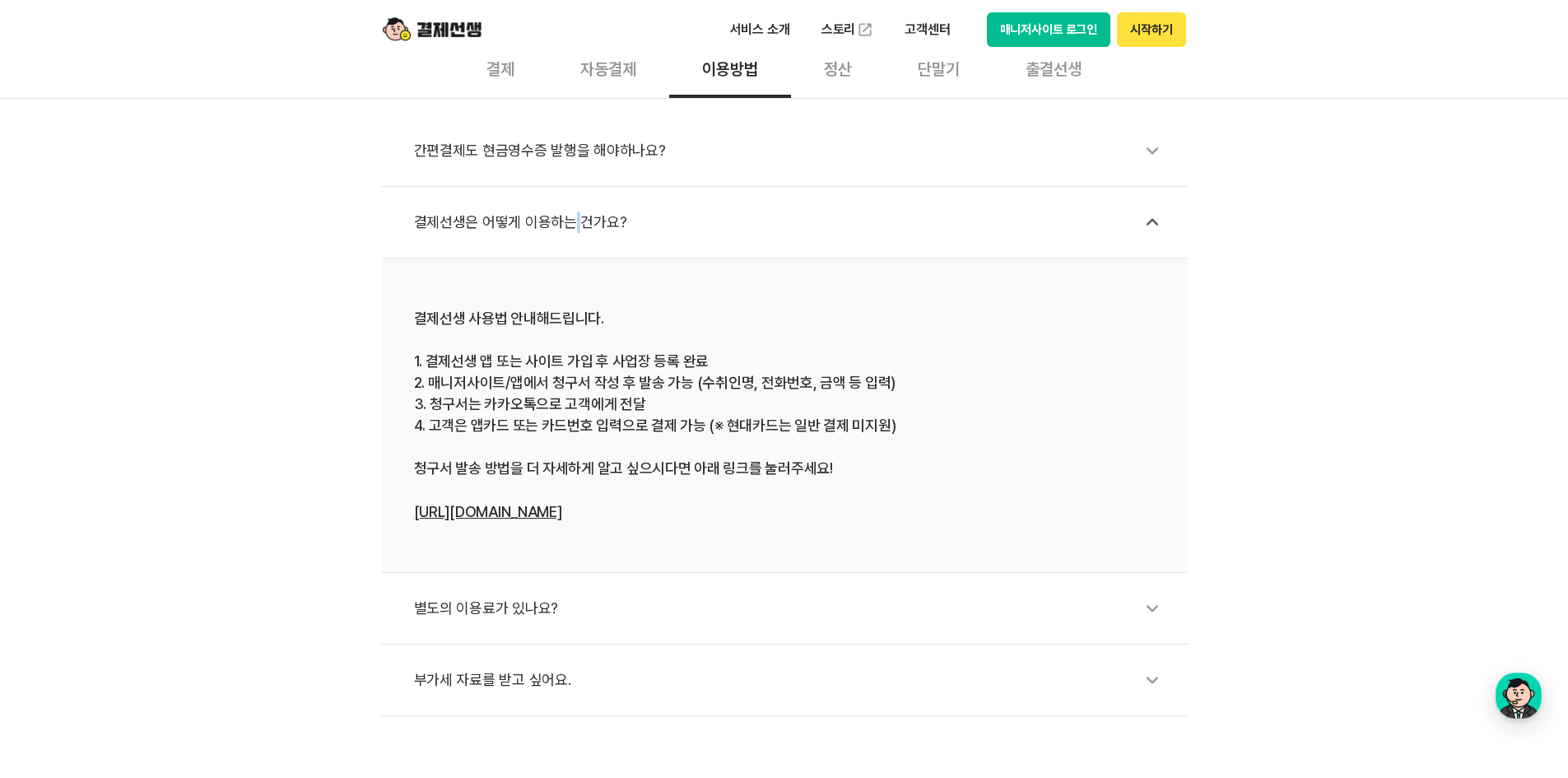
click at [517, 502] on link "https://bit.ly/3EU0Xa9" at bounding box center [488, 510] width 149 height 17
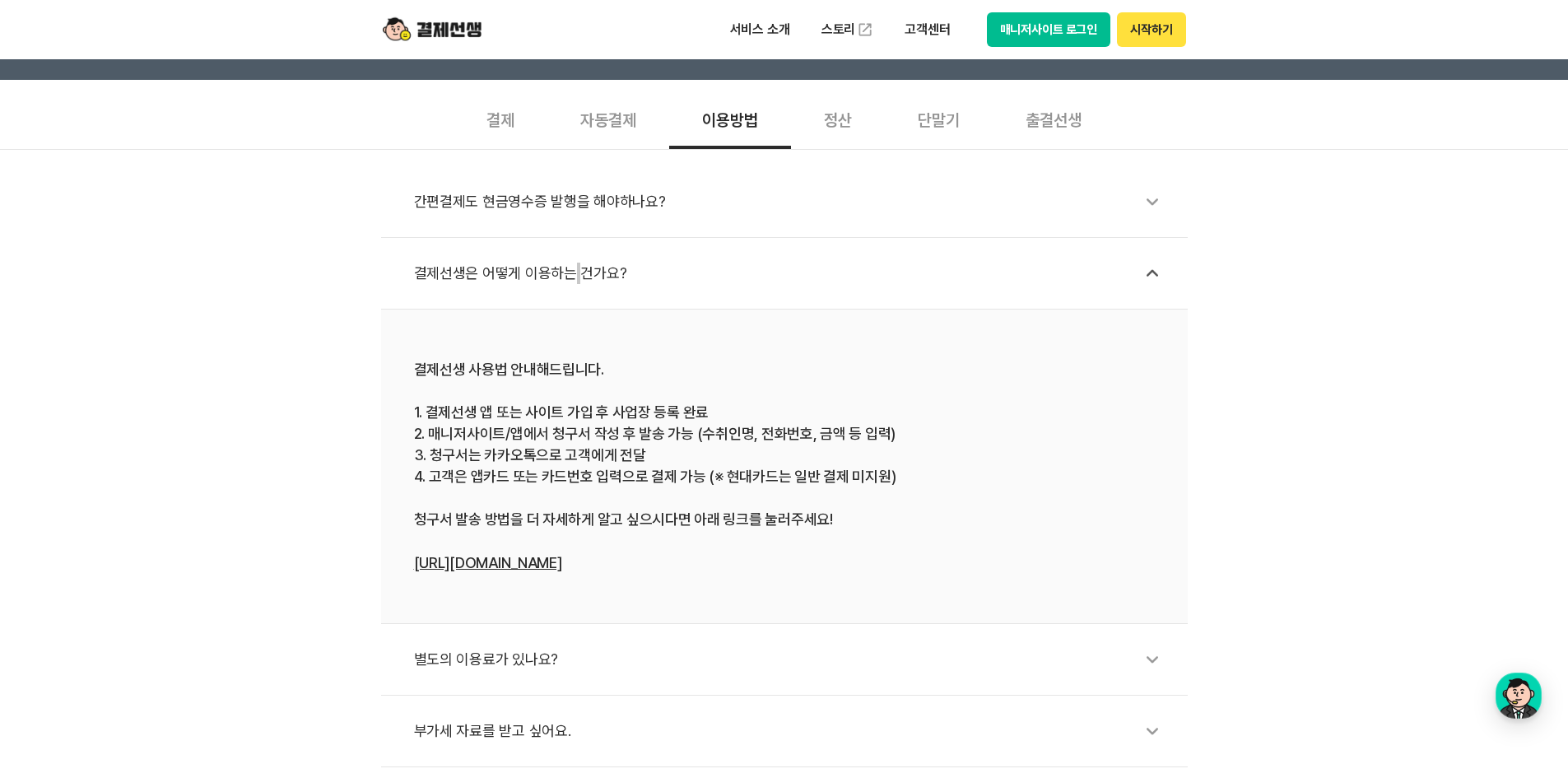
scroll to position [741, 0]
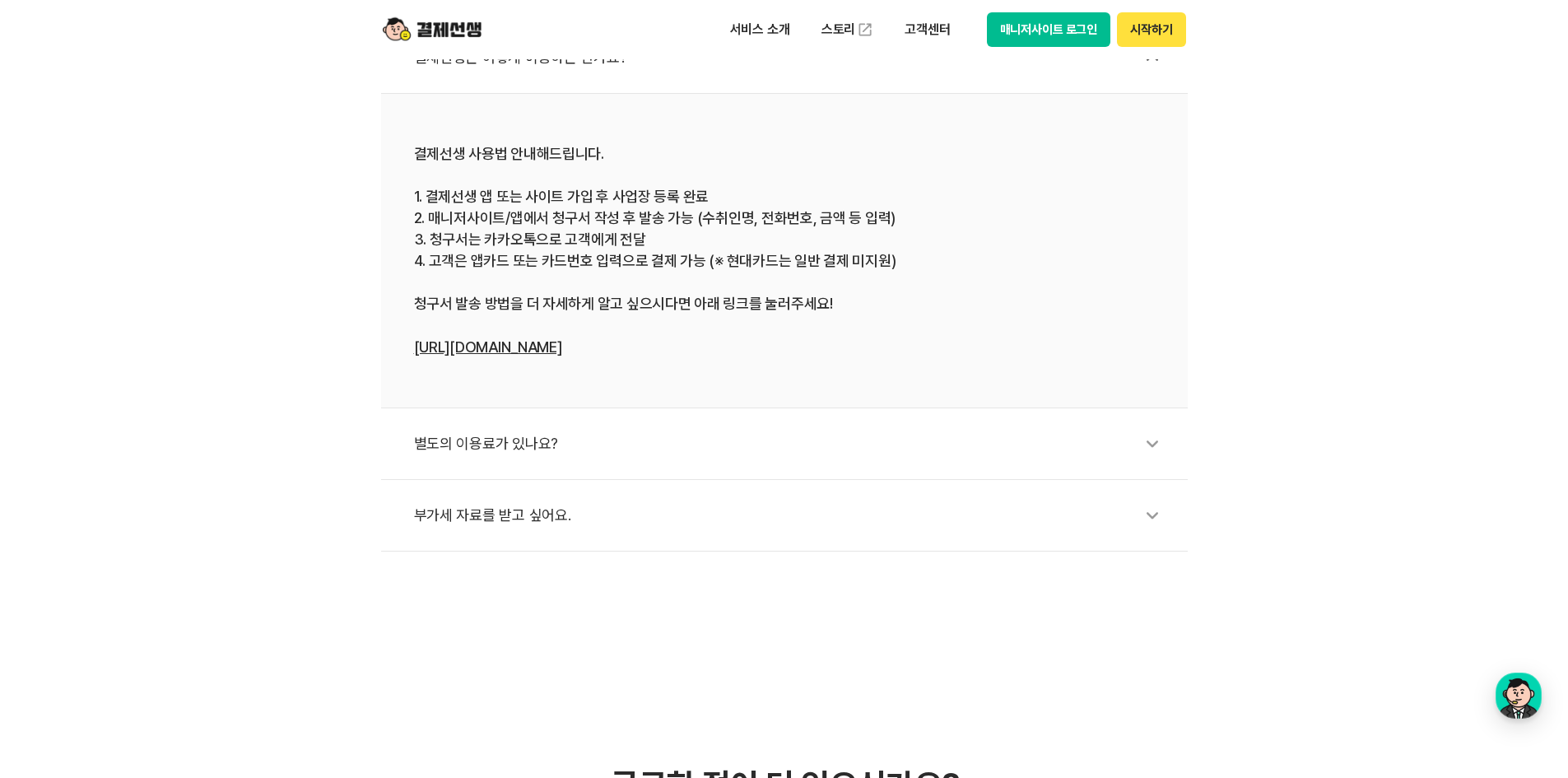
click at [584, 436] on div "별도의 이용료가 있나요?" at bounding box center [792, 444] width 757 height 38
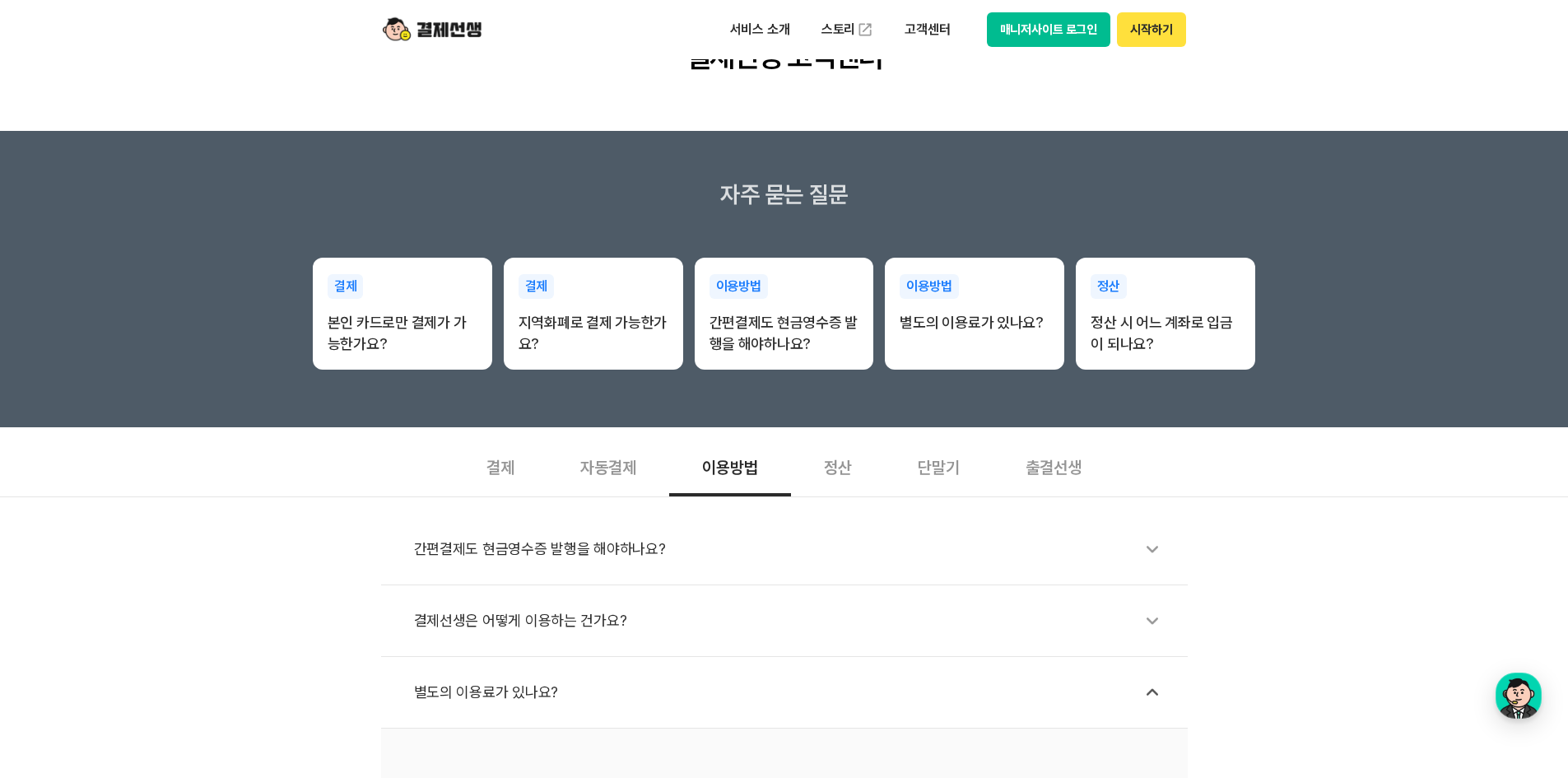
scroll to position [164, 0]
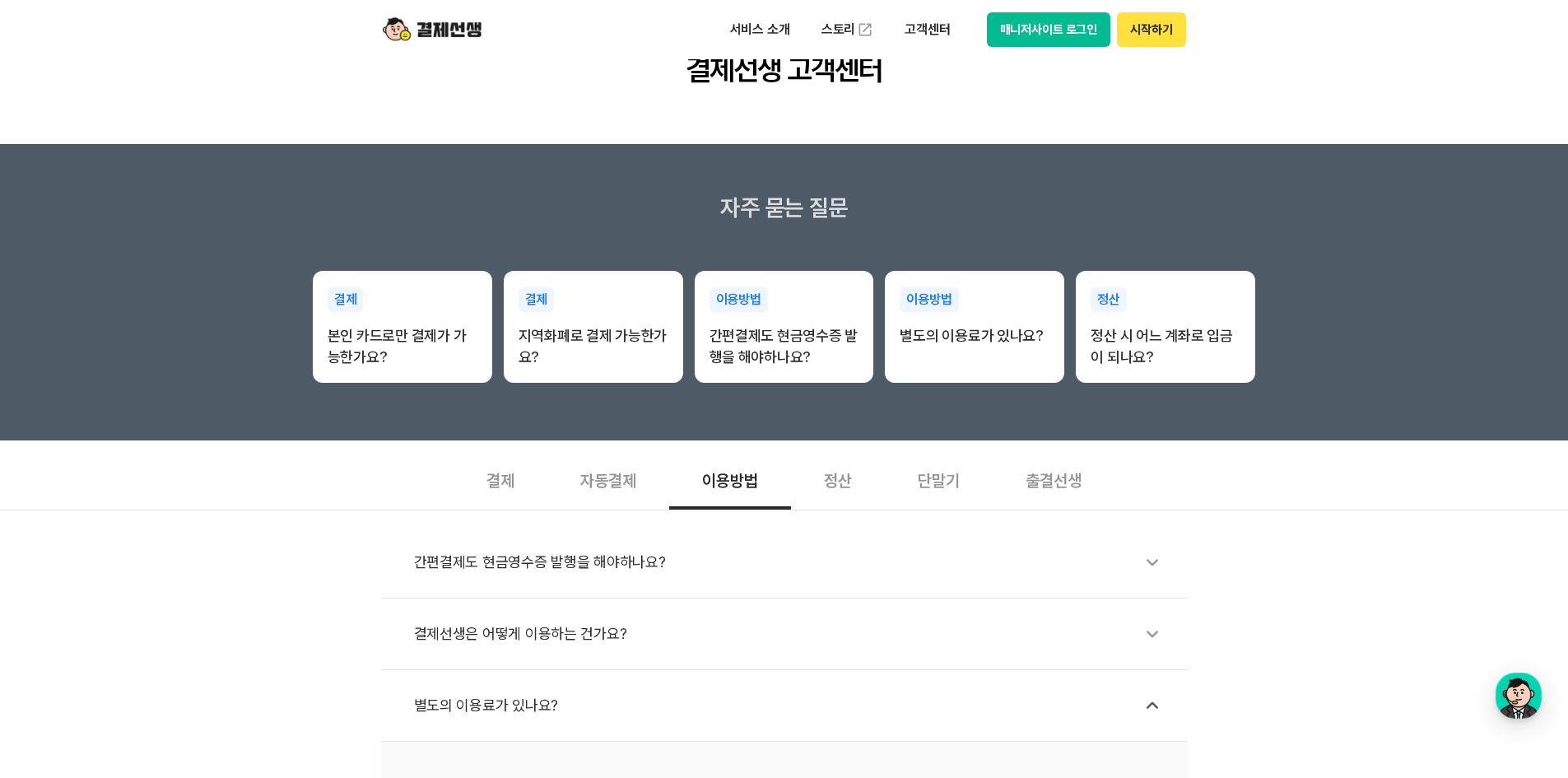
click at [842, 477] on div "정산" at bounding box center [838, 478] width 94 height 60
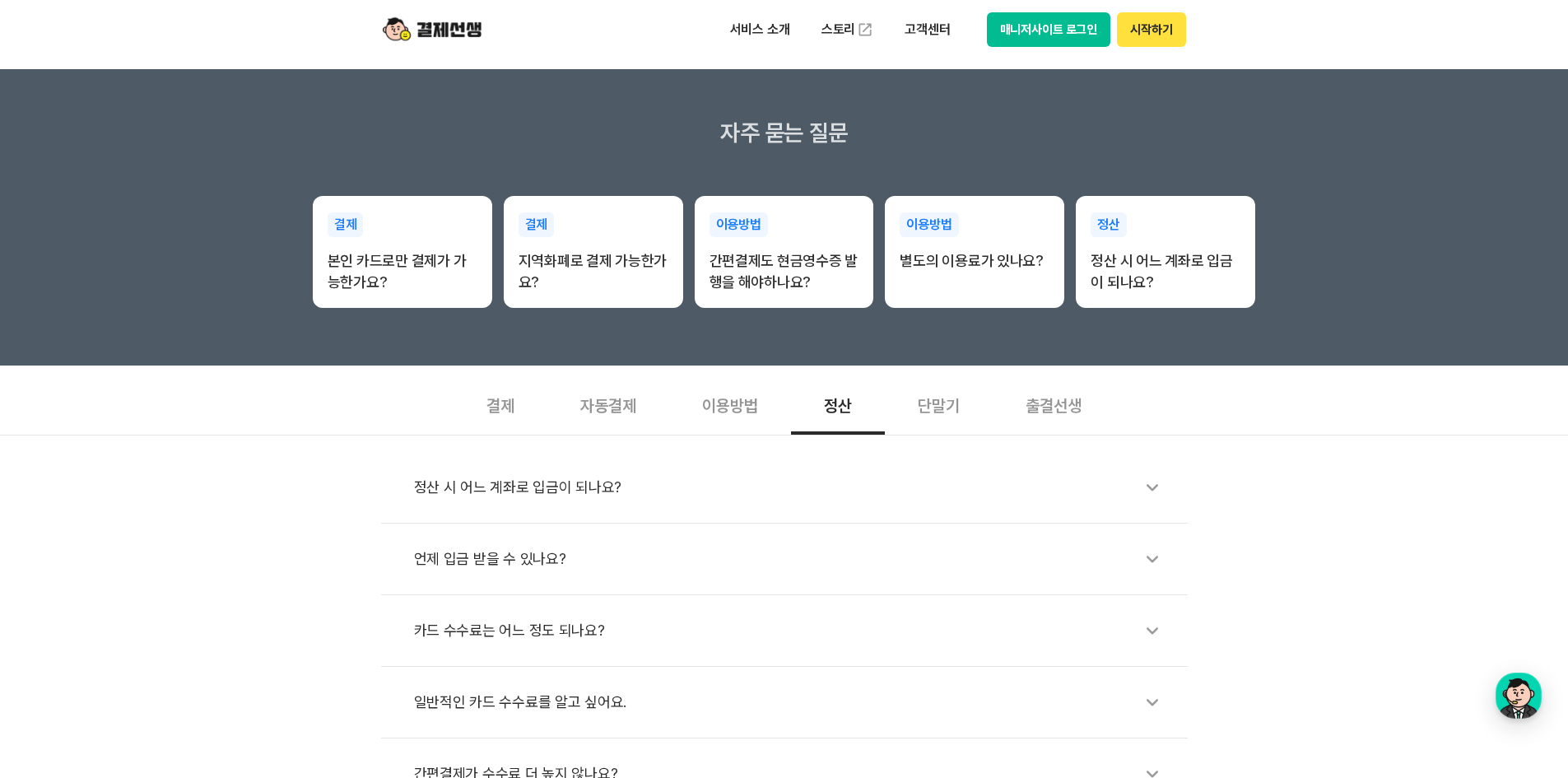
scroll to position [329, 0]
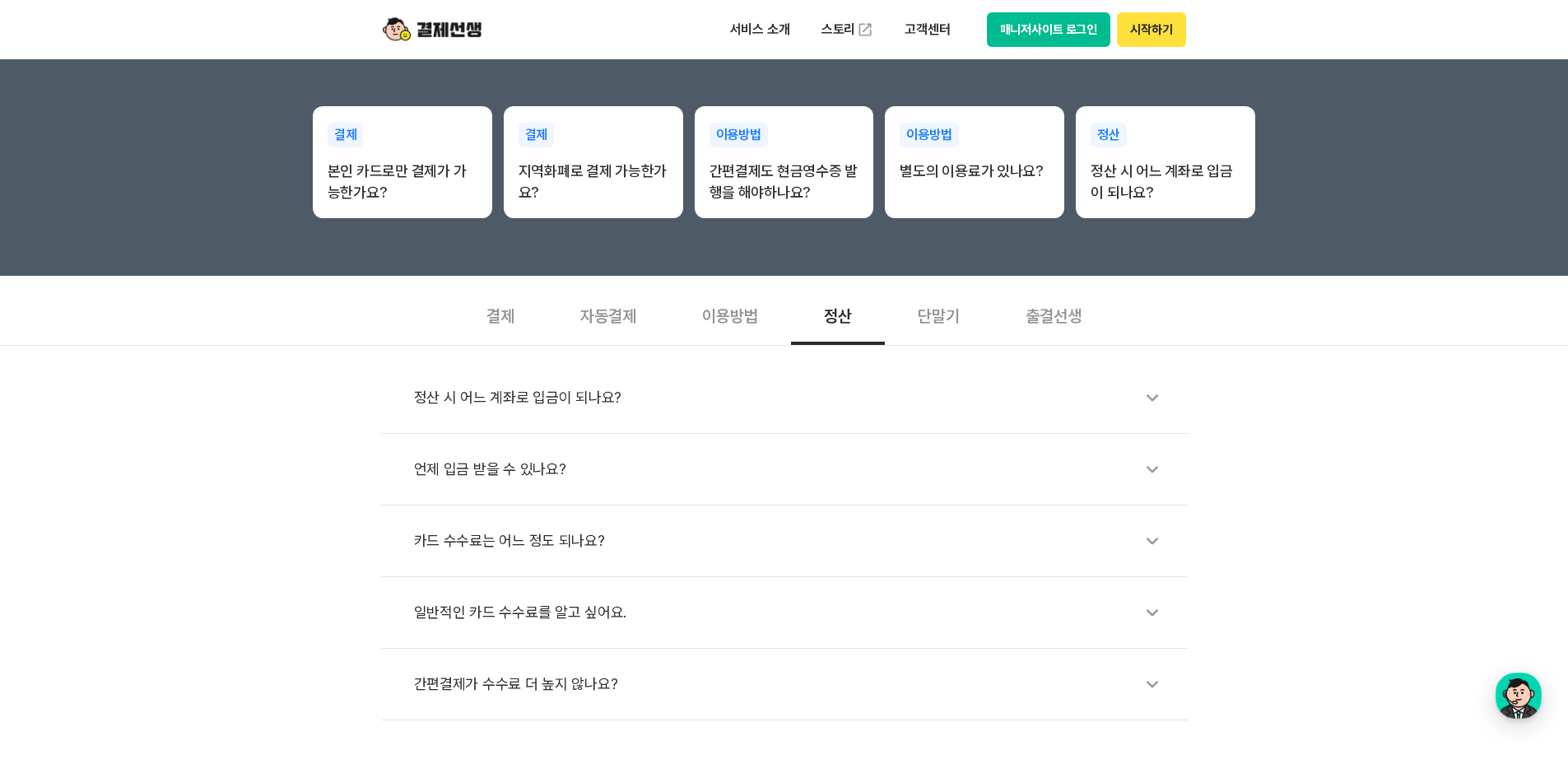
click at [937, 317] on div "단말기" at bounding box center [938, 314] width 108 height 60
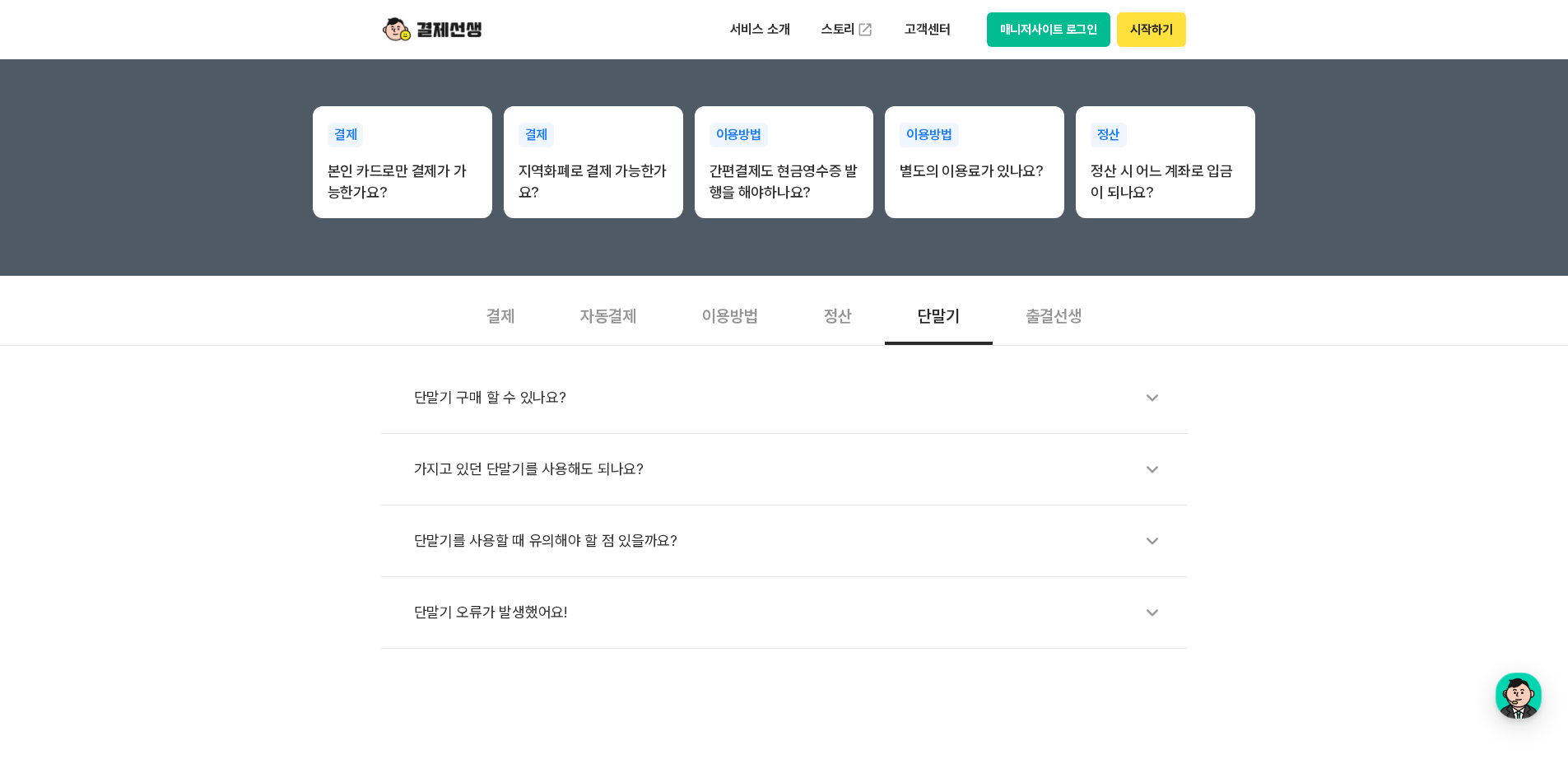
click at [1026, 329] on div "출결선생" at bounding box center [1053, 314] width 122 height 60
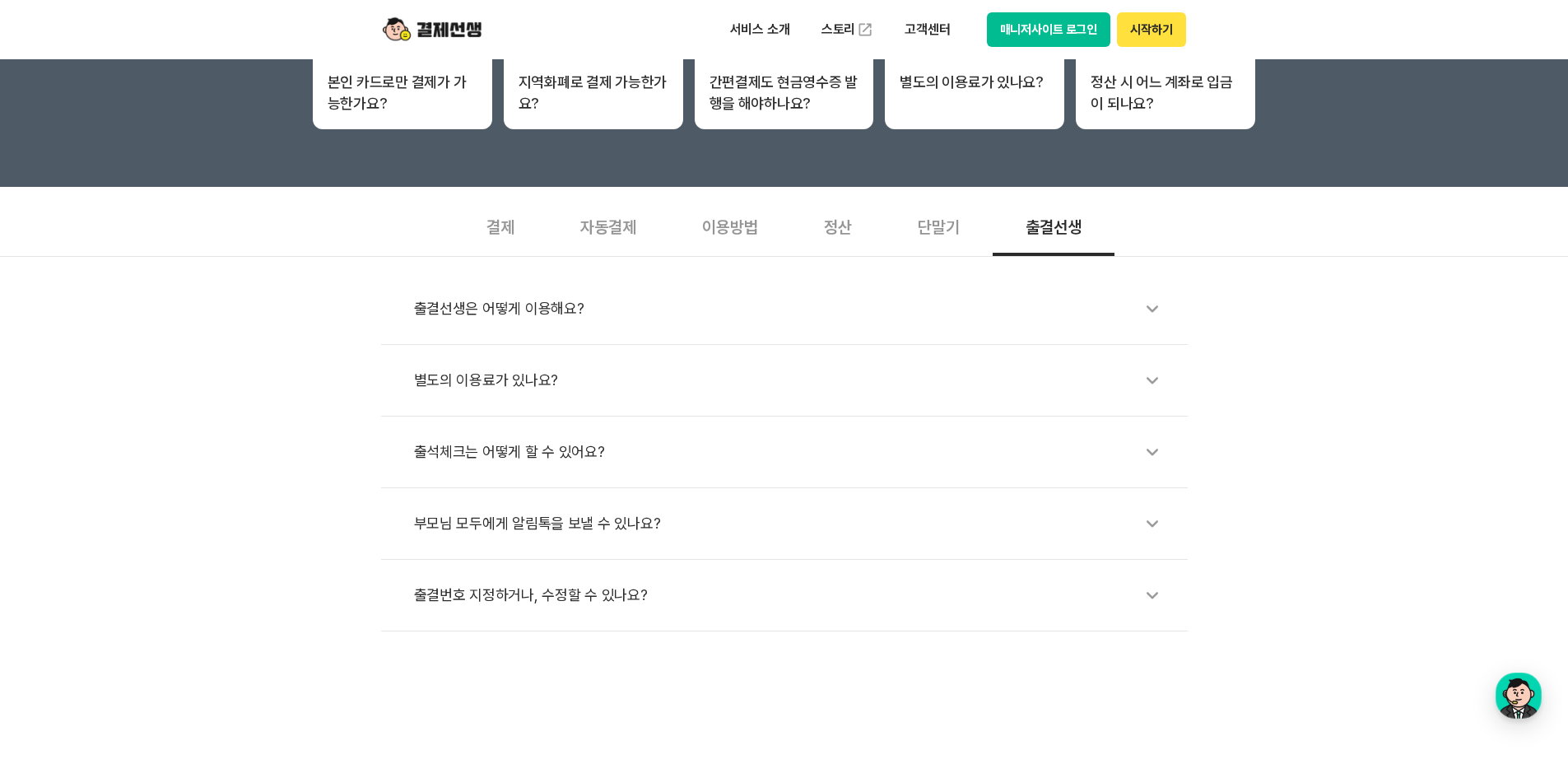
scroll to position [576, 0]
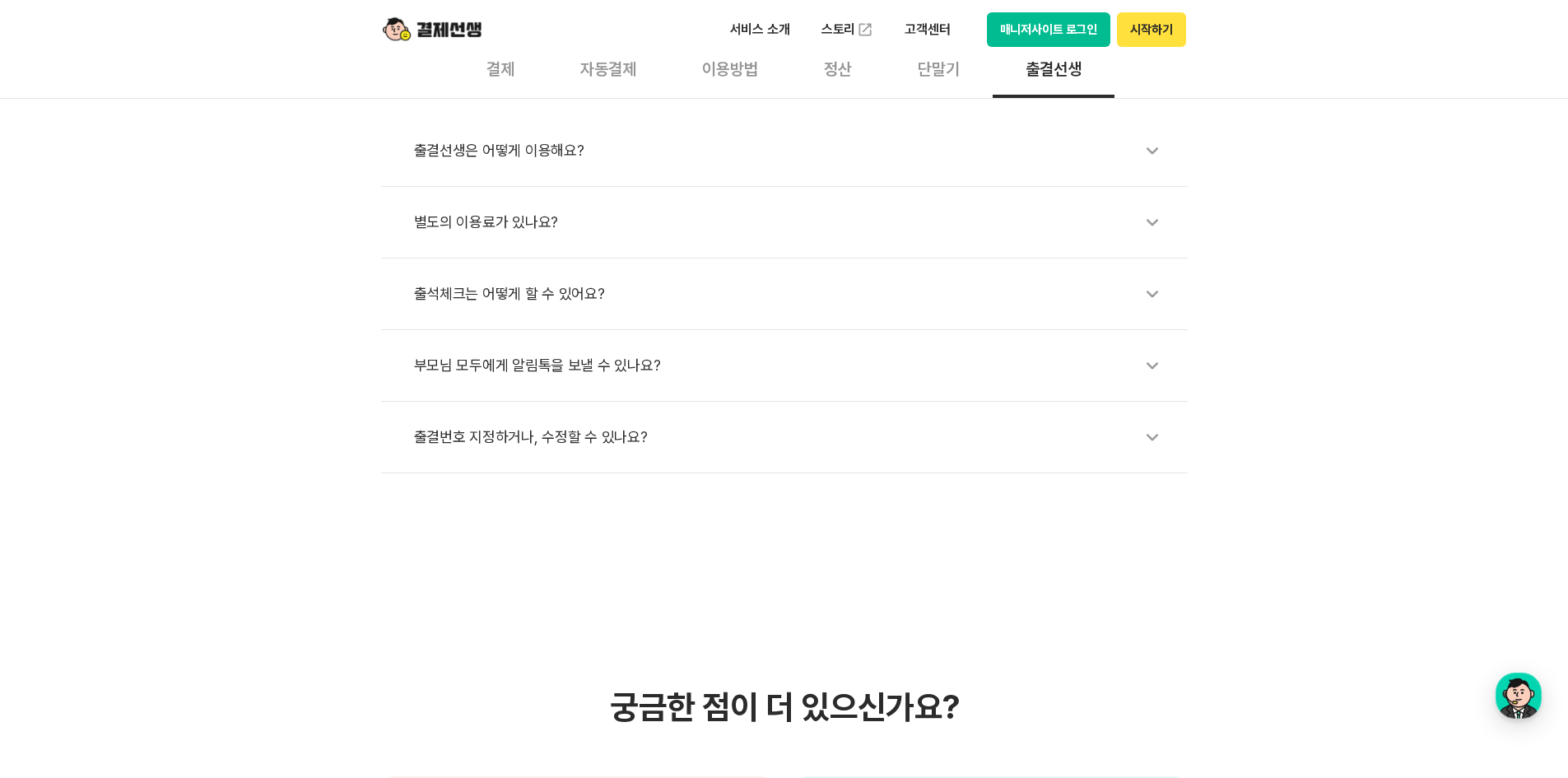
click at [684, 370] on div "부모님 모두에게 알림톡을 보낼 수 있나요?" at bounding box center [792, 365] width 757 height 38
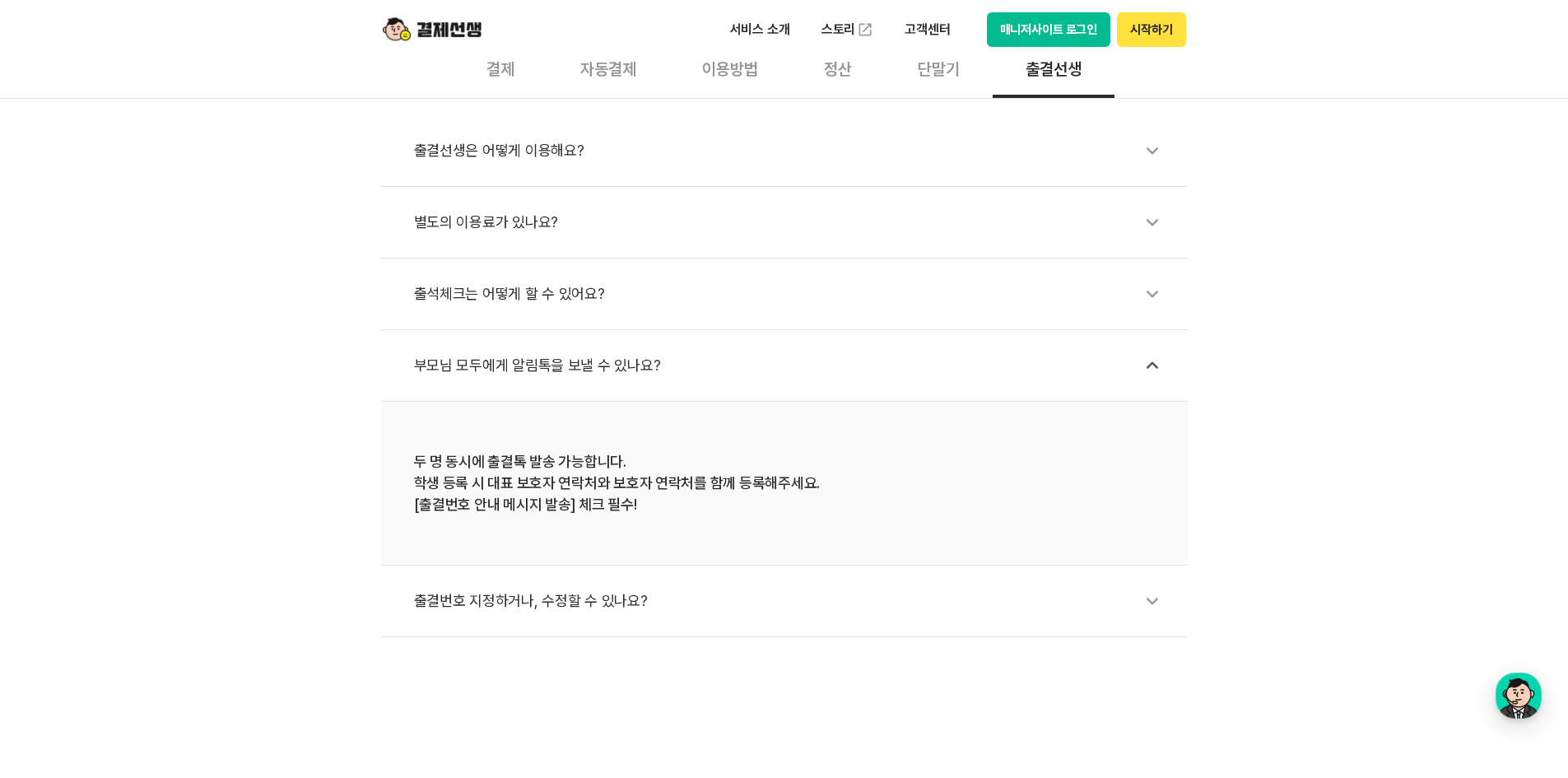
click at [514, 513] on div "두 명 동시에 출결톡 발송 가능합니다. 학생 등록 시 대표 보호자 연락처와 보호자 연락처를 함께 등록해주세요. [출결번호 안내 메시지 발송] …" at bounding box center [784, 483] width 741 height 64
click at [514, 507] on div "두 명 동시에 출결톡 발송 가능합니다. 학생 등록 시 대표 보호자 연락처와 보호자 연락처를 함께 등록해주세요. [출결번호 안내 메시지 발송] …" at bounding box center [784, 483] width 741 height 64
click at [630, 602] on div "출결번호 지정하거나, 수정할 수 있나요?" at bounding box center [792, 600] width 757 height 38
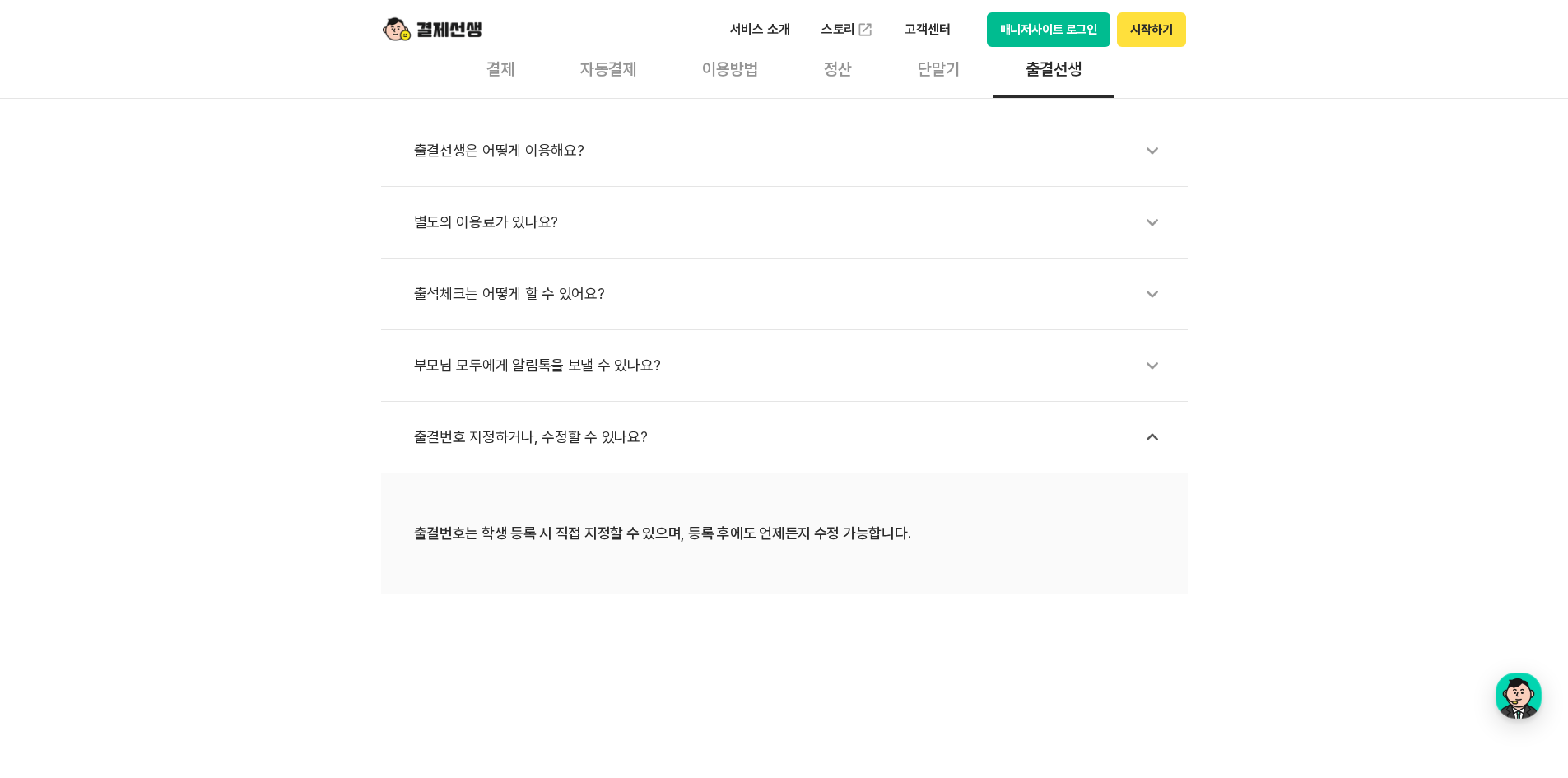
click at [606, 428] on div "출결번호 지정하거나, 수정할 수 있나요?" at bounding box center [792, 437] width 757 height 38
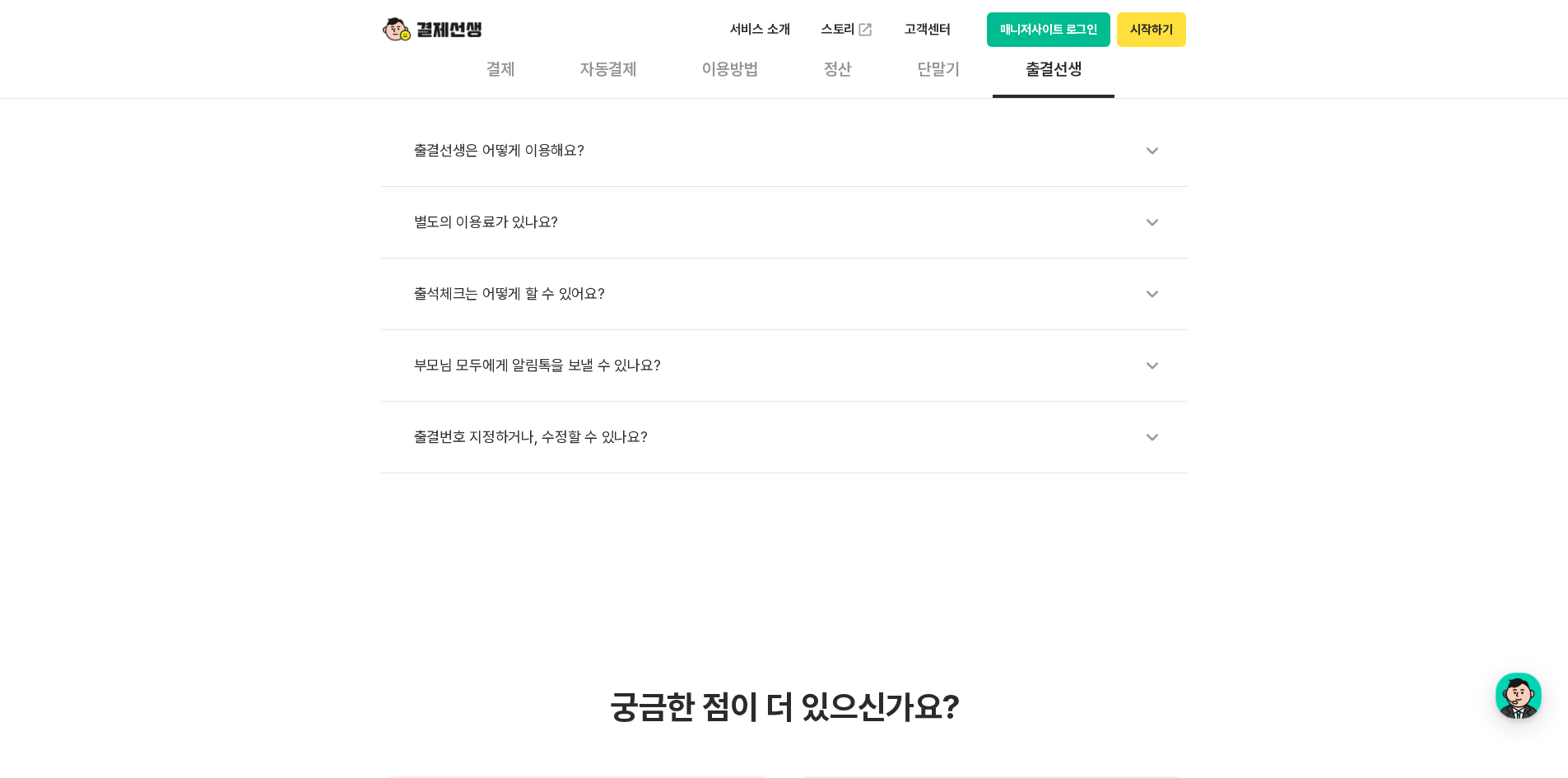
click at [611, 379] on div "부모님 모두에게 알림톡을 보낼 수 있나요?" at bounding box center [792, 365] width 757 height 38
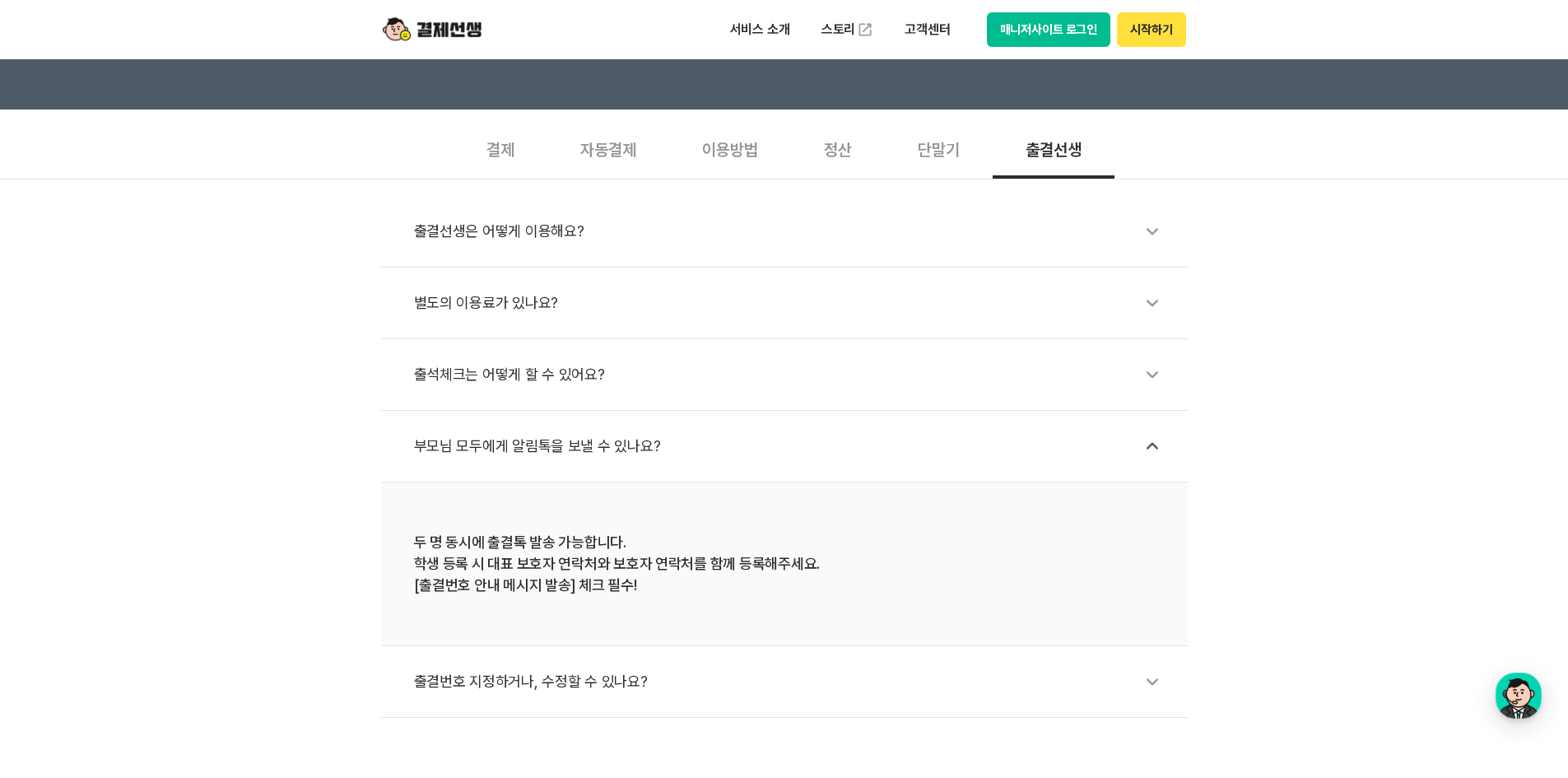
scroll to position [329, 0]
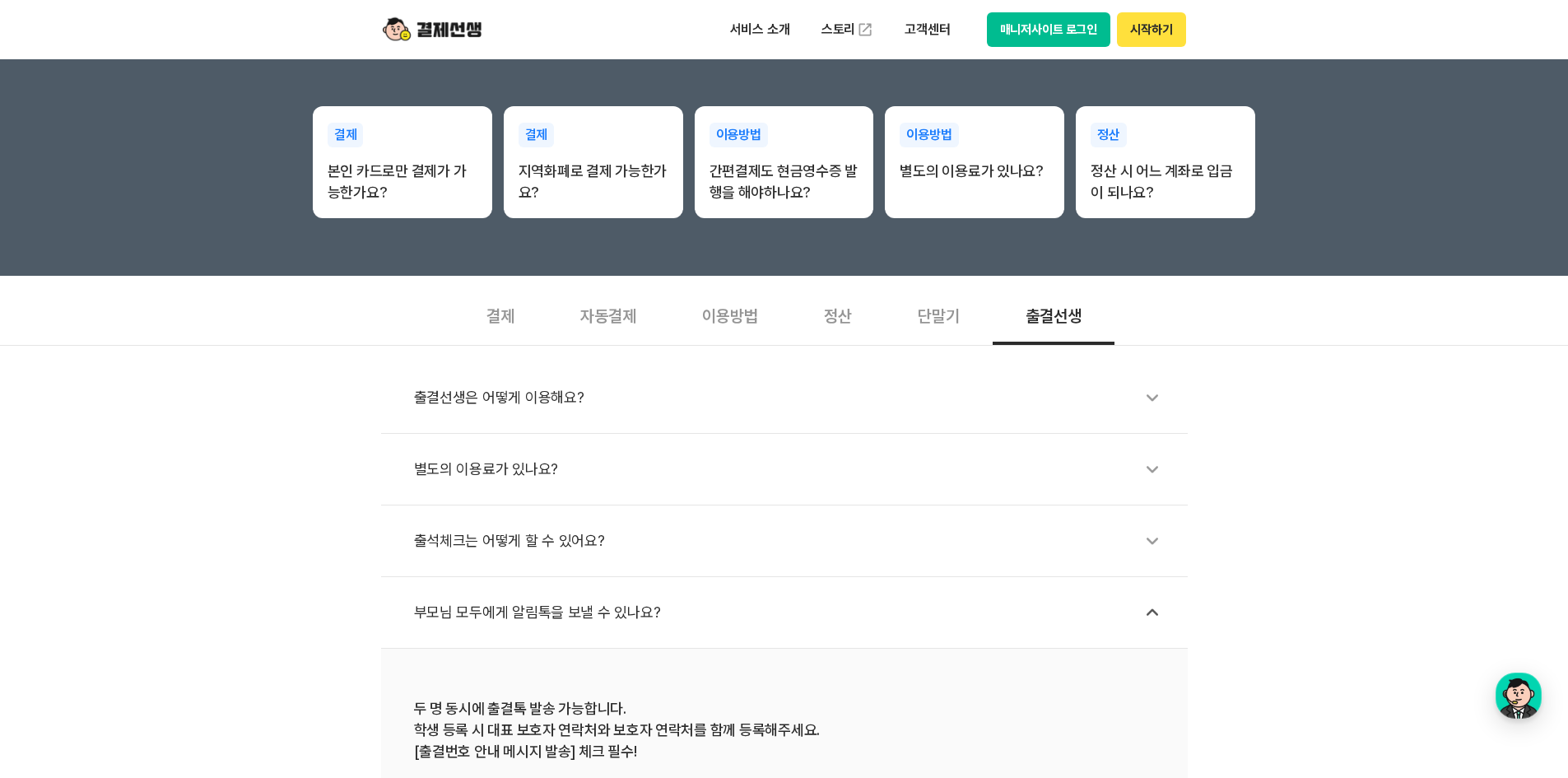
click at [502, 319] on div "결제" at bounding box center [501, 314] width 94 height 60
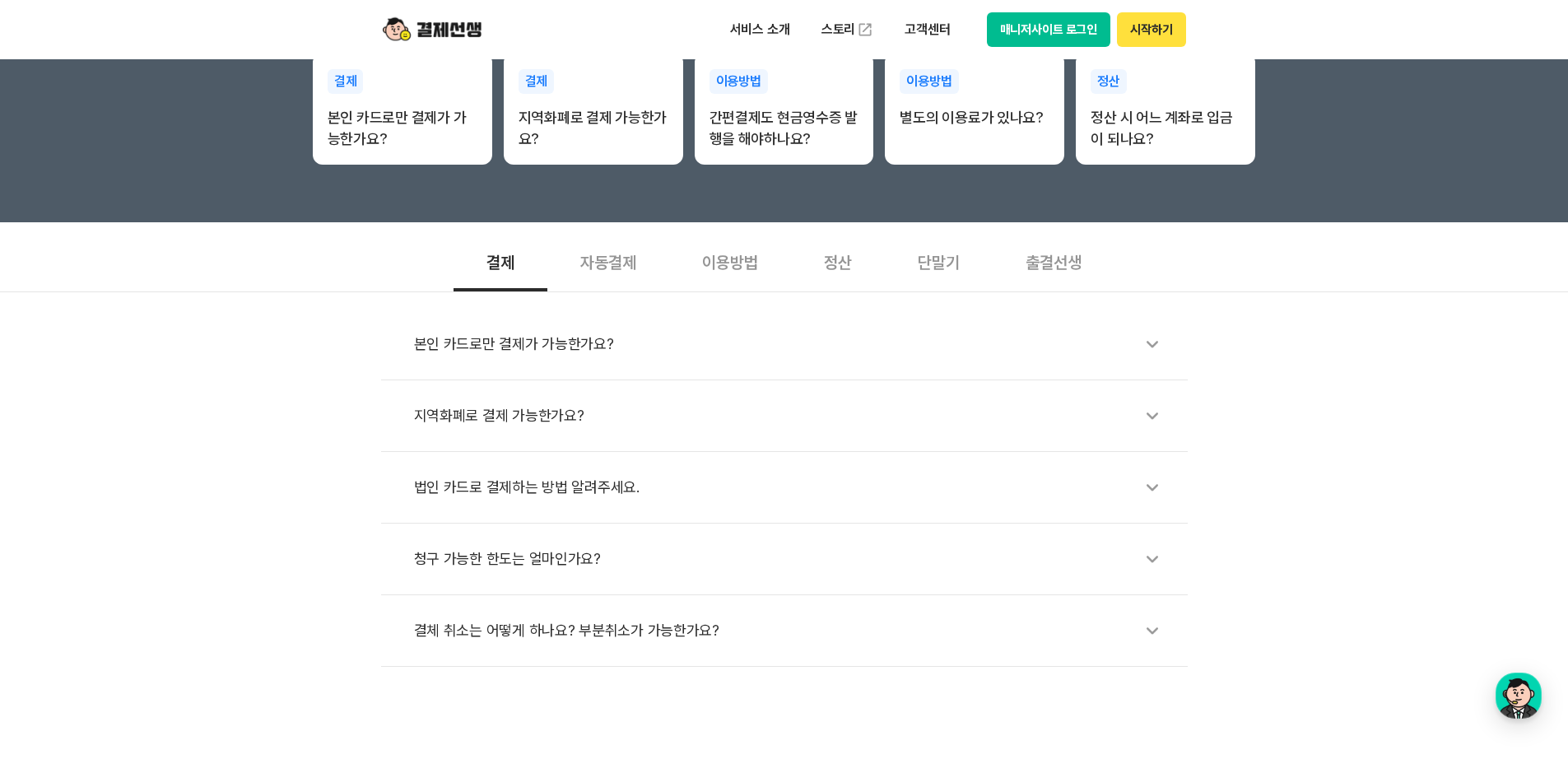
scroll to position [412, 0]
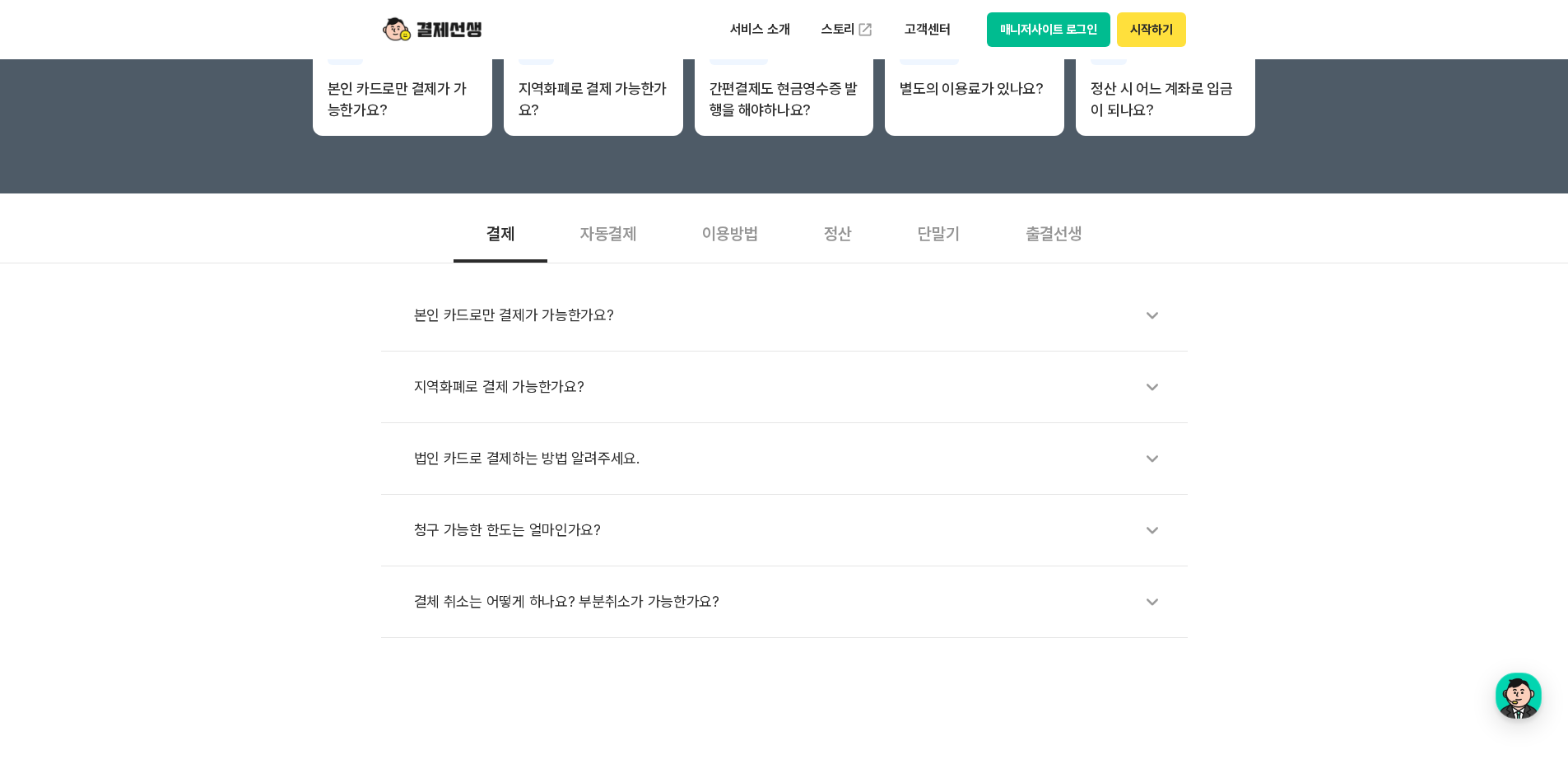
click at [602, 387] on div "지역화폐로 결제 가능한가요?" at bounding box center [792, 387] width 757 height 38
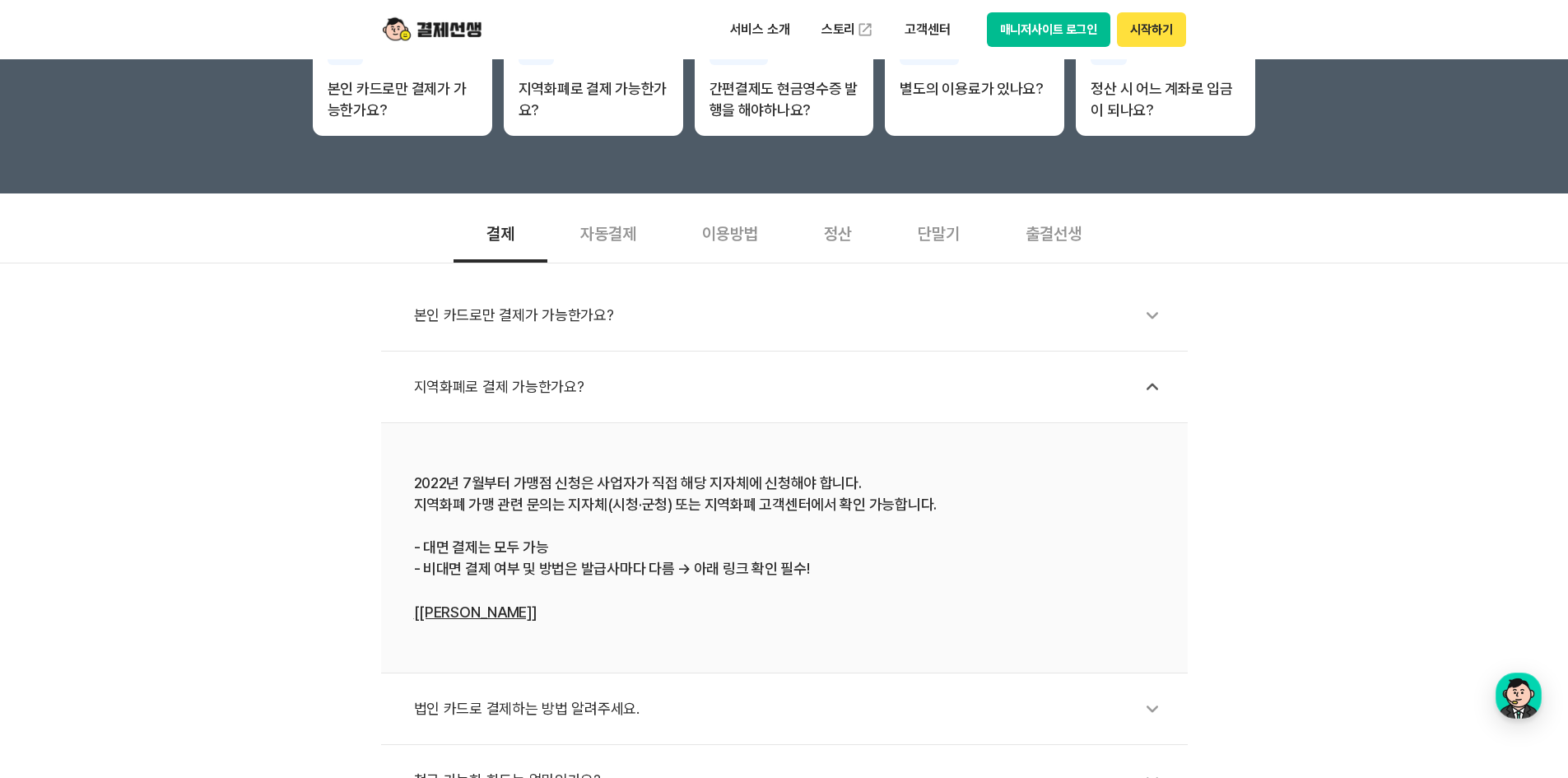
click at [601, 229] on div "자동결제" at bounding box center [607, 232] width 122 height 60
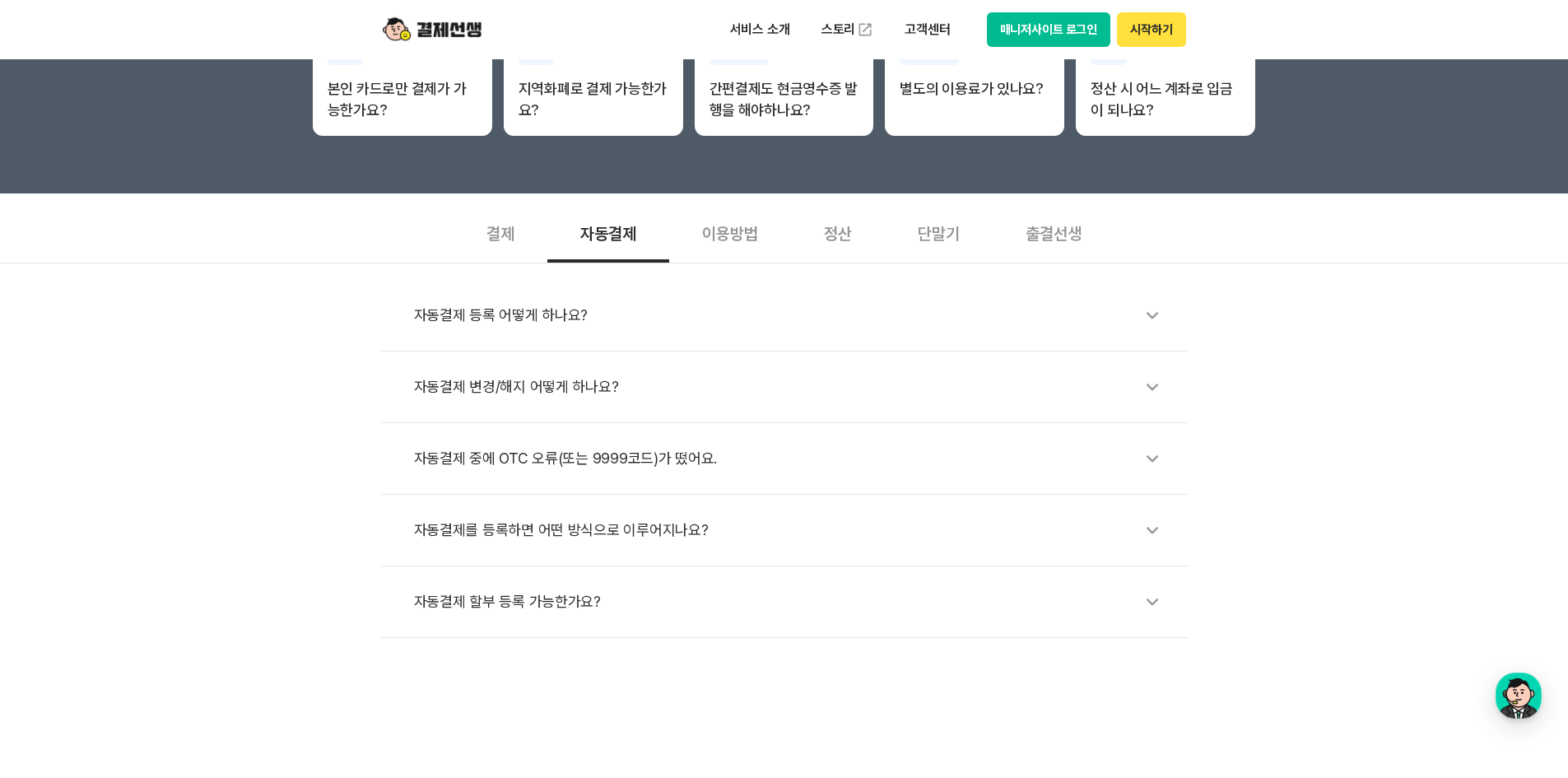
click at [621, 317] on div "자동결제 등록 어떻게 하나요?" at bounding box center [792, 315] width 757 height 38
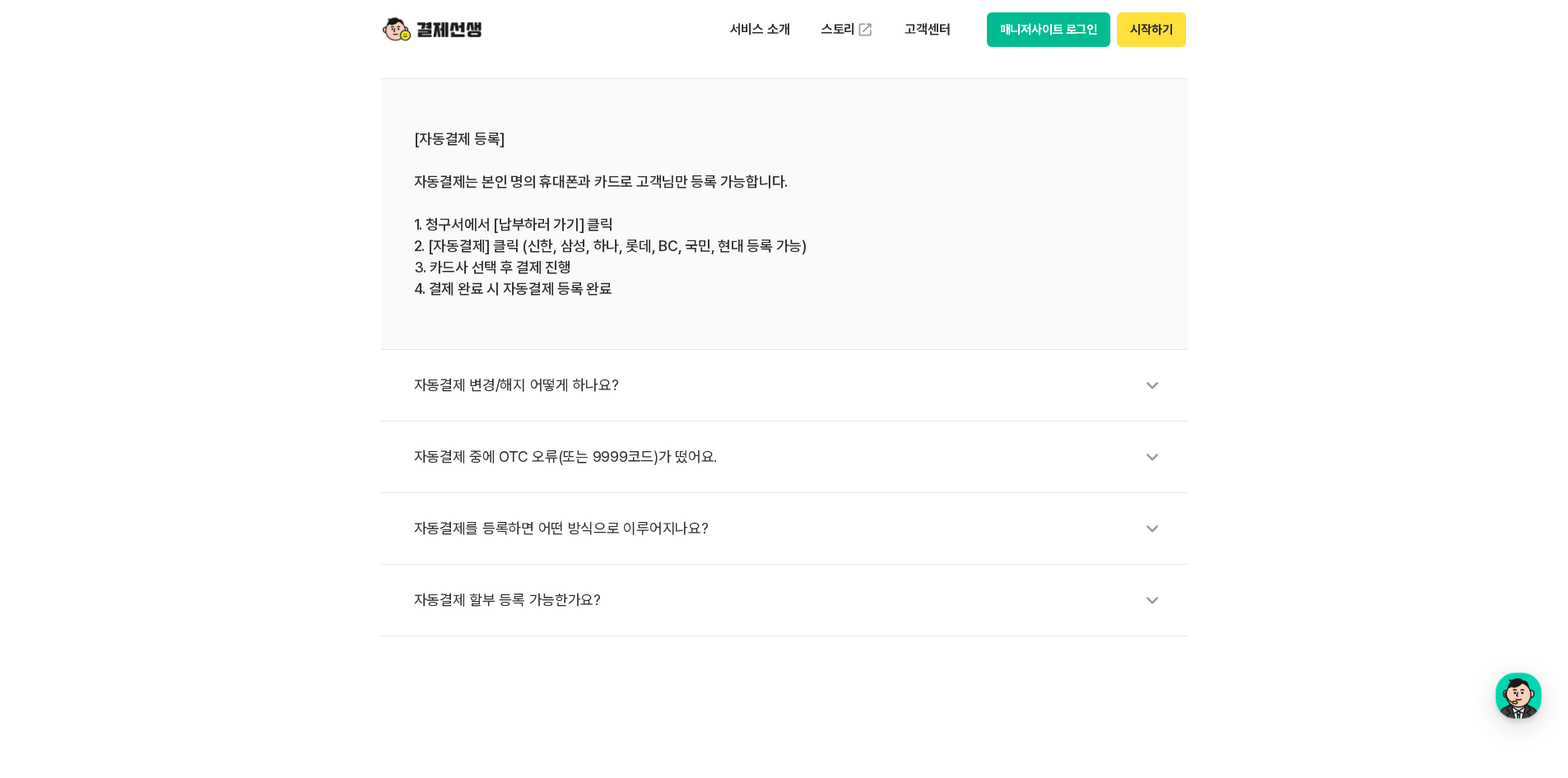
scroll to position [658, 0]
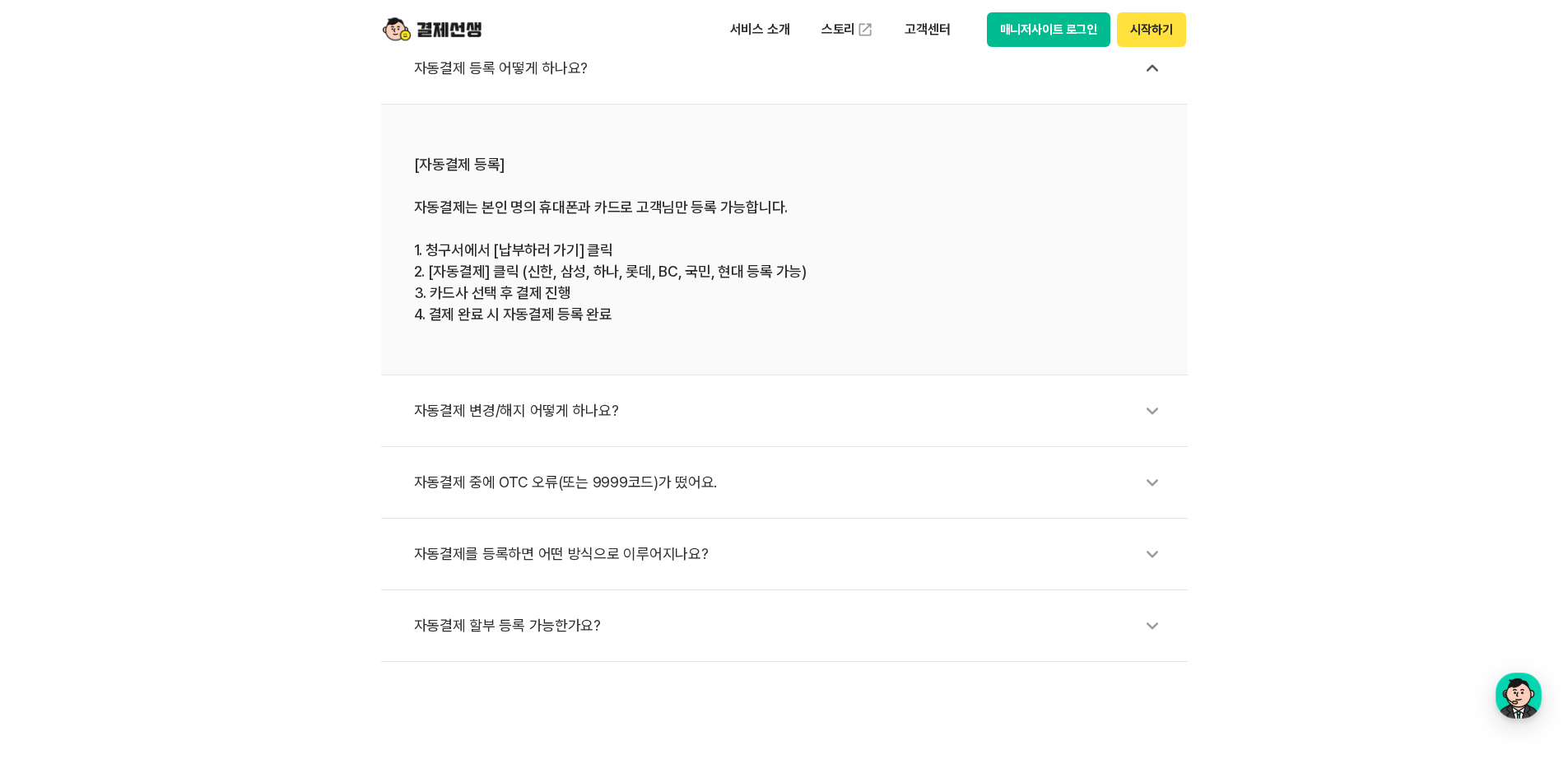
click at [546, 549] on div "자동결제를 등록하면 어떤 방식으로 이루어지나요?" at bounding box center [792, 554] width 757 height 38
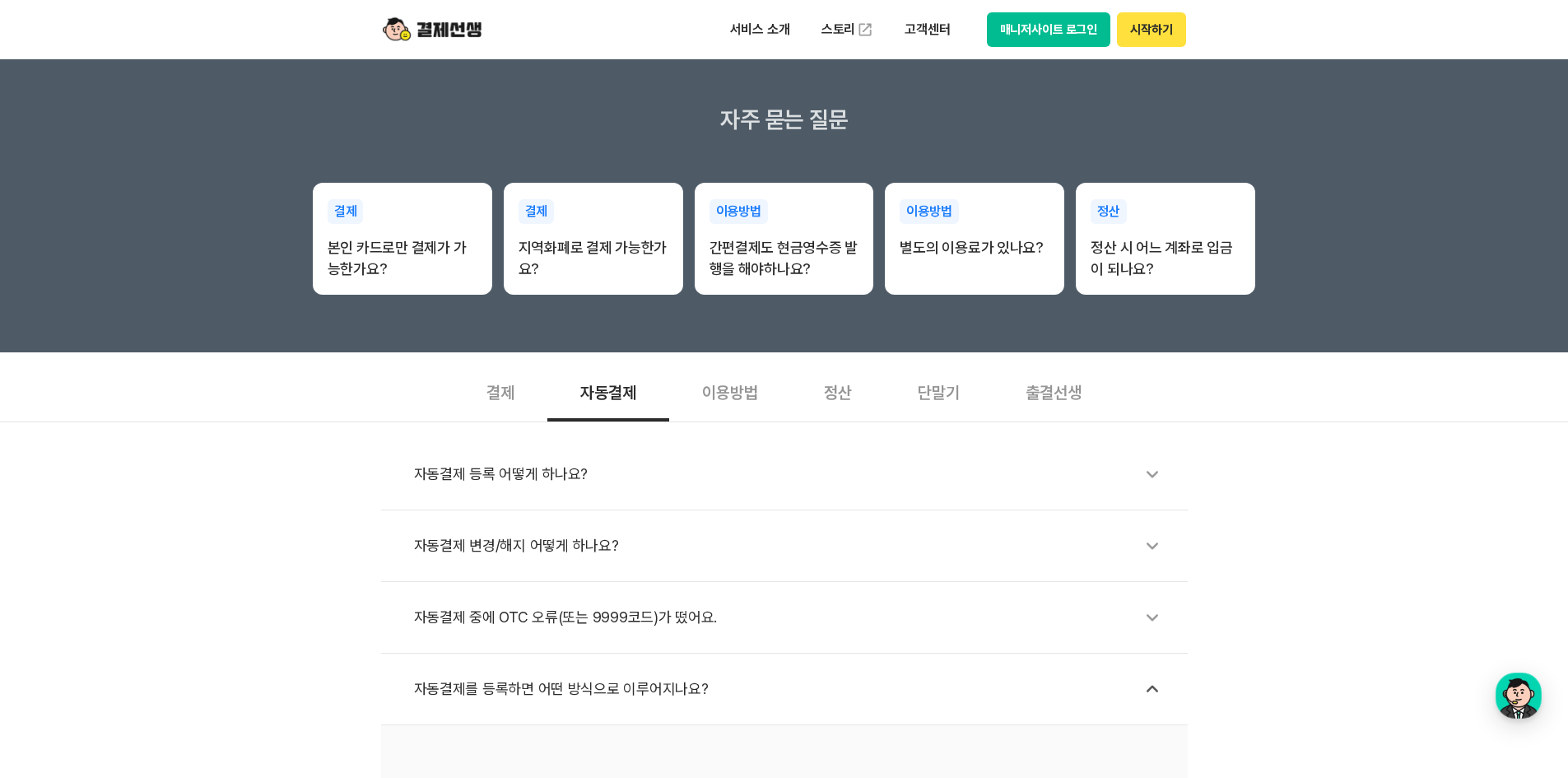
scroll to position [247, 0]
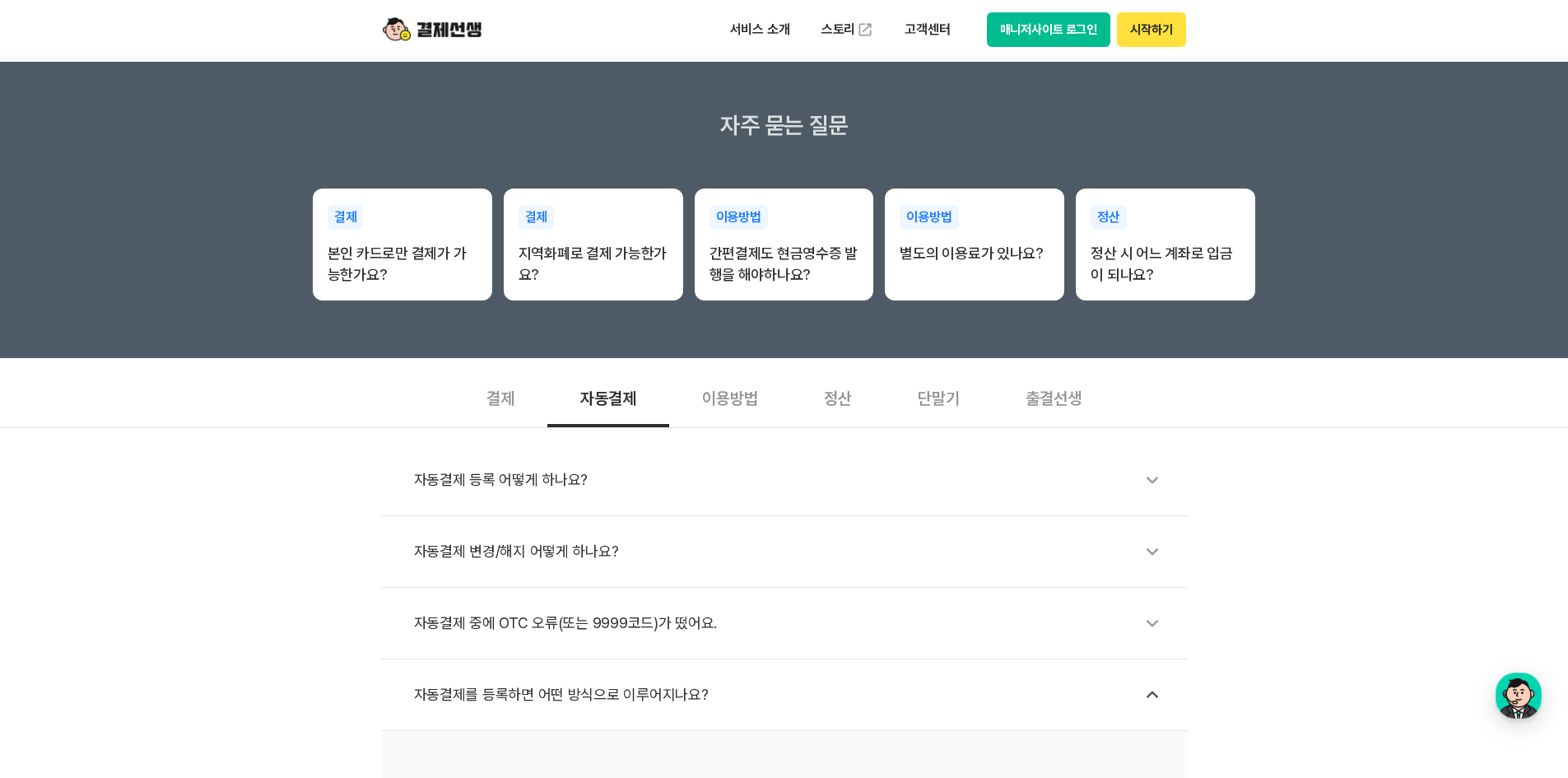
click at [765, 394] on div "이용방법" at bounding box center [729, 397] width 122 height 60
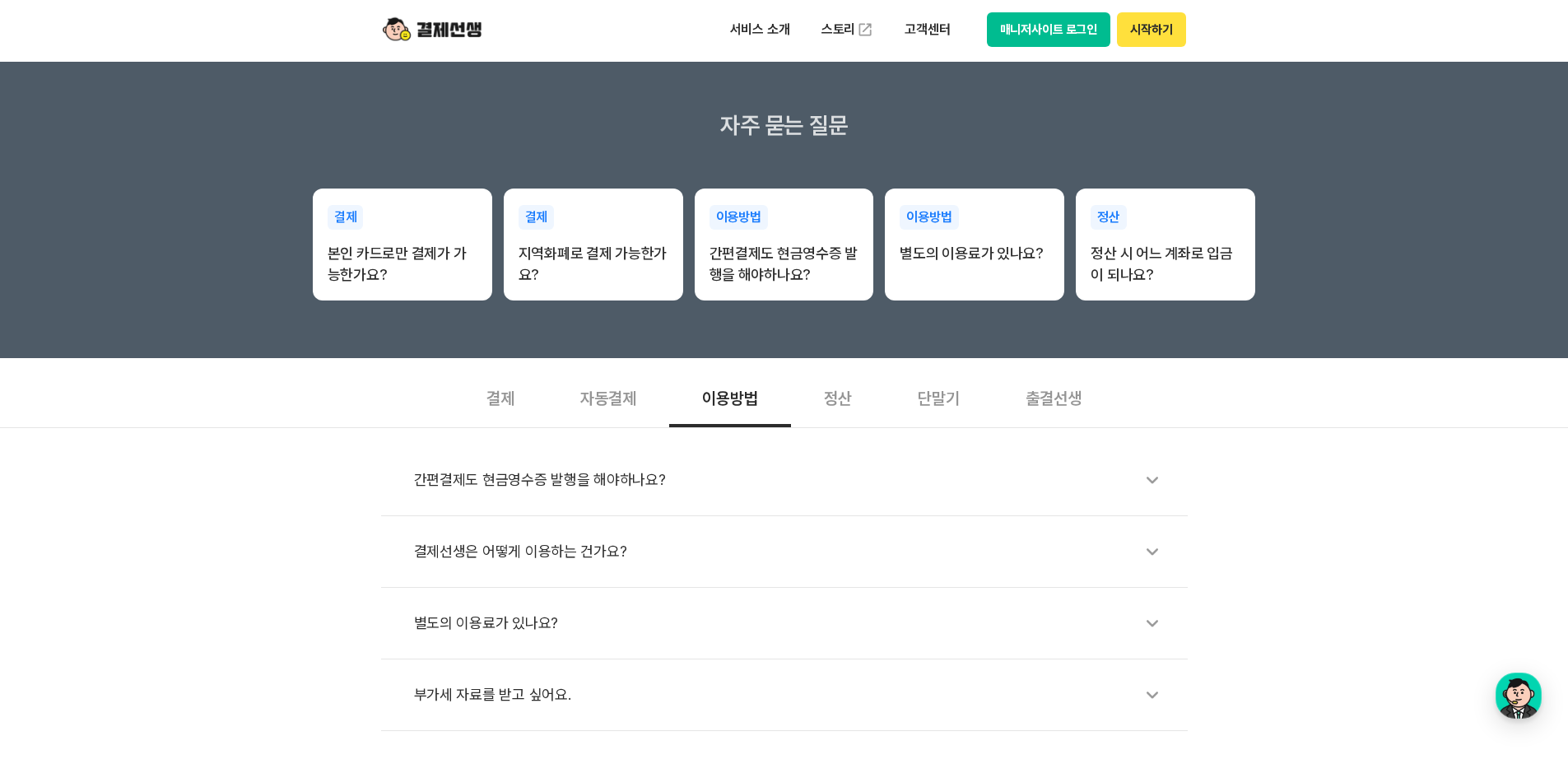
scroll to position [329, 0]
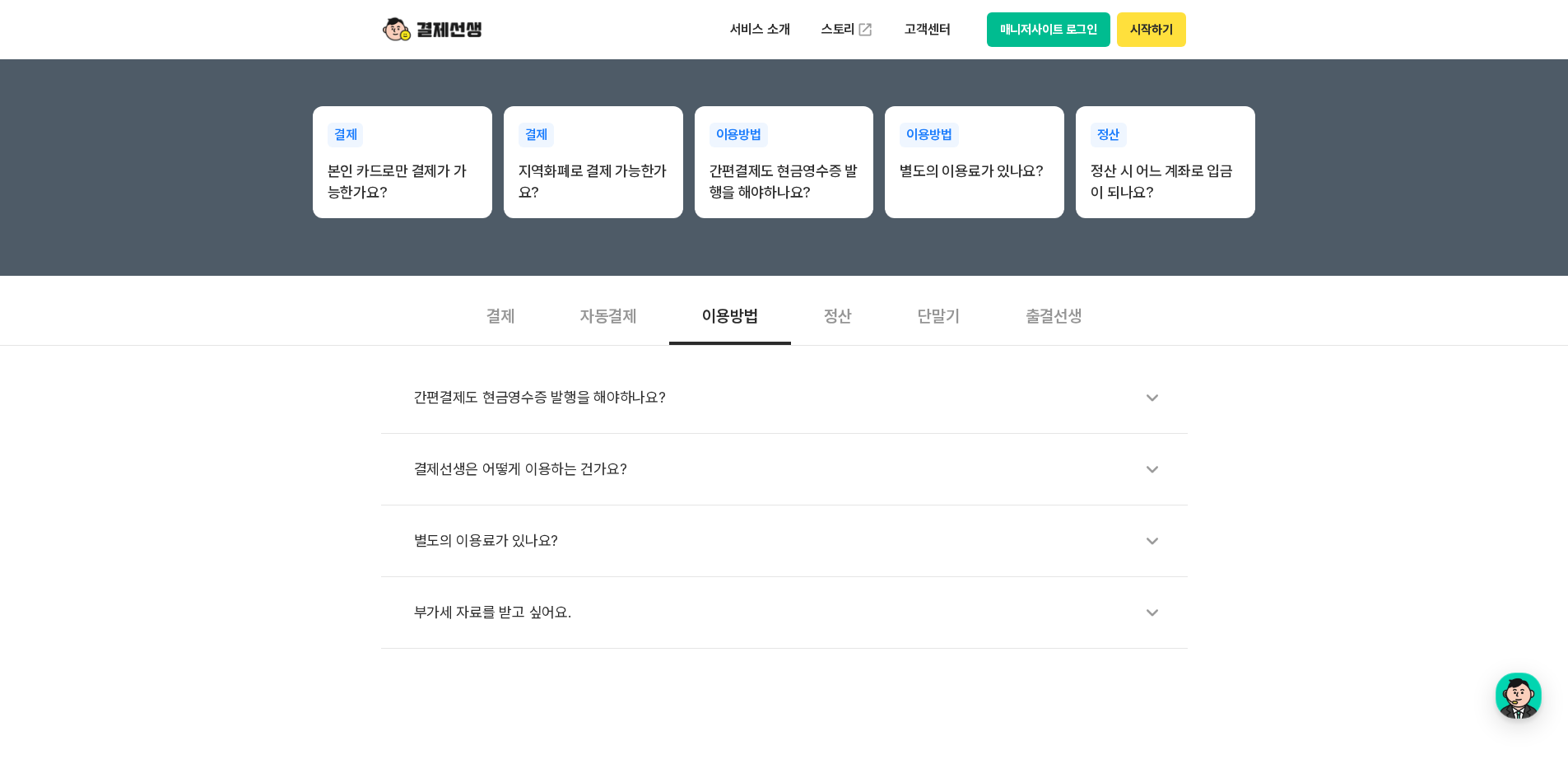
click at [576, 457] on div "결제선생은 어떻게 이용하는 건가요?" at bounding box center [792, 469] width 757 height 38
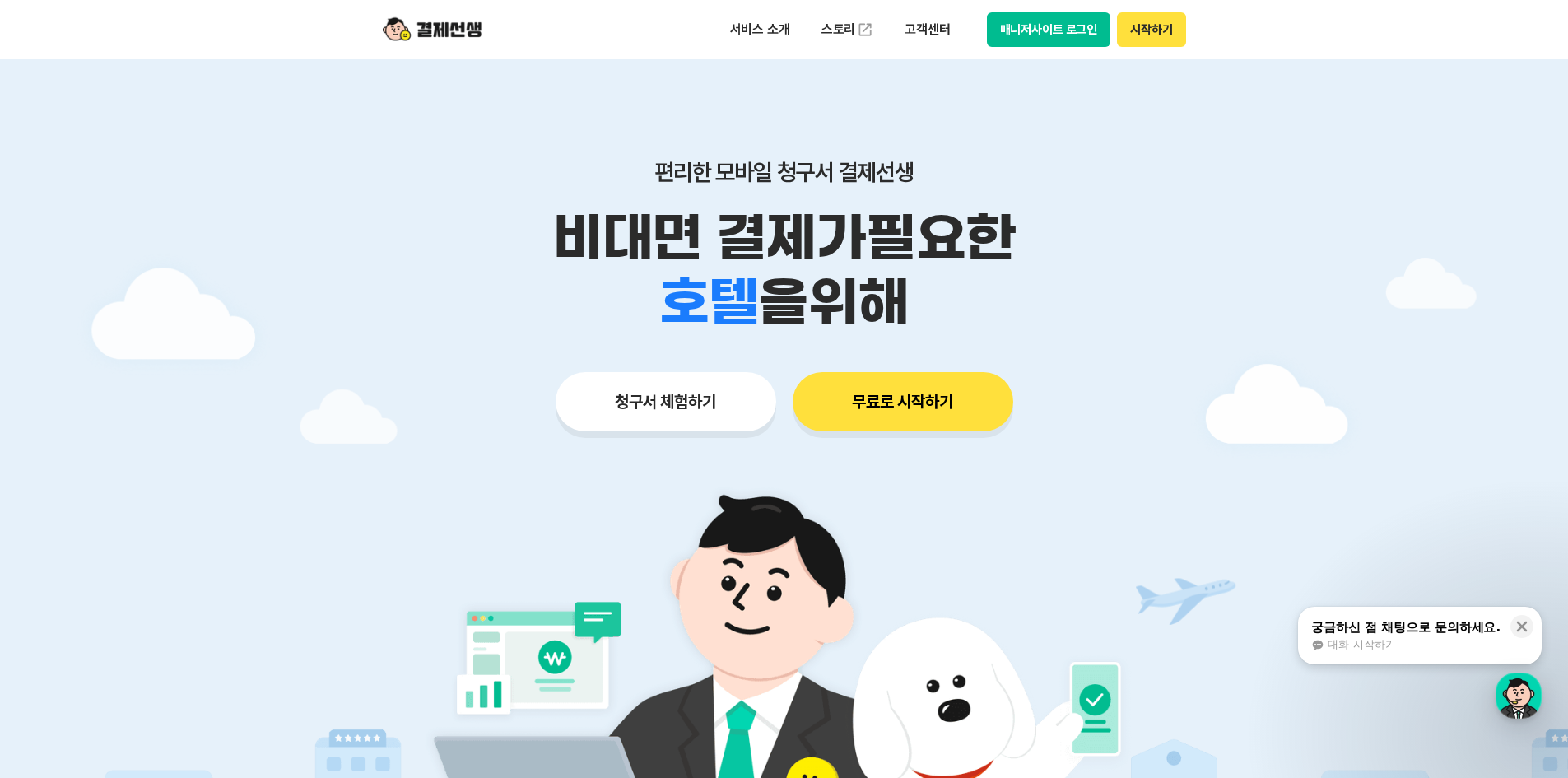
click at [1062, 25] on button "매니저사이트 로그인" at bounding box center [1049, 29] width 125 height 35
click at [770, 30] on p "서비스 소개" at bounding box center [760, 29] width 83 height 29
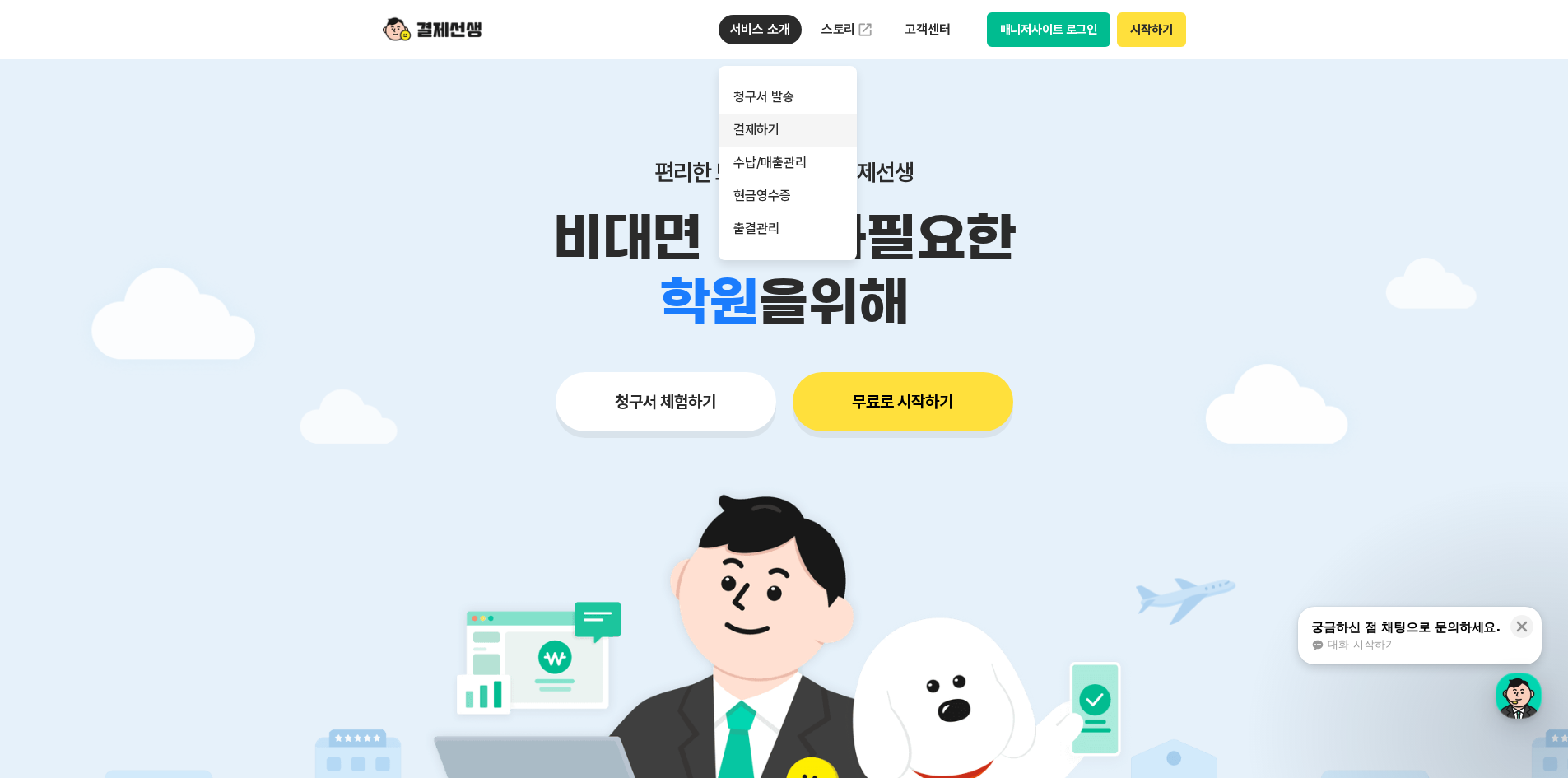
click at [768, 125] on link "결제하기" at bounding box center [787, 130] width 138 height 33
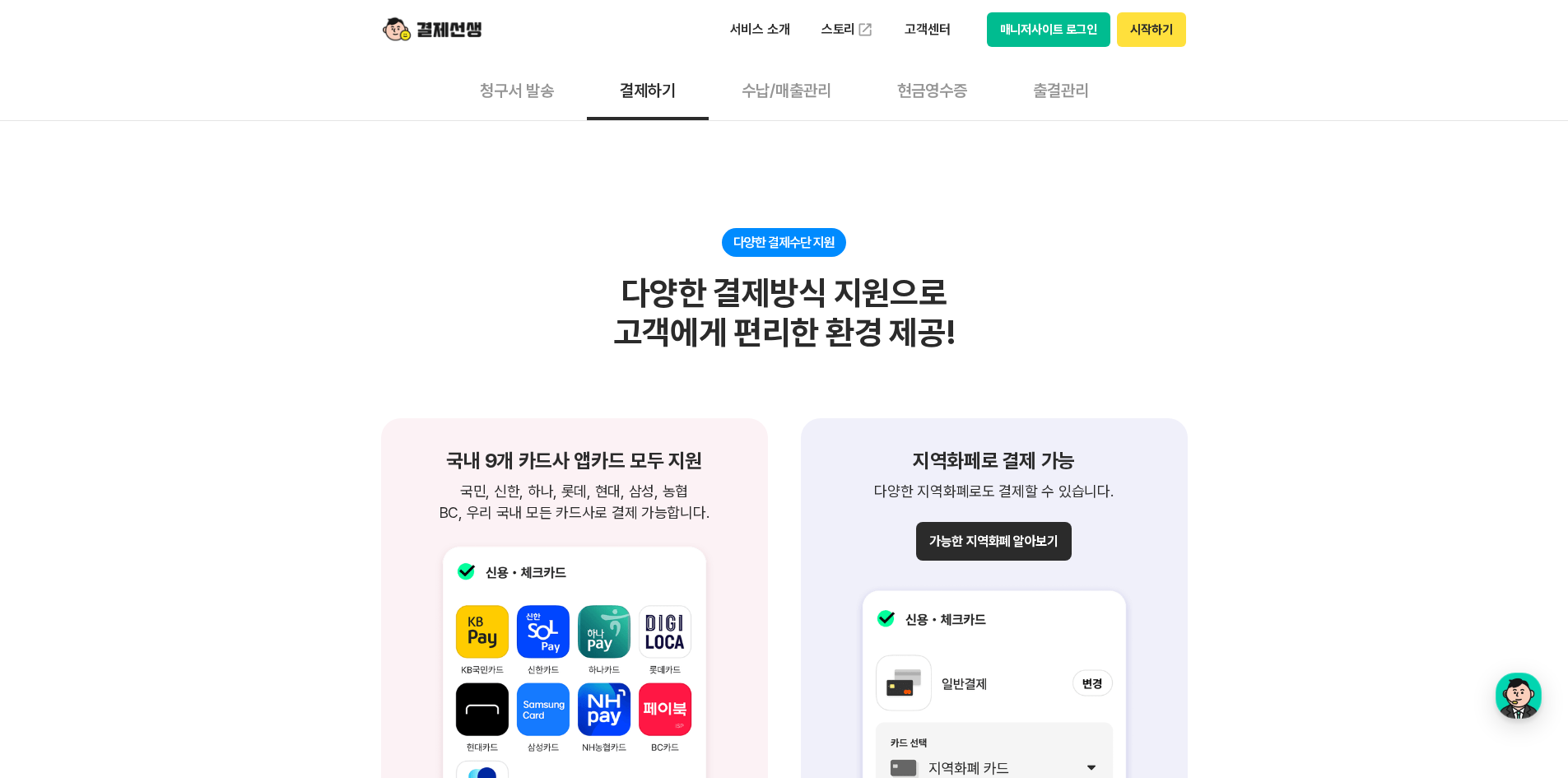
scroll to position [1399, 0]
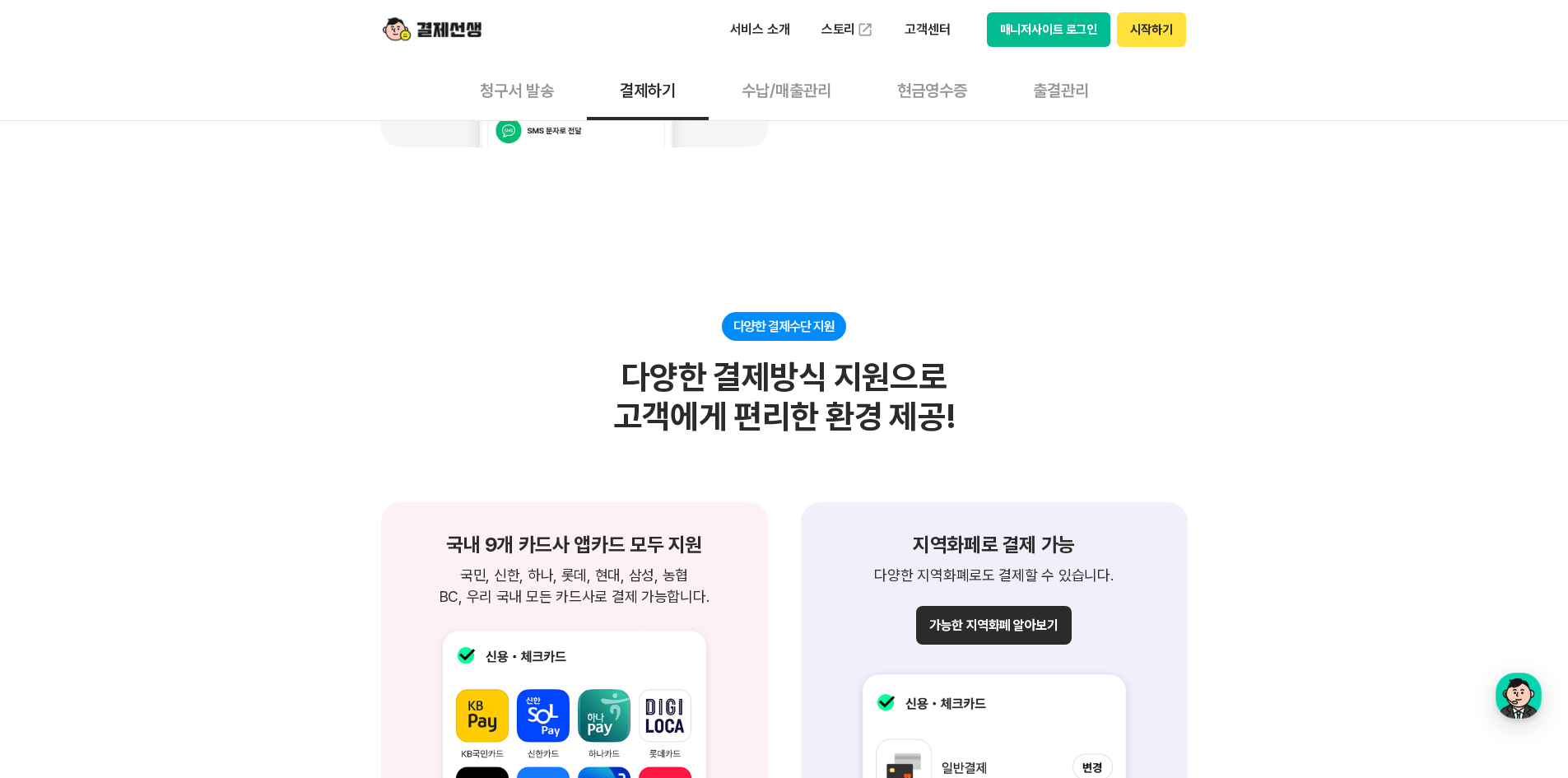
click at [939, 92] on button "현금영수증" at bounding box center [932, 90] width 136 height 60
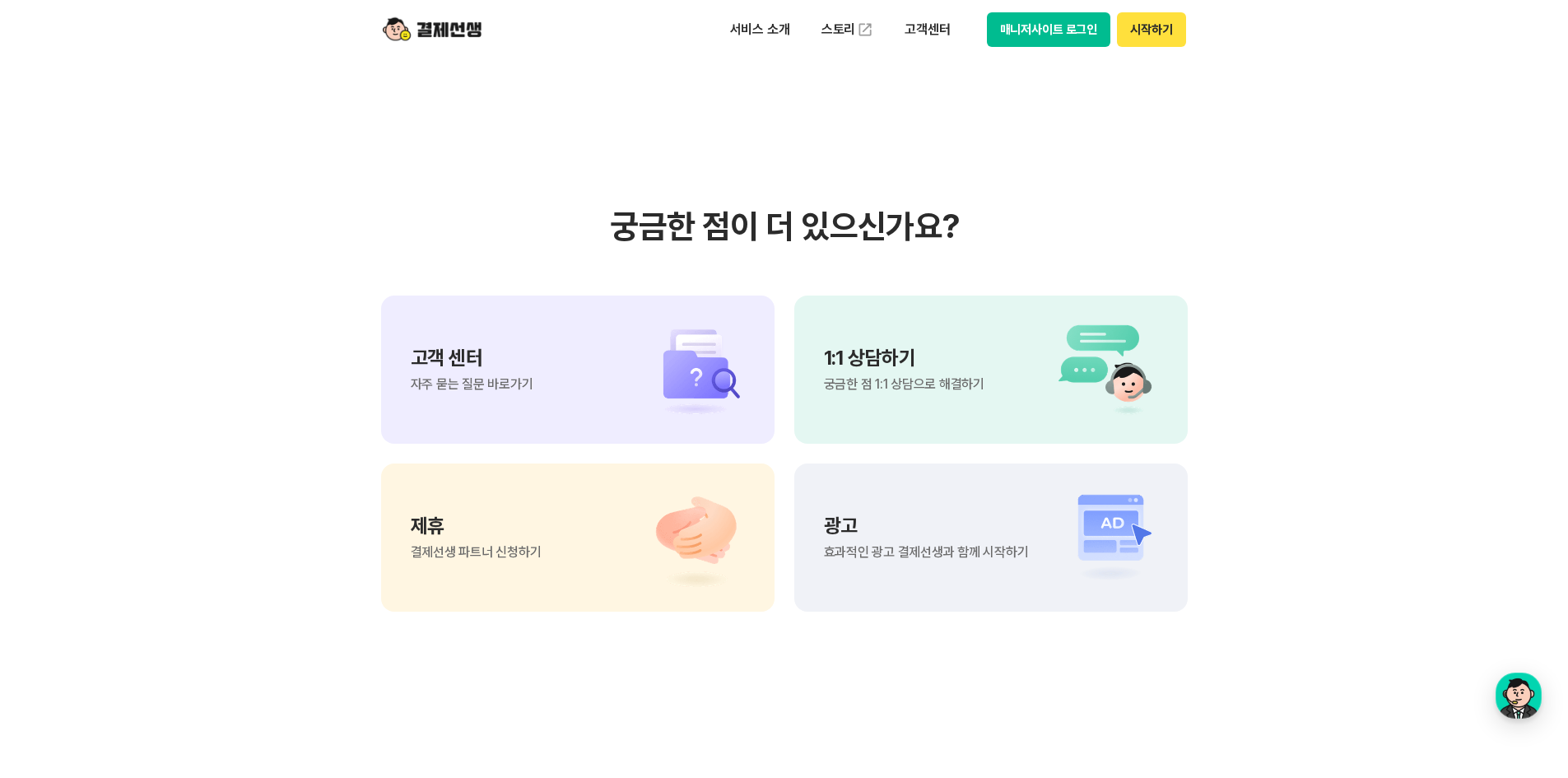
scroll to position [1893, 0]
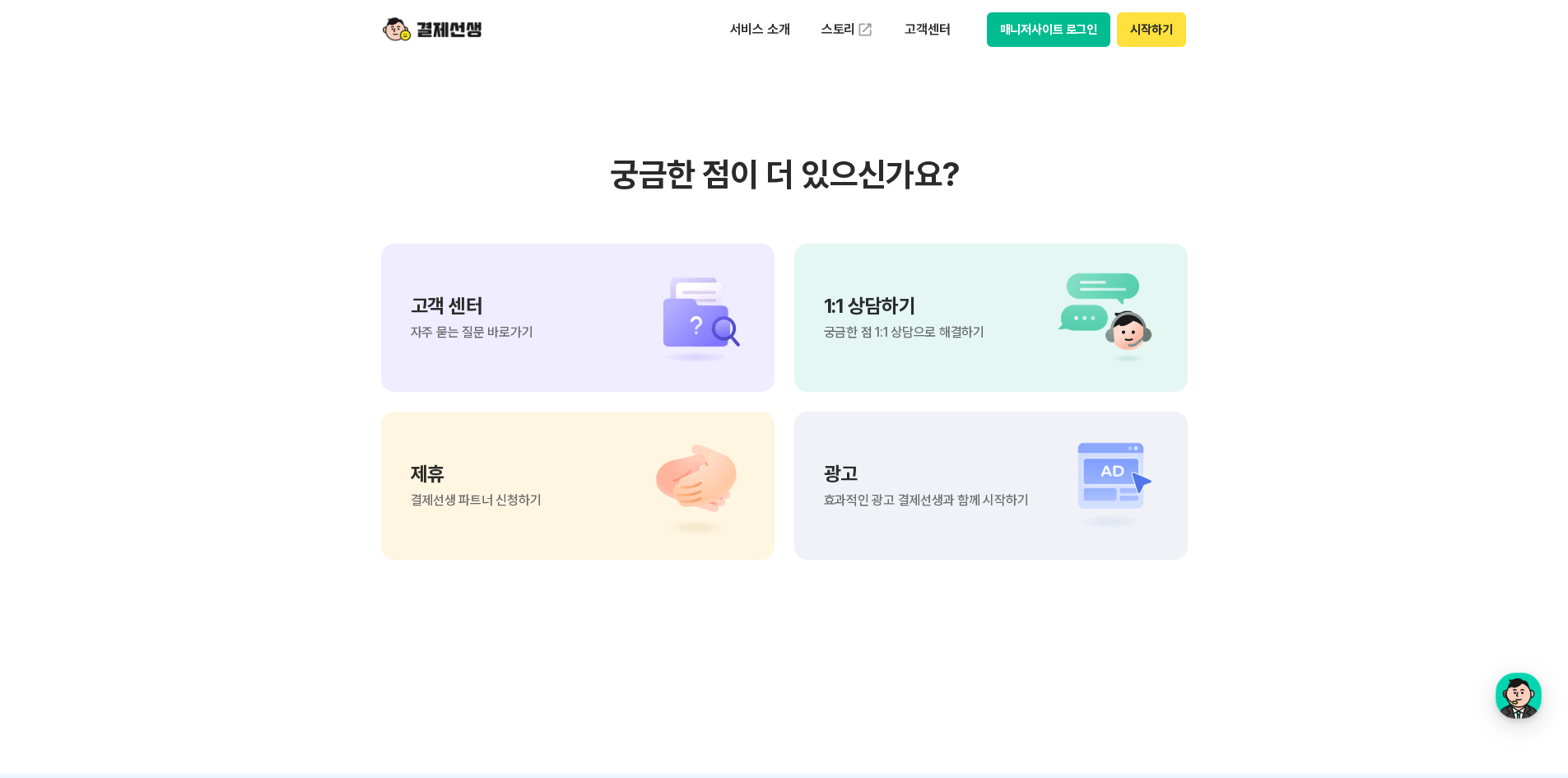
click at [459, 327] on span "자주 묻는 질문 바로가기" at bounding box center [472, 333] width 123 height 13
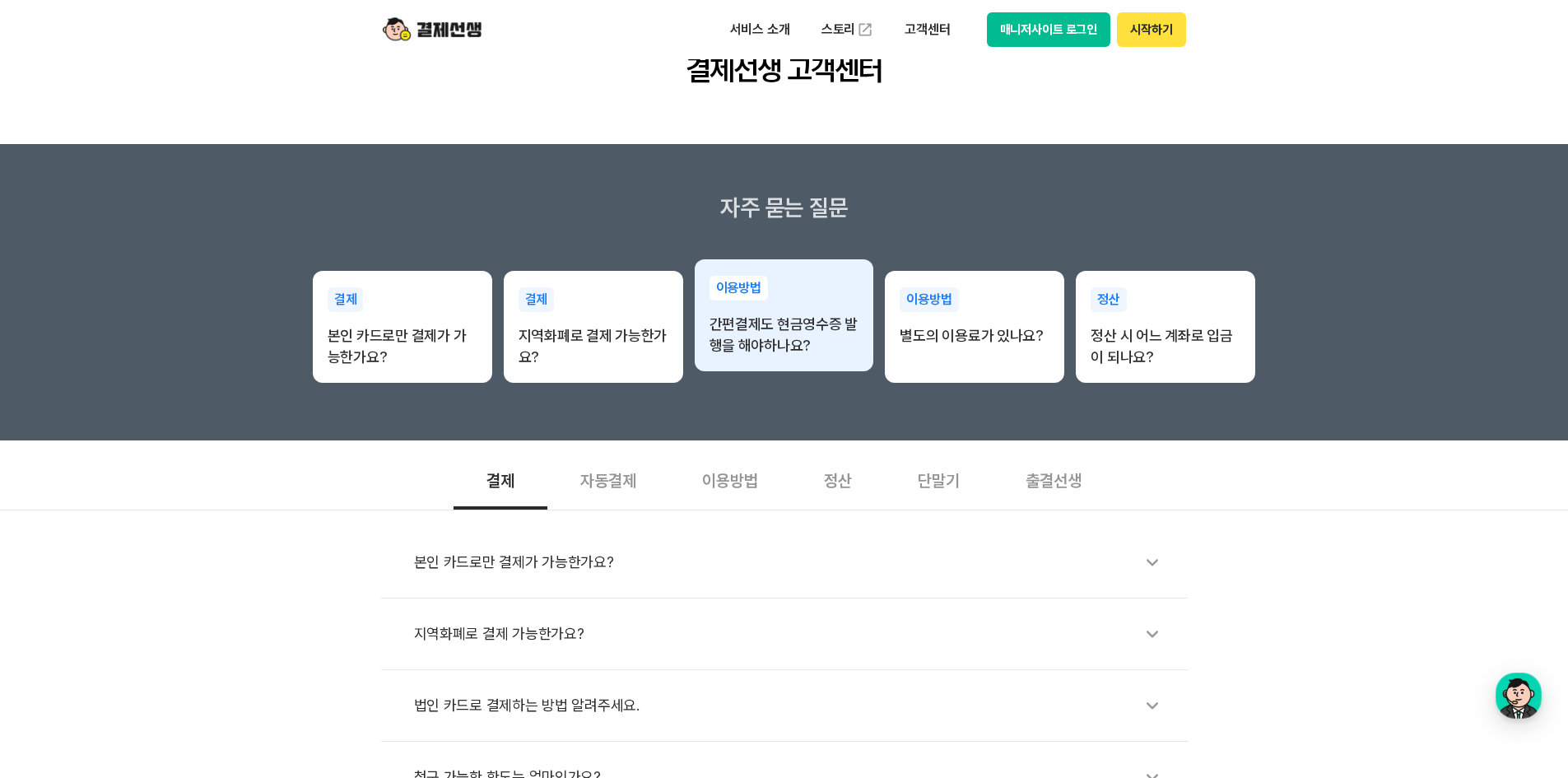
click at [802, 352] on p "간편결제도 현금영수증 발행을 해야하나요?" at bounding box center [784, 335] width 149 height 43
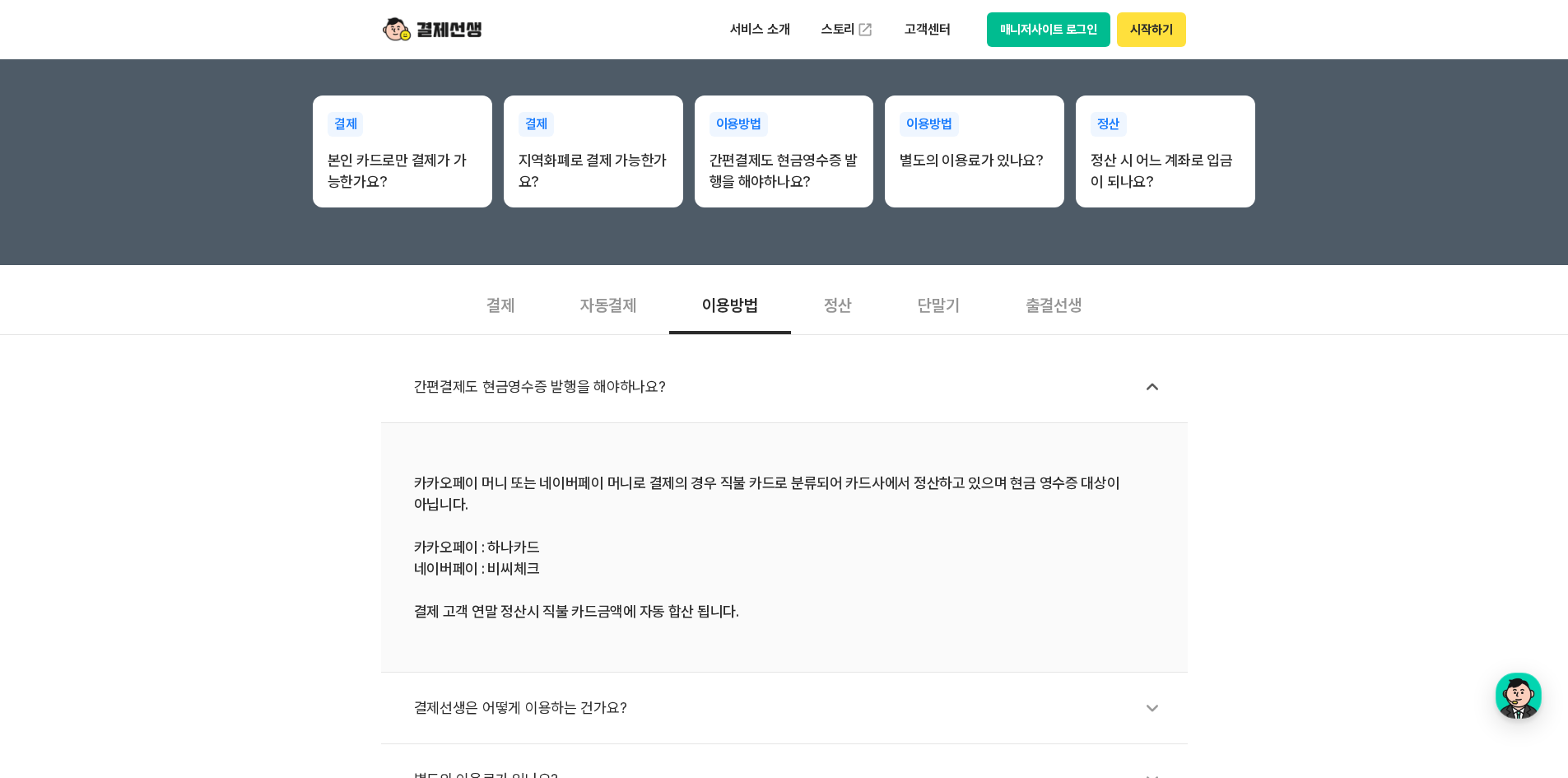
scroll to position [329, 0]
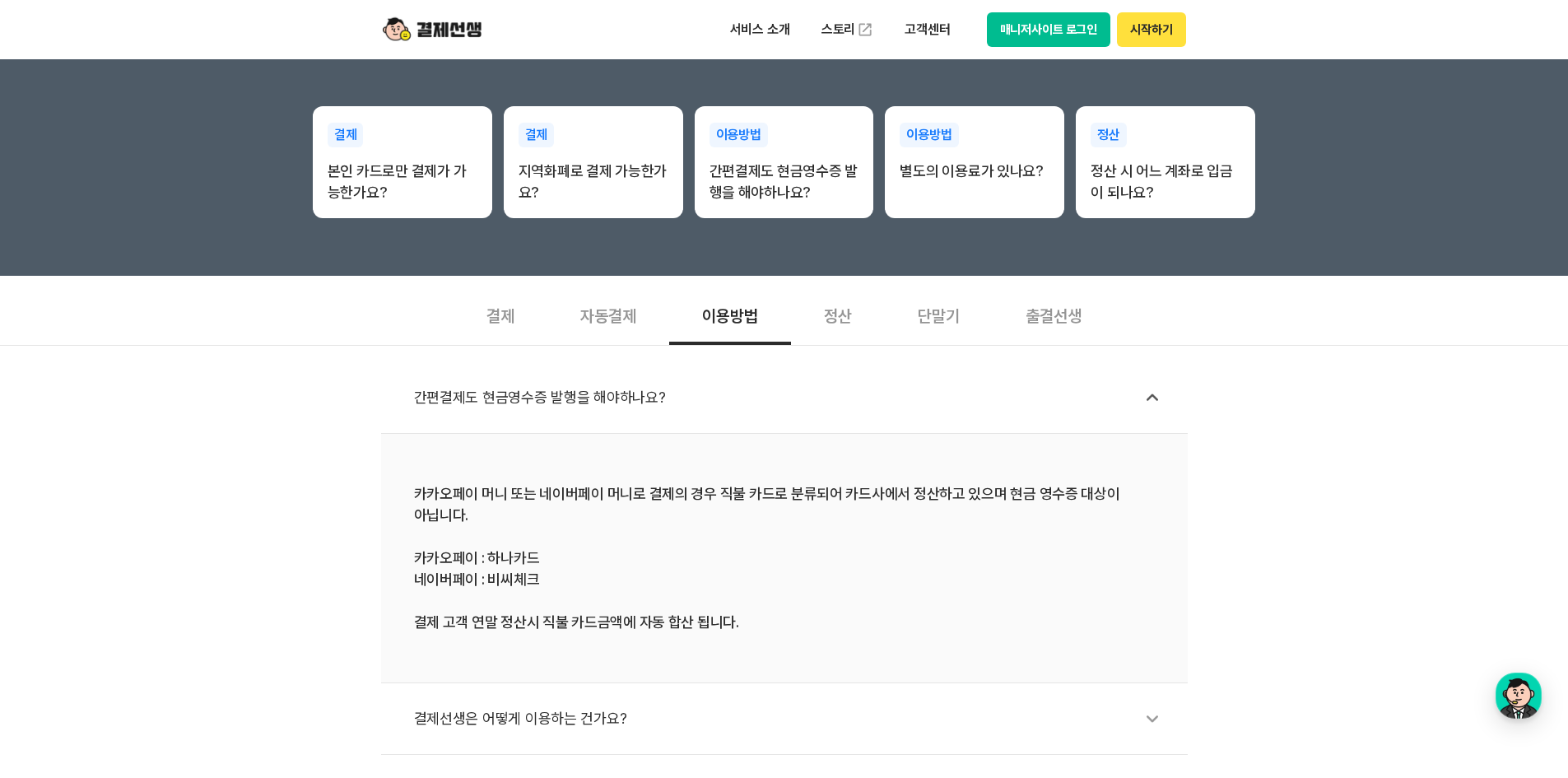
click at [840, 326] on div "정산" at bounding box center [838, 314] width 94 height 60
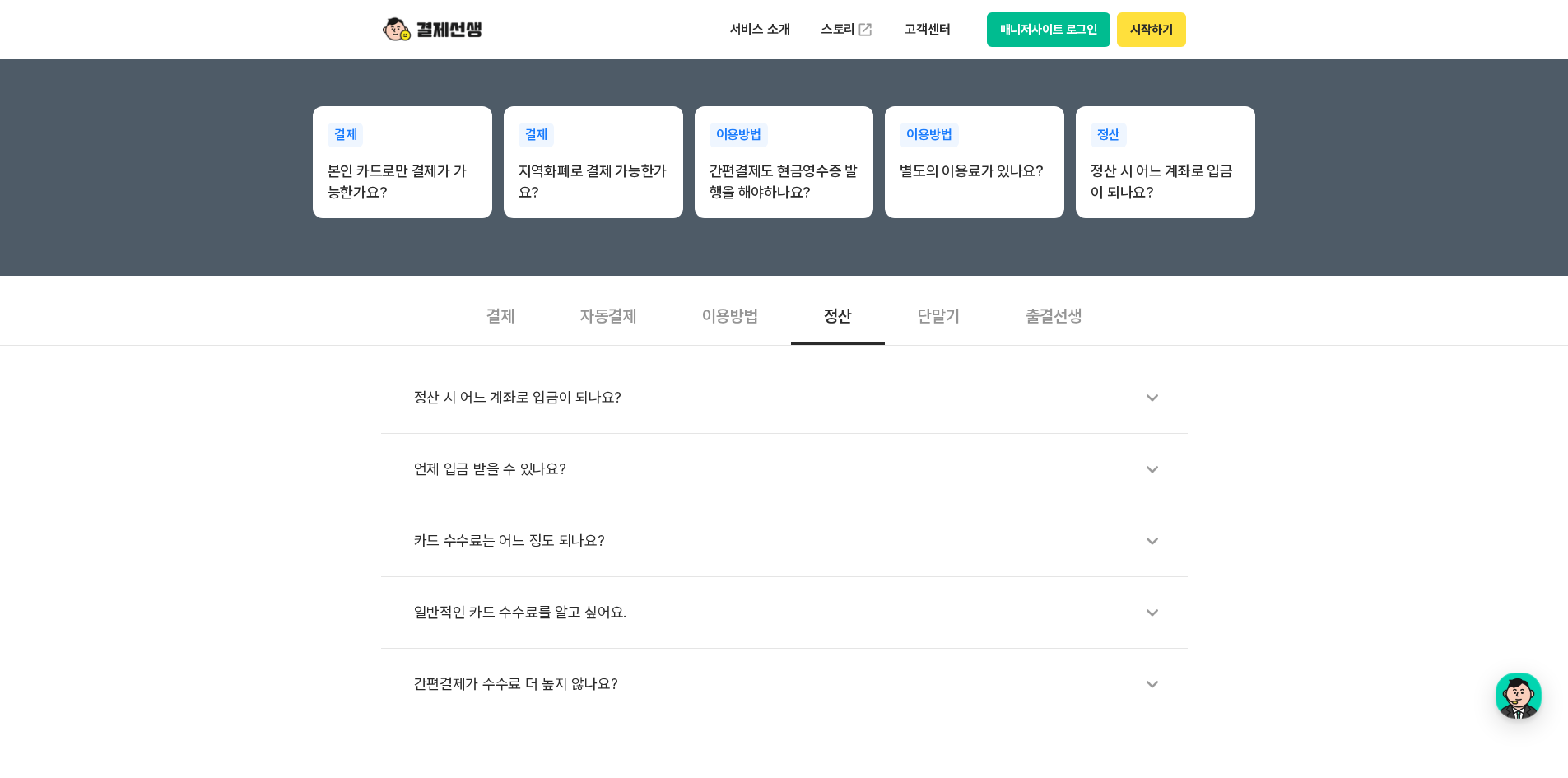
click at [698, 327] on div "이용방법" at bounding box center [729, 314] width 122 height 60
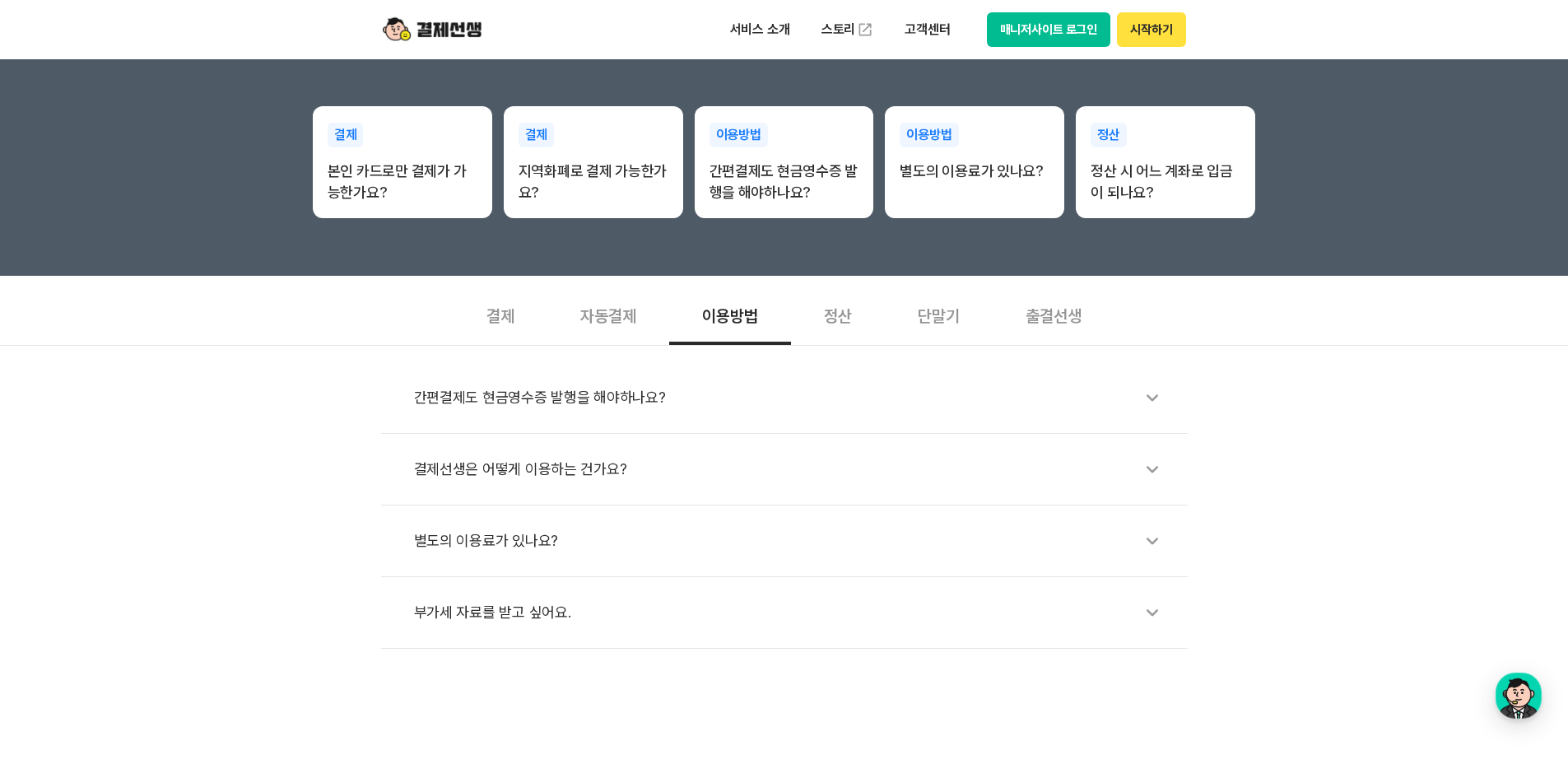
click at [940, 317] on div "단말기" at bounding box center [938, 314] width 108 height 60
click at [1069, 313] on div "출결선생" at bounding box center [1053, 314] width 122 height 60
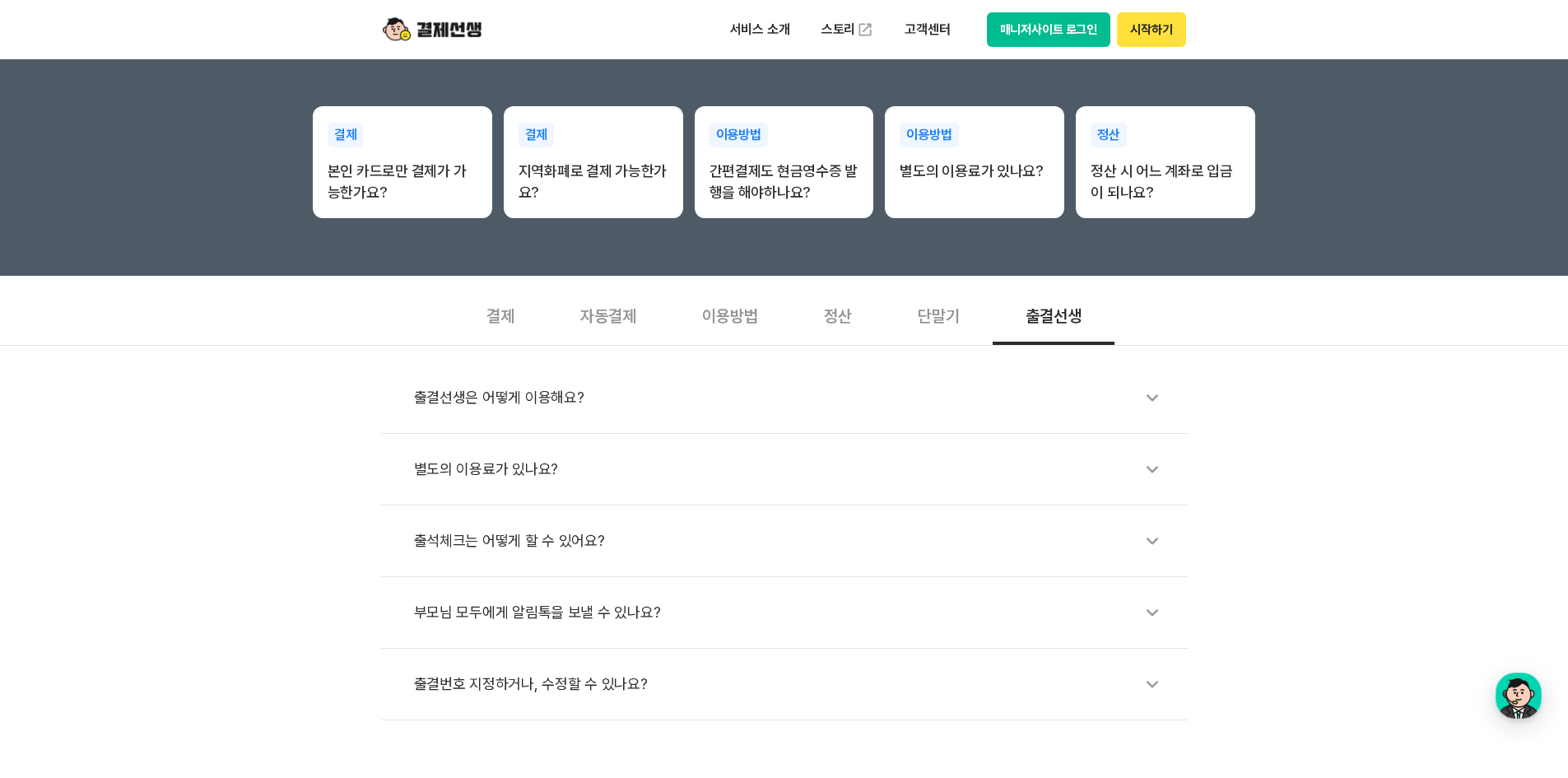
click at [646, 304] on div "자동결제" at bounding box center [607, 314] width 122 height 60
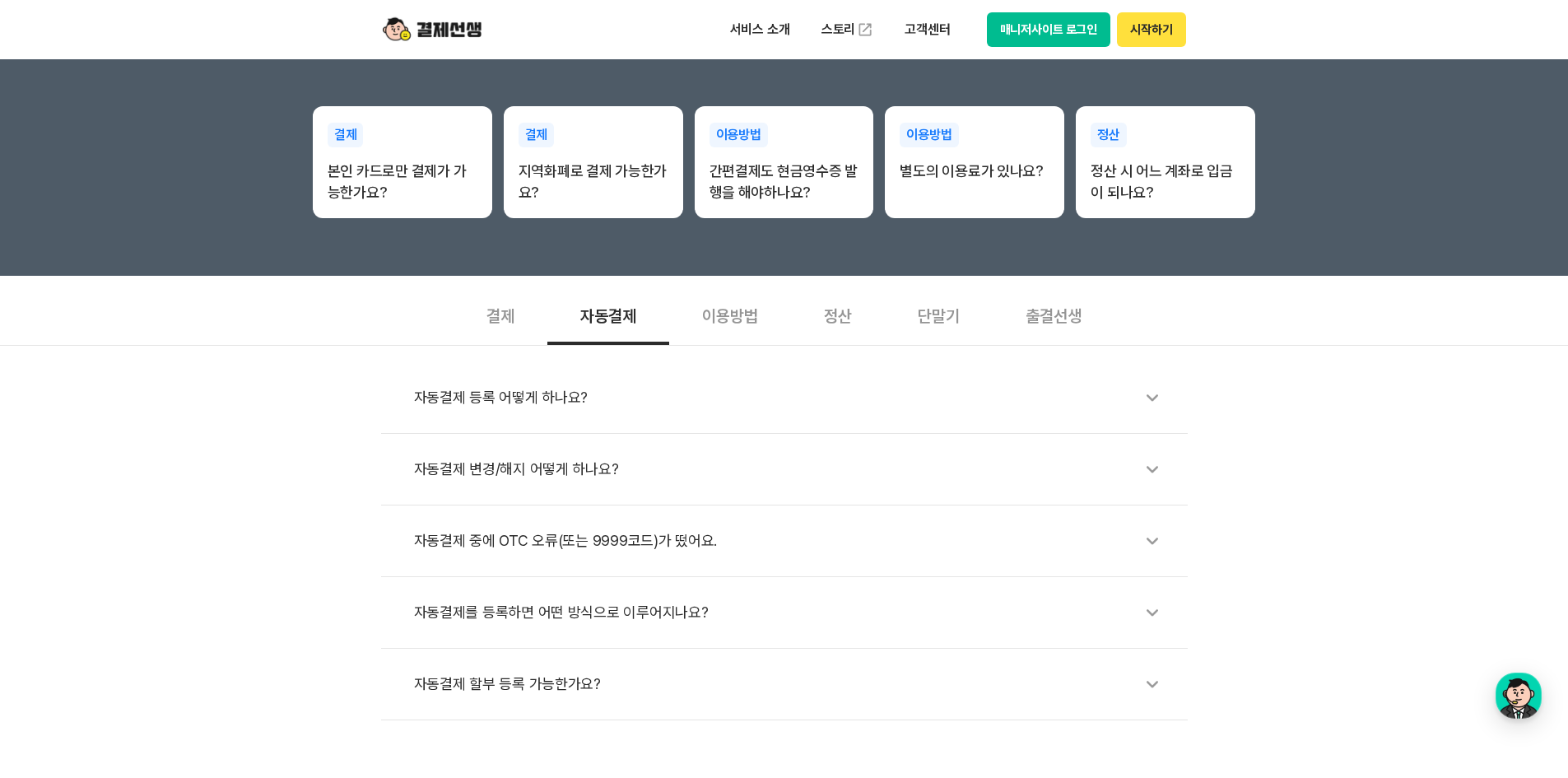
click at [517, 314] on div "결제" at bounding box center [501, 314] width 94 height 60
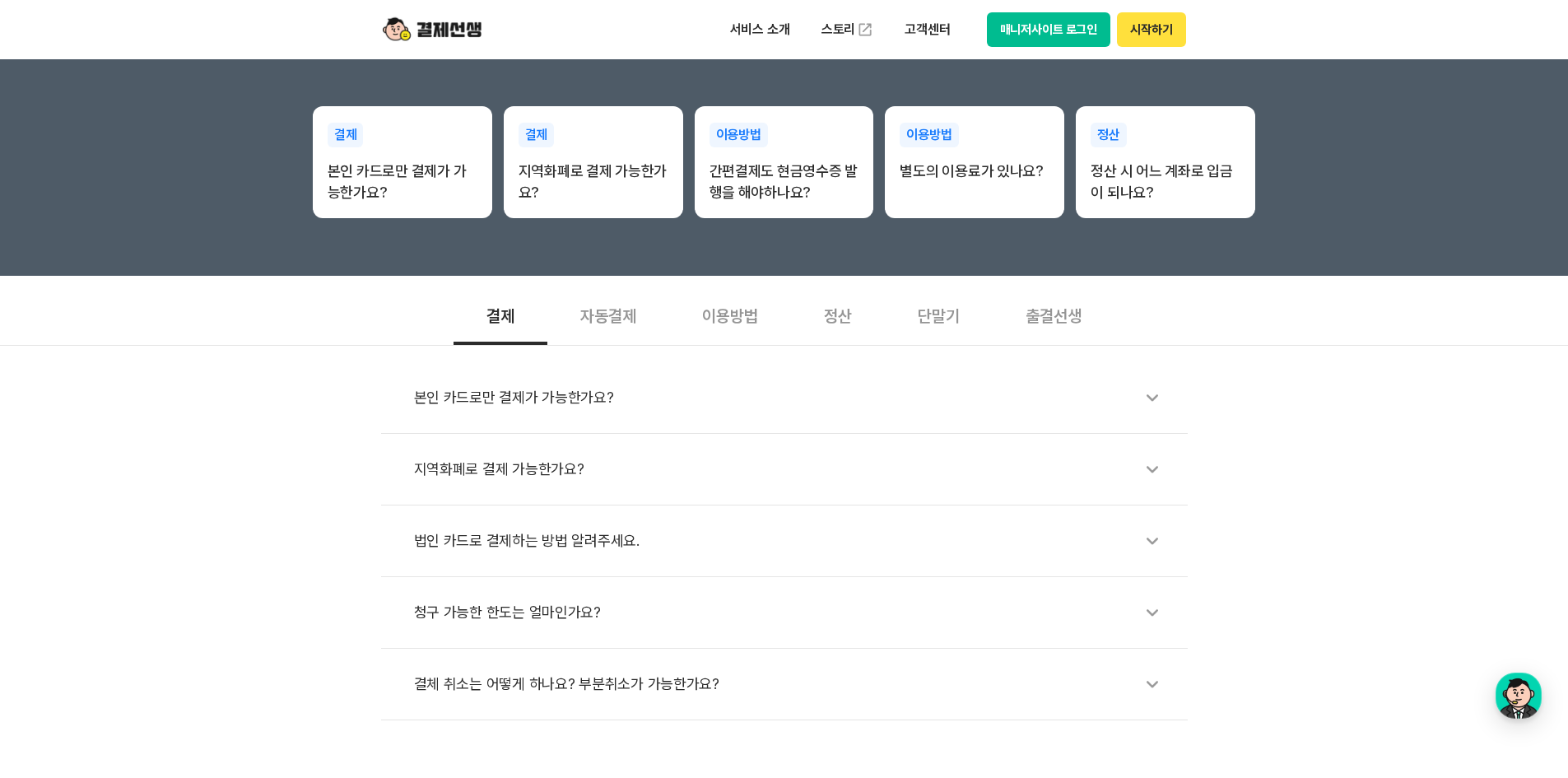
click at [623, 317] on div "자동결제" at bounding box center [607, 314] width 122 height 60
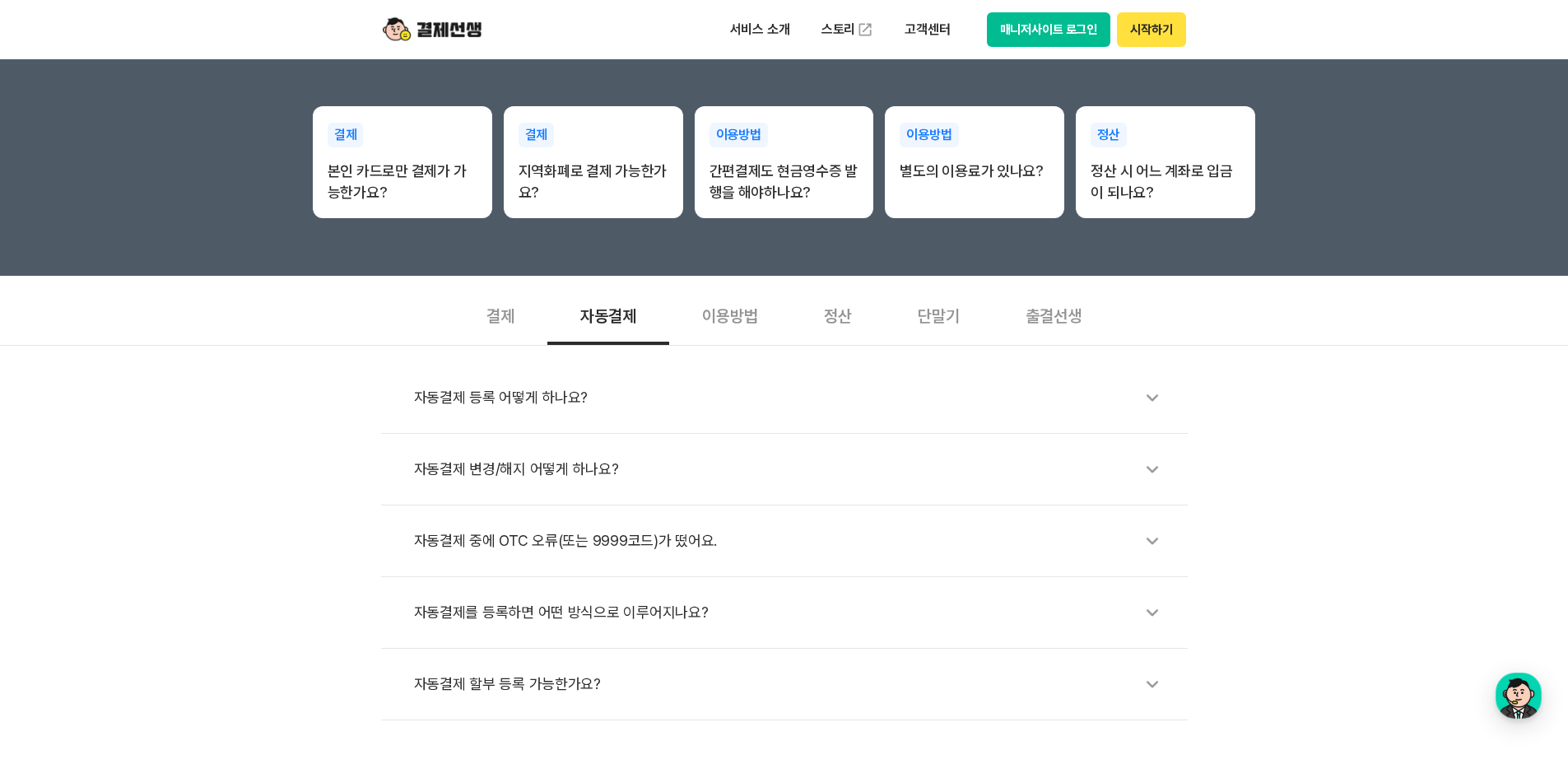
click at [536, 335] on div "결제" at bounding box center [501, 314] width 94 height 60
